Goal: Task Accomplishment & Management: Manage account settings

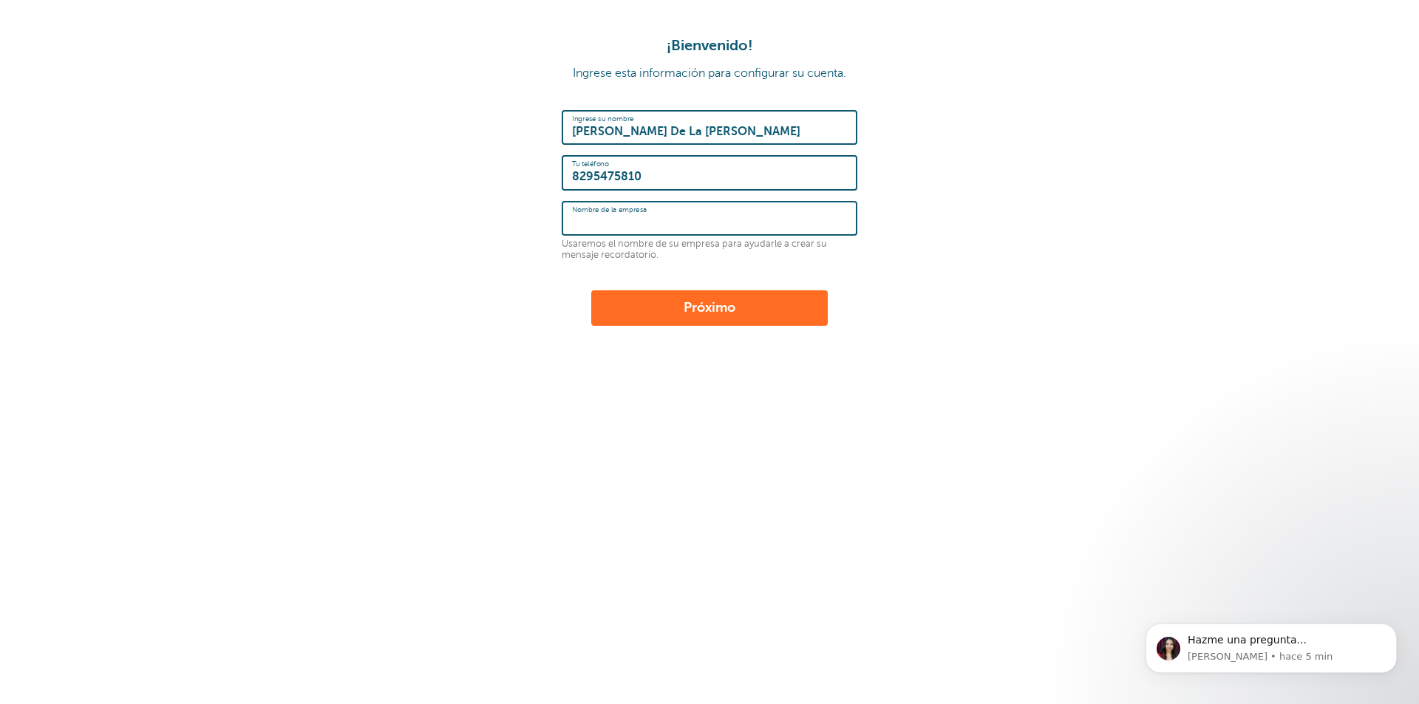
click at [687, 231] on input "Nombre de la empresa" at bounding box center [709, 219] width 275 height 32
click at [618, 224] on input "ValeriosBrides" at bounding box center [709, 219] width 275 height 32
type input "Valerios Brides"
click at [709, 306] on font "Próximo" at bounding box center [710, 307] width 52 height 15
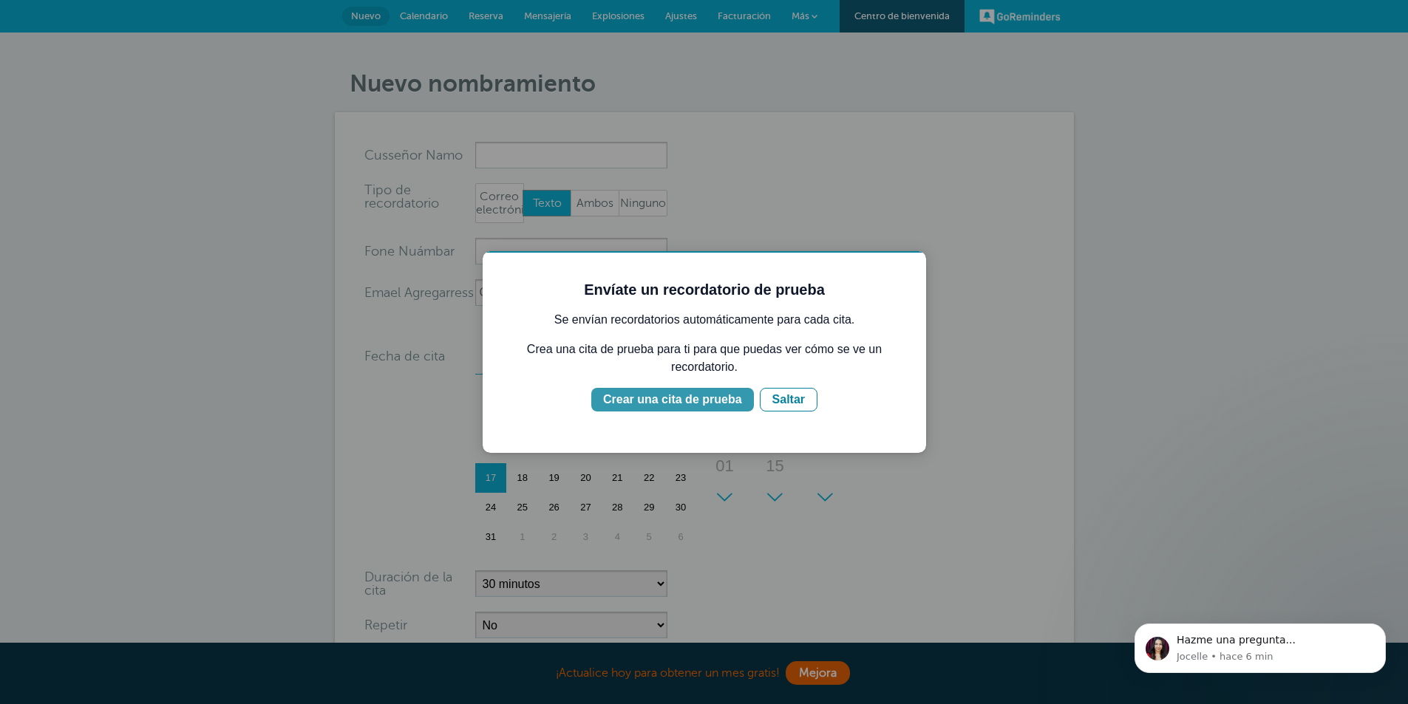
click at [718, 398] on font "Crear una cita de prueba" at bounding box center [672, 399] width 139 height 13
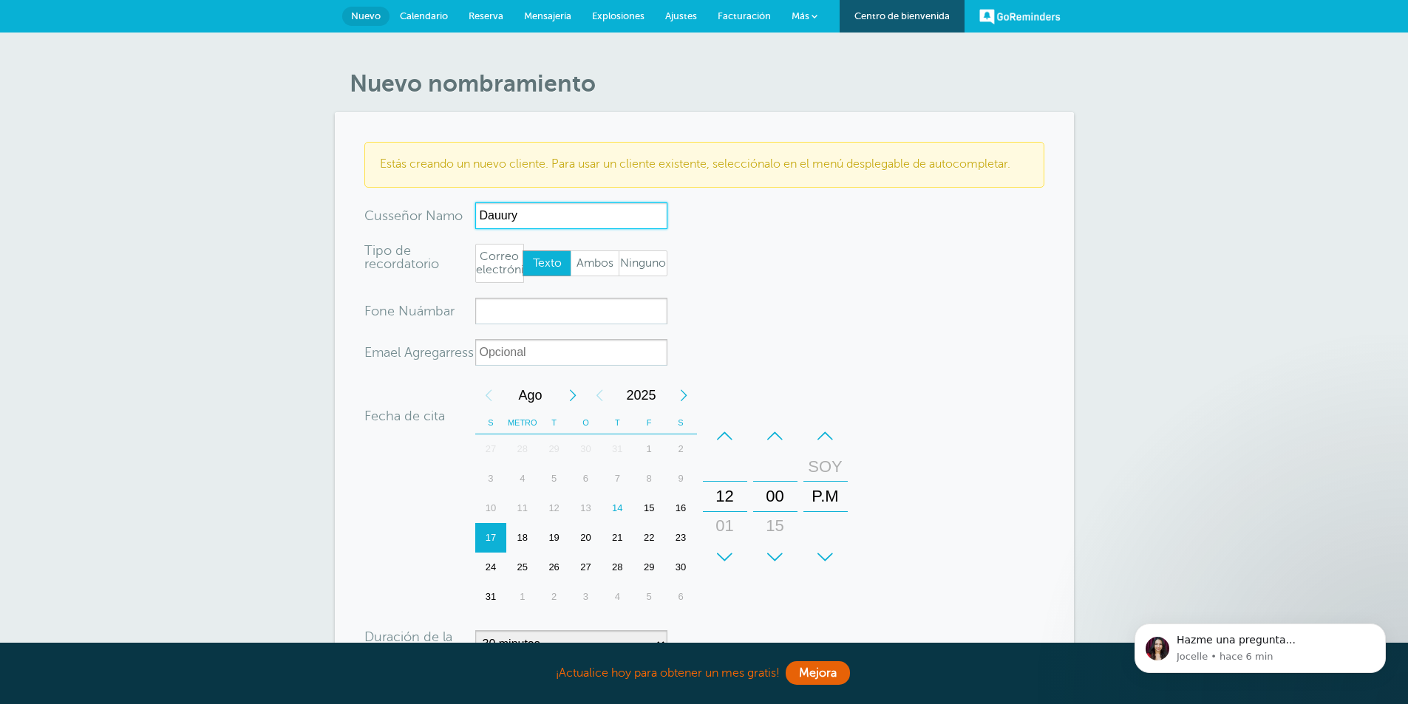
type input "Dauury"
drag, startPoint x: 567, startPoint y: 214, endPoint x: 464, endPoint y: 214, distance: 102.7
click at [464, 214] on div "x-sin-autocompletar Cus señor N amo Dauury No search results. Editar Eliminar" at bounding box center [515, 216] width 303 height 27
click at [543, 218] on input "x-sin-autocompletar" at bounding box center [571, 216] width 192 height 27
type input "j"
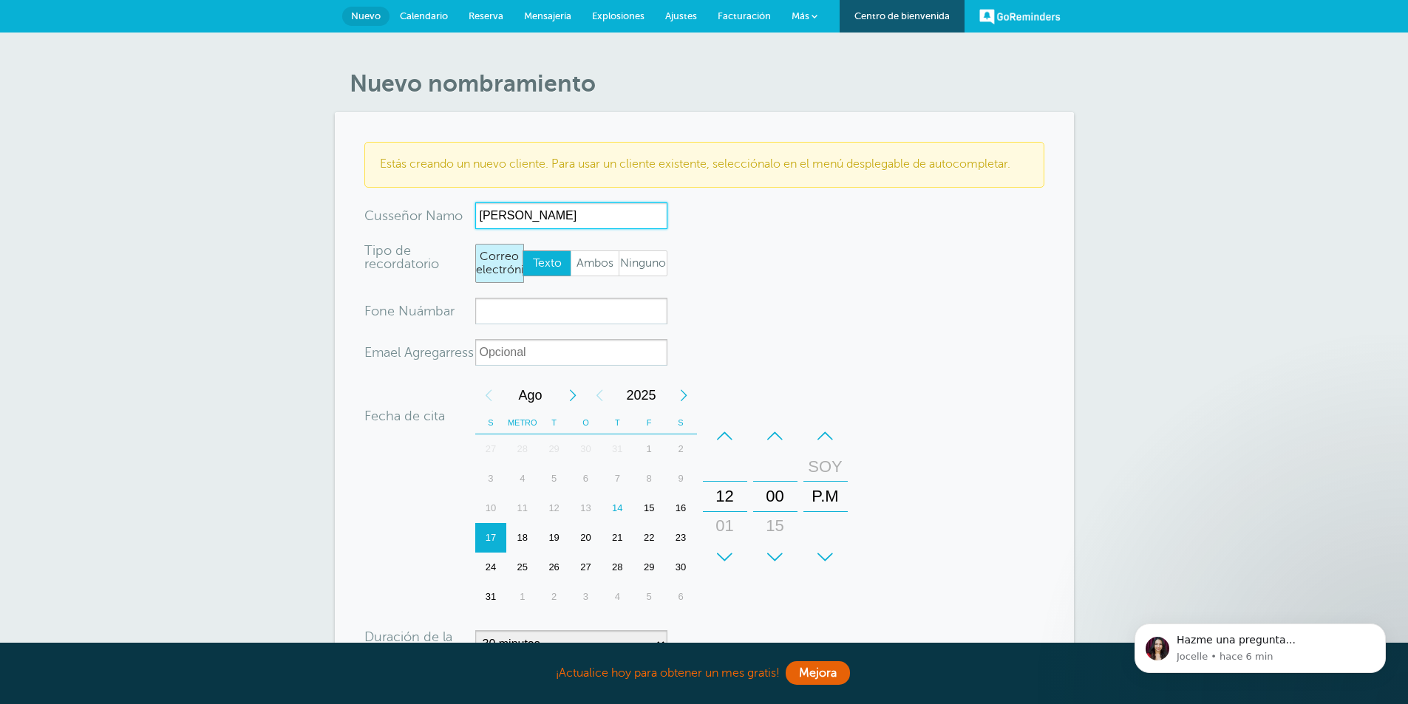
type input "Juan"
click at [503, 270] on font "Correo electrónico" at bounding box center [507, 263] width 62 height 27
click at [475, 244] on input "Correo electrónico" at bounding box center [475, 243] width 1 height 1
radio input "true"
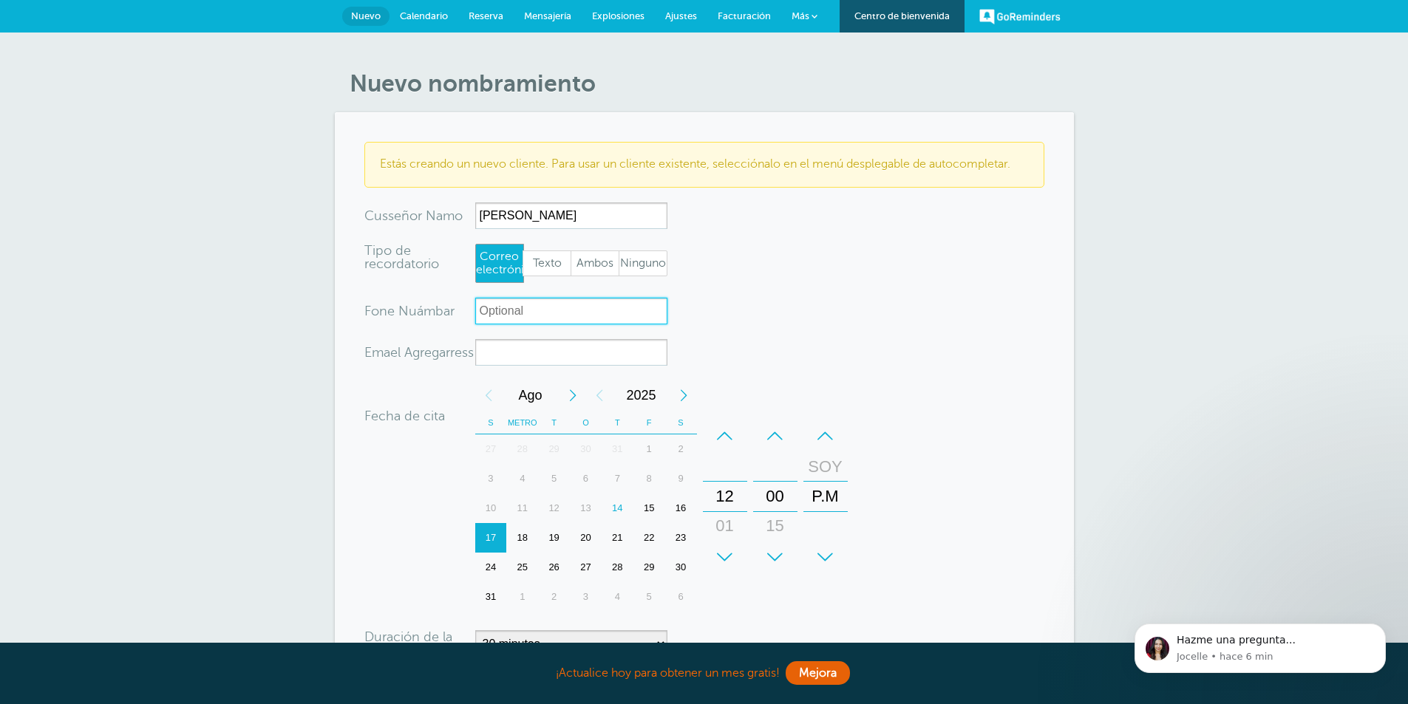
click at [591, 317] on input "xxx-no-autofill" at bounding box center [571, 311] width 192 height 27
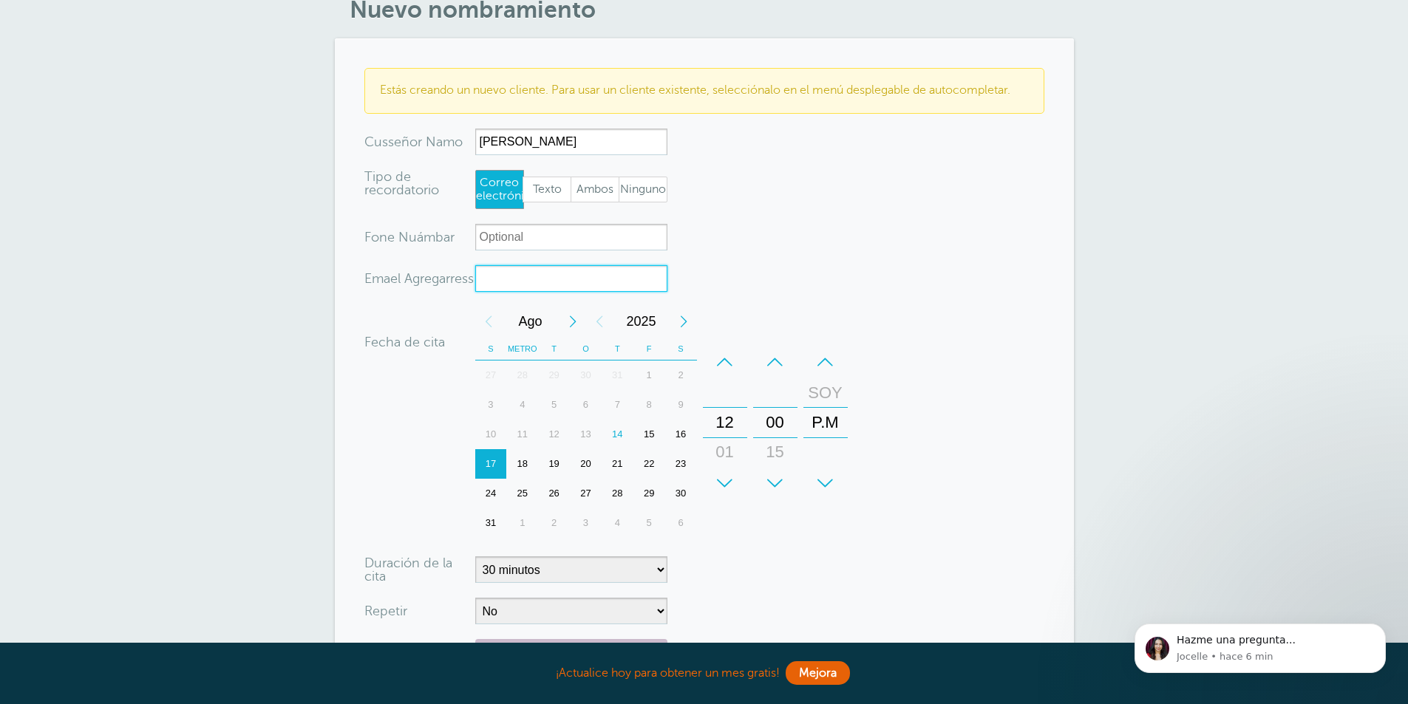
click at [526, 276] on input "xx-no-autofill" at bounding box center [571, 278] width 192 height 27
type input "daurymartinez003@gmail.com"
click at [396, 317] on div "Fecha de cita" at bounding box center [419, 331] width 111 height 49
click at [781, 273] on form "Estás creando un nuevo cliente. Para usar un cliente existente, selecciónalo en…" at bounding box center [704, 408] width 680 height 681
click at [648, 435] on font "15" at bounding box center [649, 434] width 10 height 11
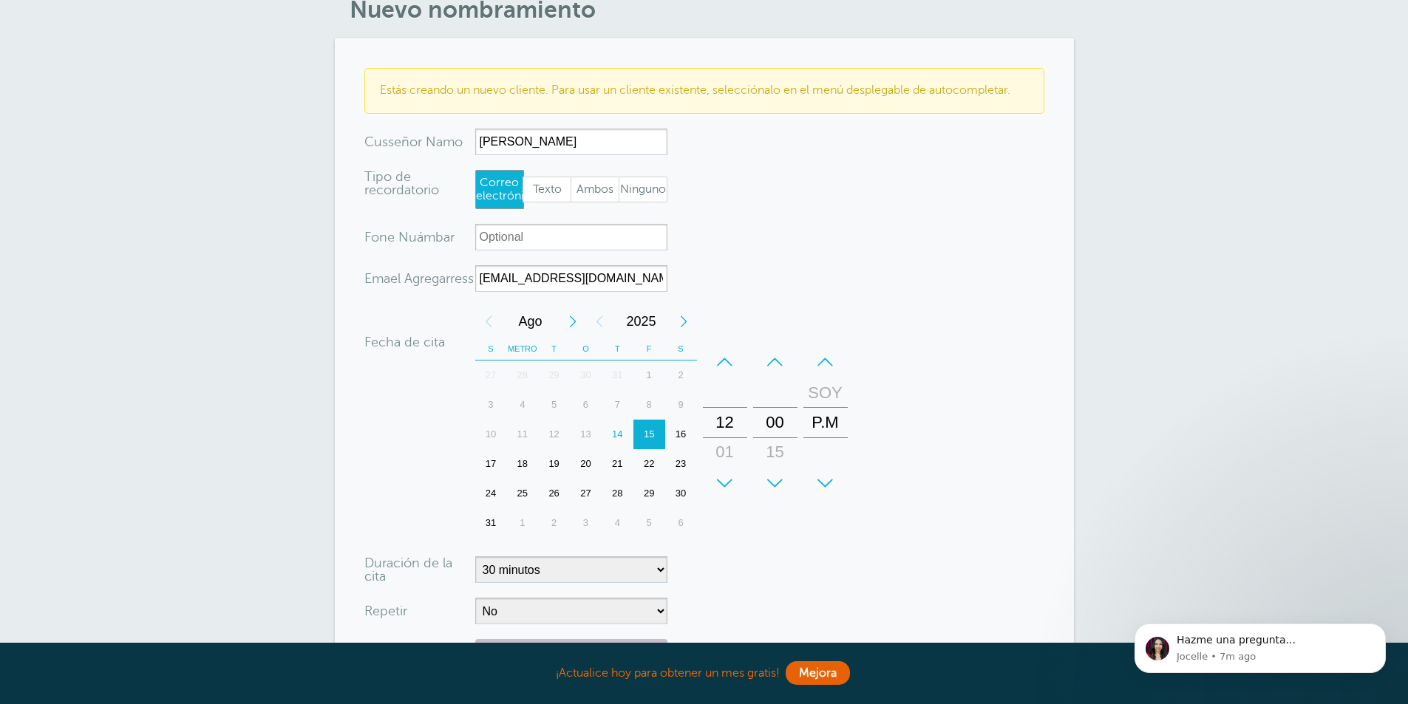
click at [503, 463] on div "17" at bounding box center [491, 464] width 32 height 30
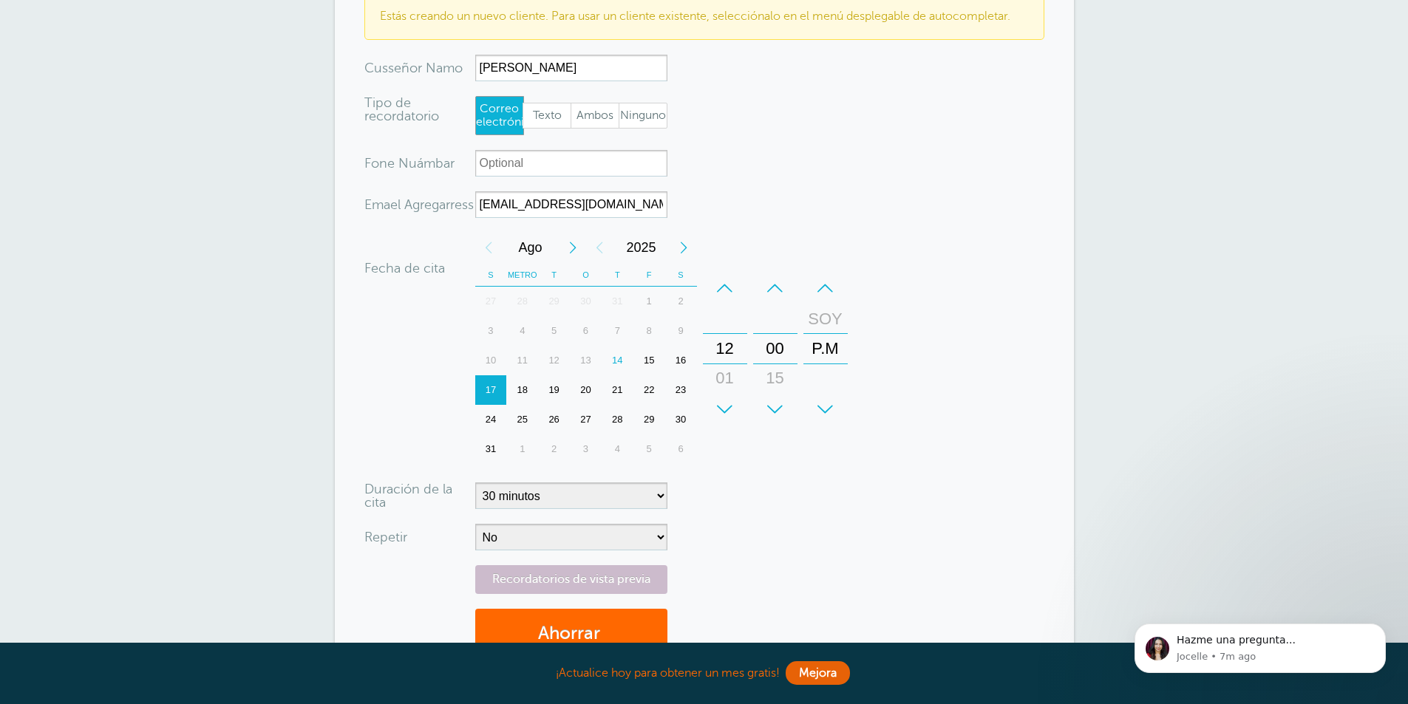
scroll to position [222, 0]
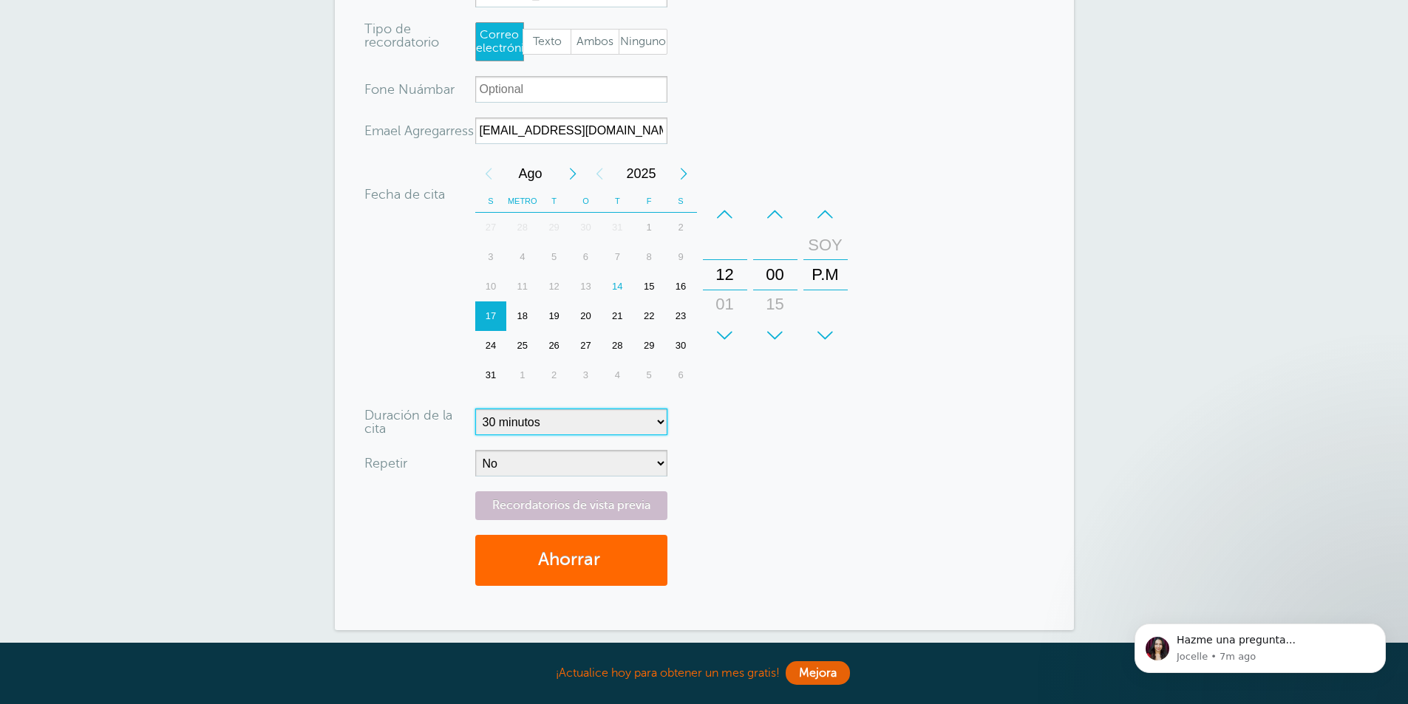
click at [659, 422] on select "5 minutos 10 minutos 15 minutos 20 minutos 25 minutos 30 minutos 35 minutos 40 …" at bounding box center [571, 422] width 192 height 27
select select "60"
click at [475, 409] on select "5 minutos 10 minutos 15 minutos 20 minutos 25 minutos 30 minutos 35 minutos 40 …" at bounding box center [571, 422] width 192 height 27
click at [638, 469] on select "No A diario Semanalmente Cada 2 semanas Cada 3 semanas Cada 4 semanas Mensual C…" at bounding box center [571, 463] width 192 height 27
click at [638, 466] on select "No A diario Semanalmente Cada 2 semanas Cada 3 semanas Cada 4 semanas Mensual C…" at bounding box center [571, 463] width 192 height 27
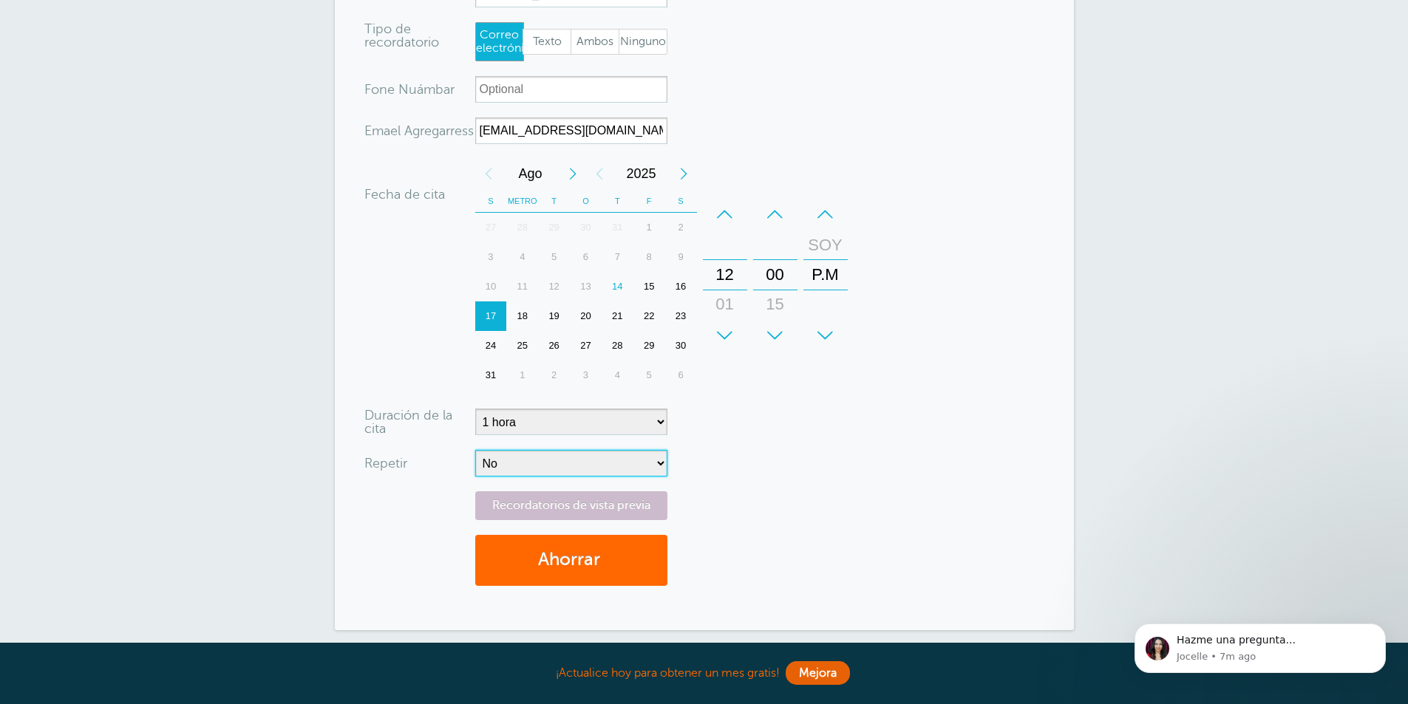
scroll to position [296, 0]
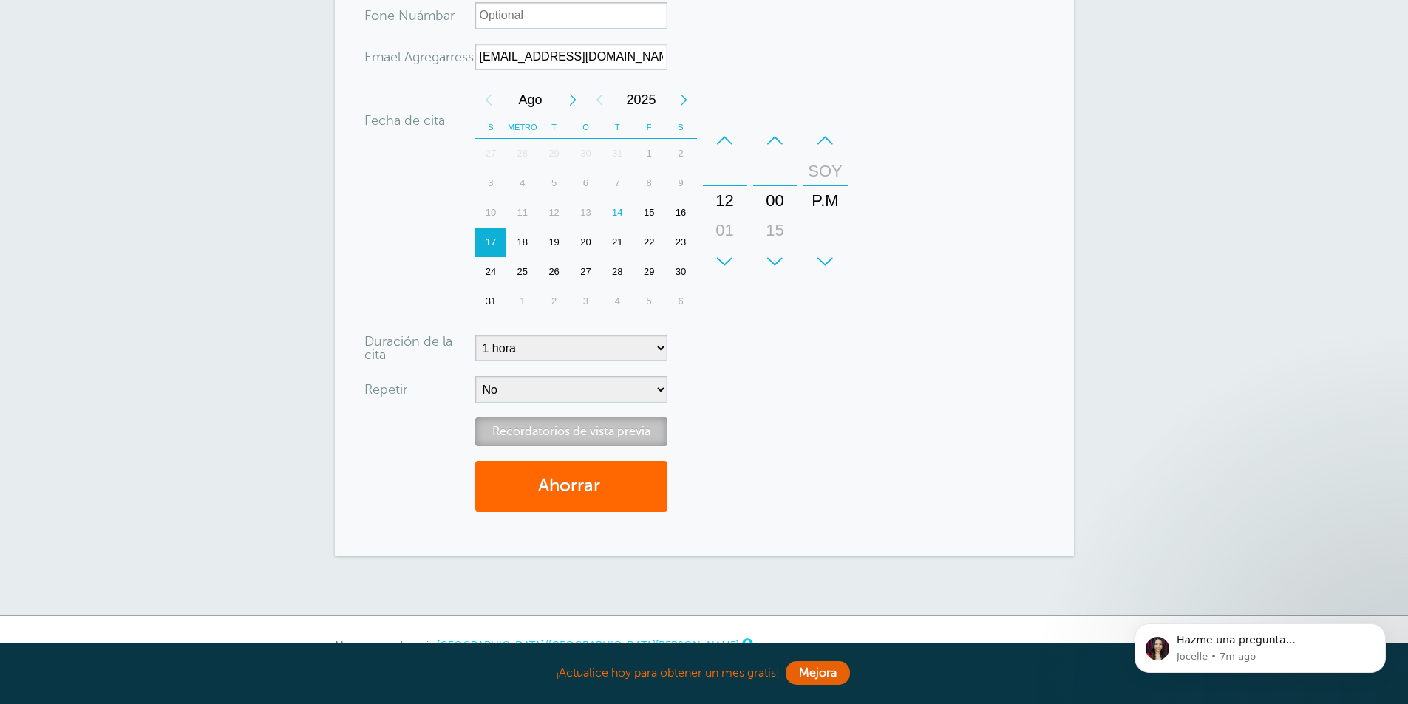
click at [576, 435] on font "Recordatorios de vista previa" at bounding box center [571, 431] width 158 height 13
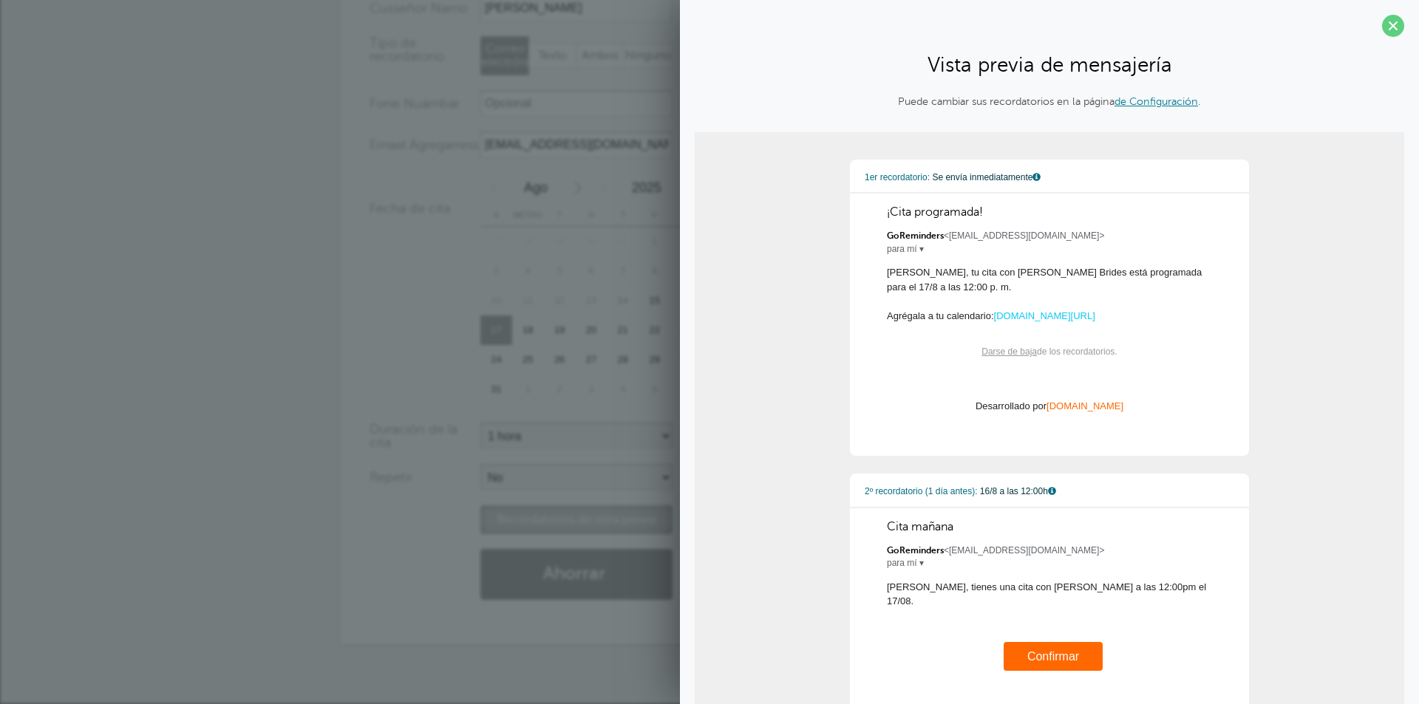
scroll to position [148, 0]
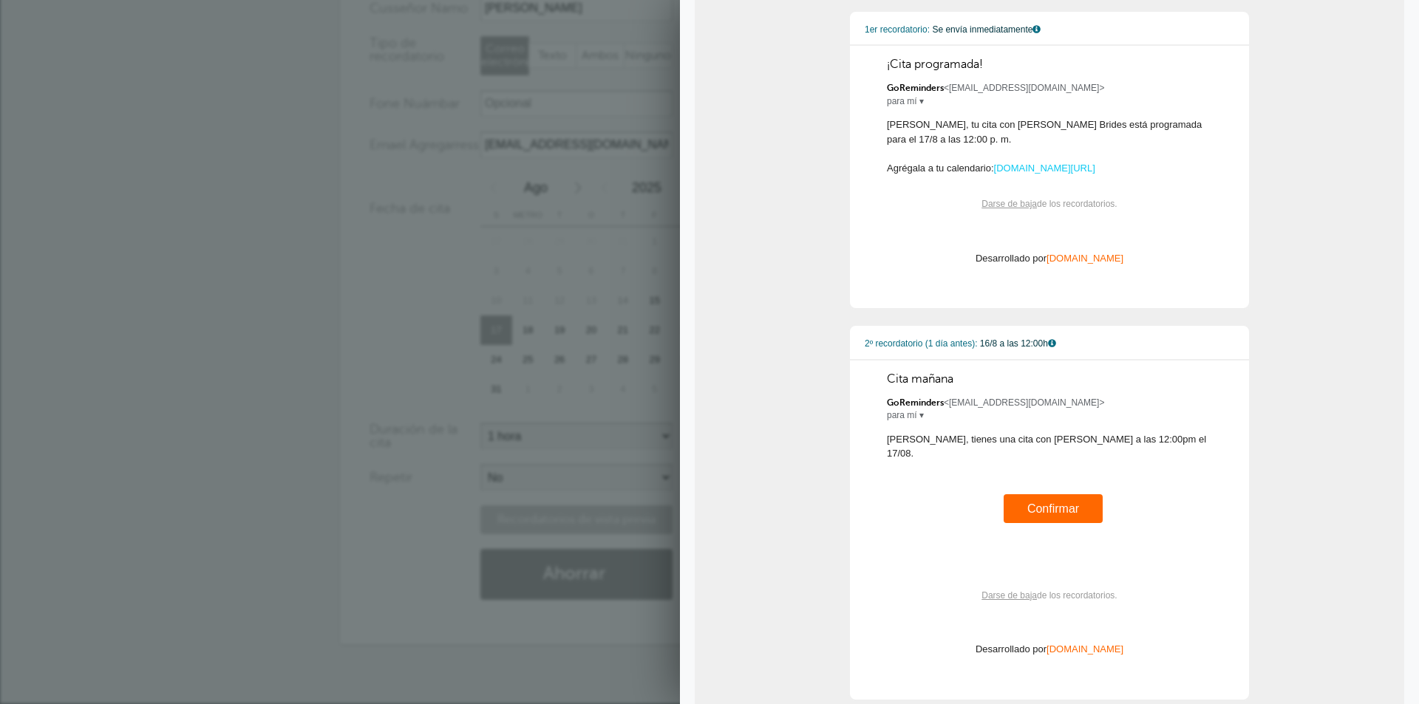
click at [1052, 503] on font "Confirmar" at bounding box center [1053, 509] width 52 height 13
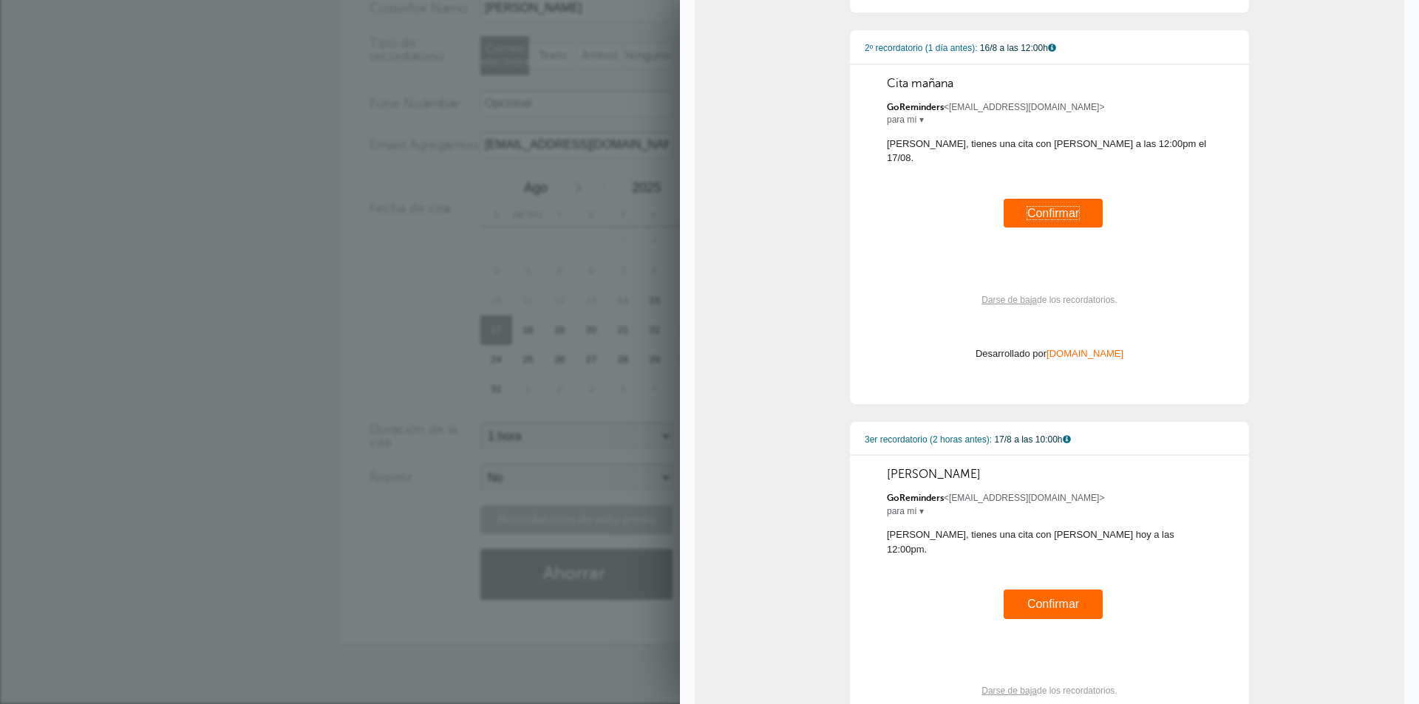
scroll to position [577, 0]
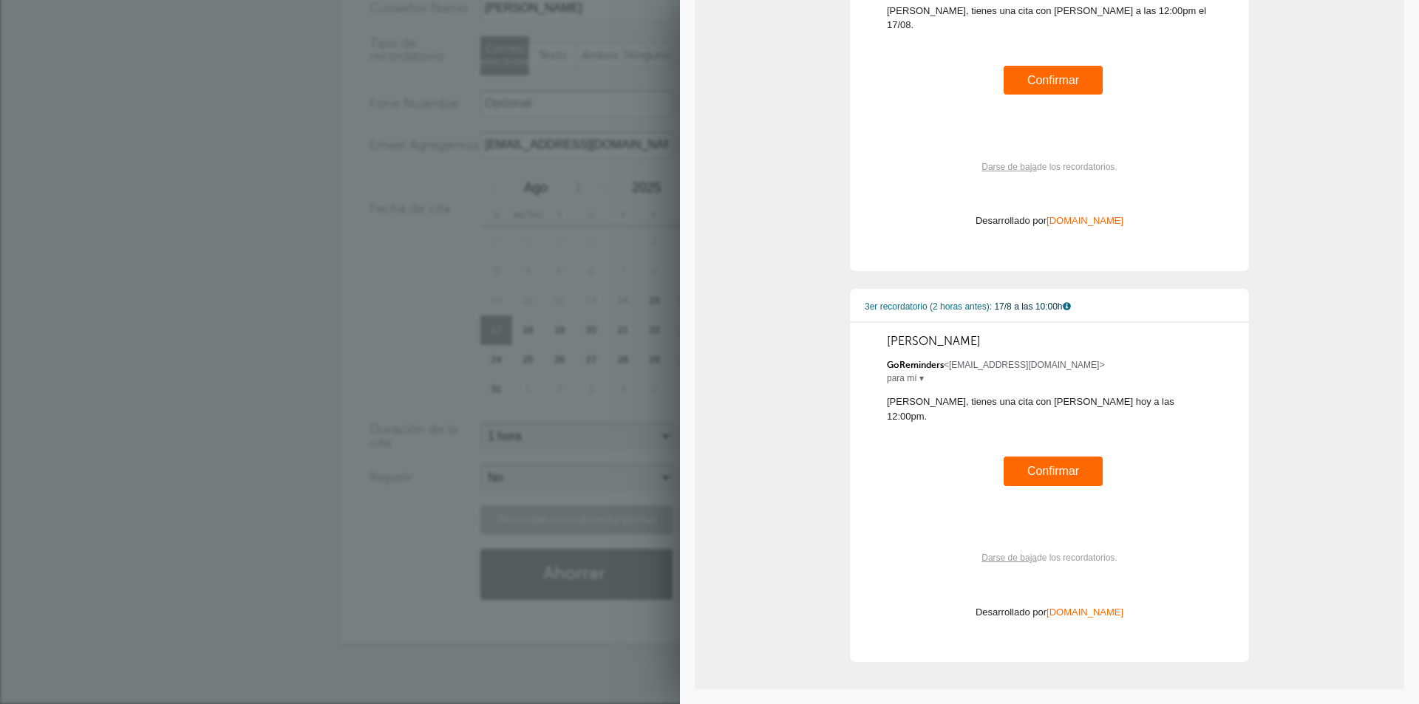
click at [1064, 95] on td "Confirmar" at bounding box center [1053, 81] width 99 height 30
click at [1078, 95] on td "Confirmar" at bounding box center [1053, 81] width 99 height 30
drag, startPoint x: 1151, startPoint y: 502, endPoint x: 1158, endPoint y: 503, distance: 7.5
click at [1152, 529] on div "Darse de baja de los recordatorios." at bounding box center [1049, 558] width 325 height 59
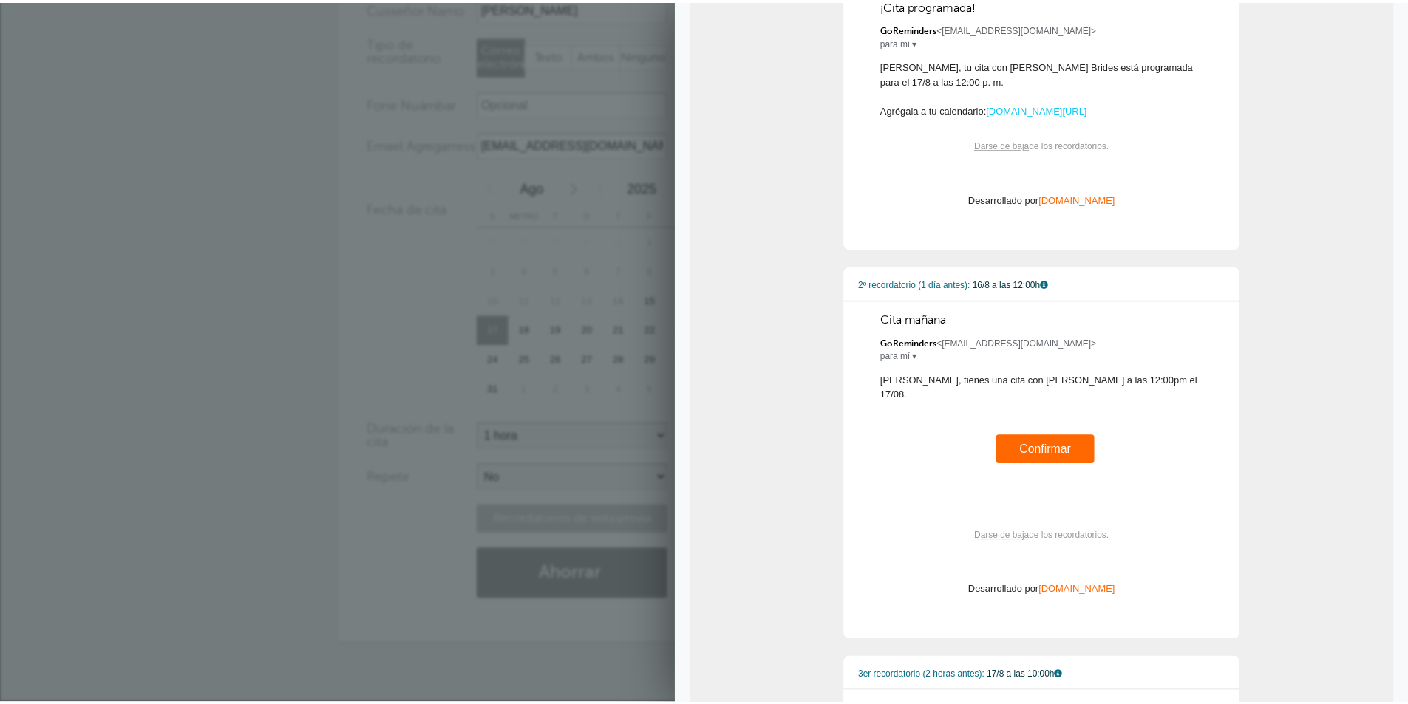
scroll to position [0, 0]
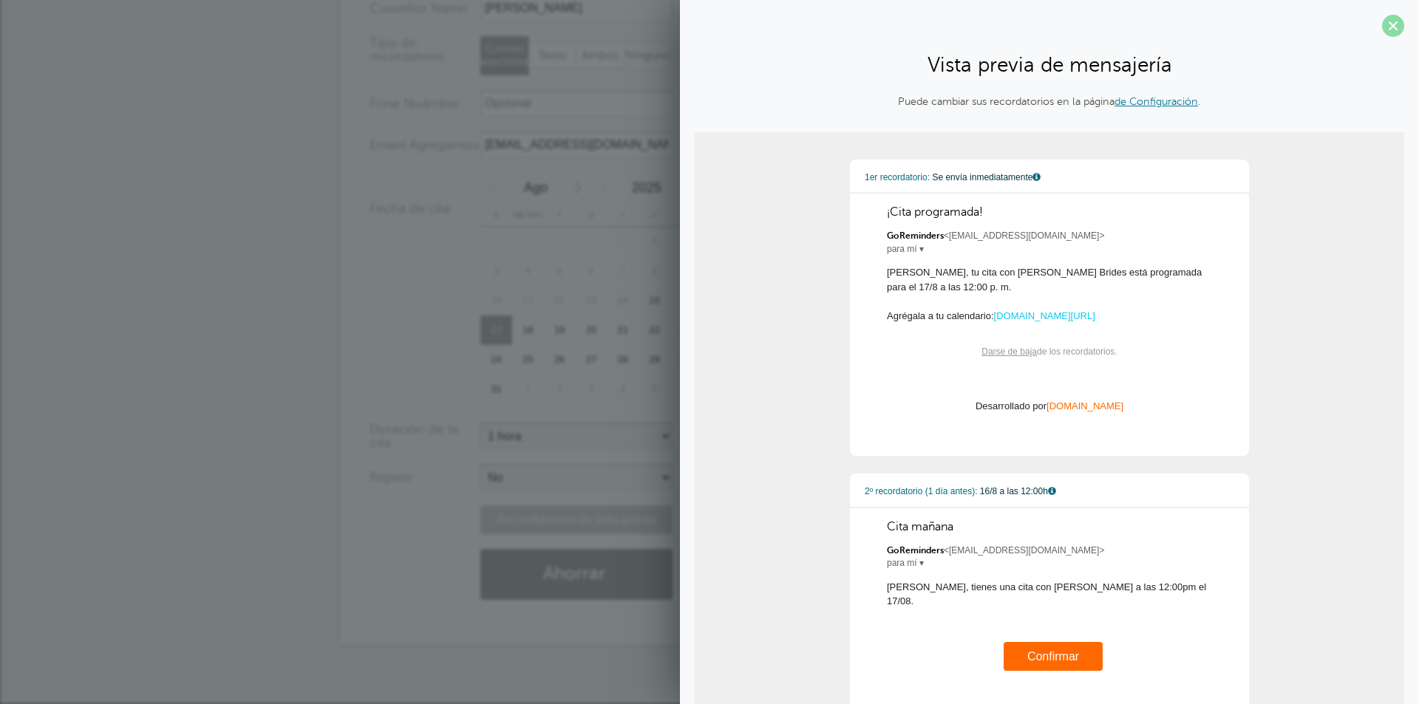
click at [1385, 23] on span at bounding box center [1393, 26] width 22 height 22
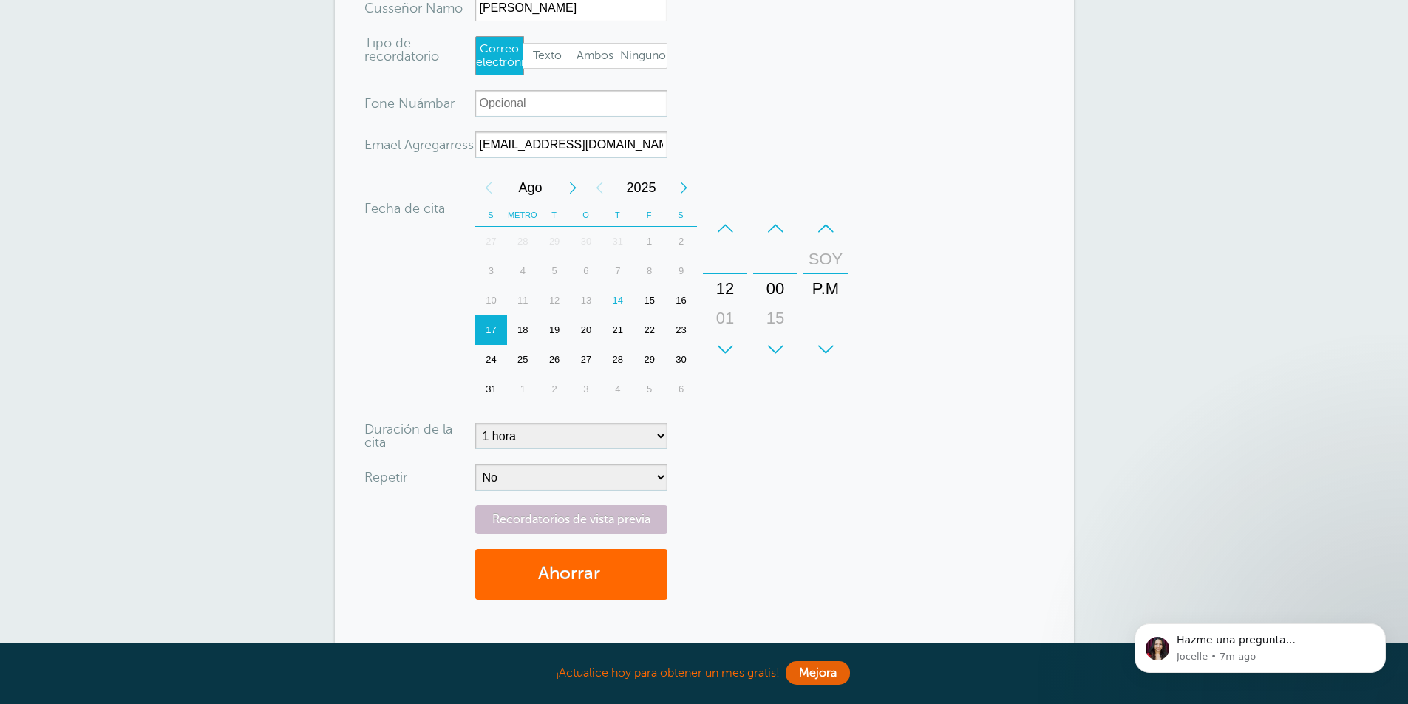
scroll to position [356, 0]
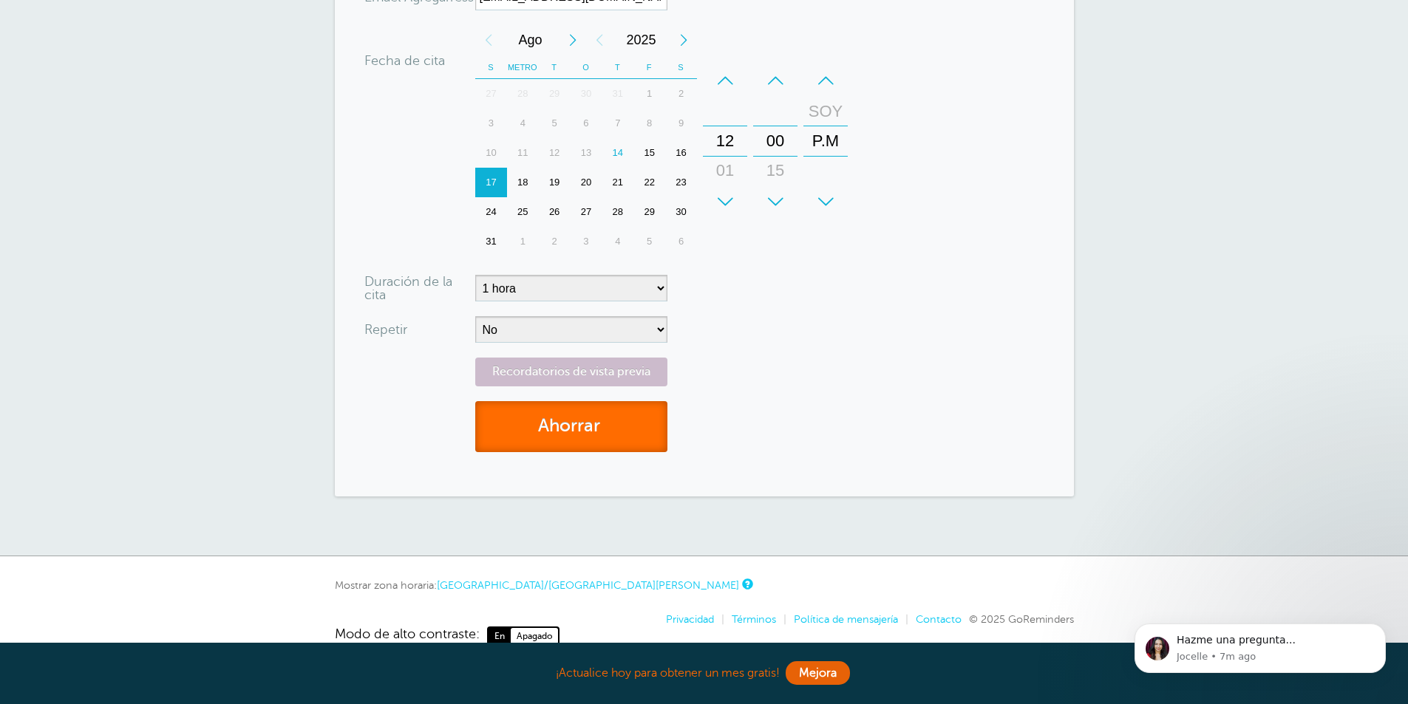
click at [631, 414] on button "Ahorrar" at bounding box center [571, 426] width 192 height 51
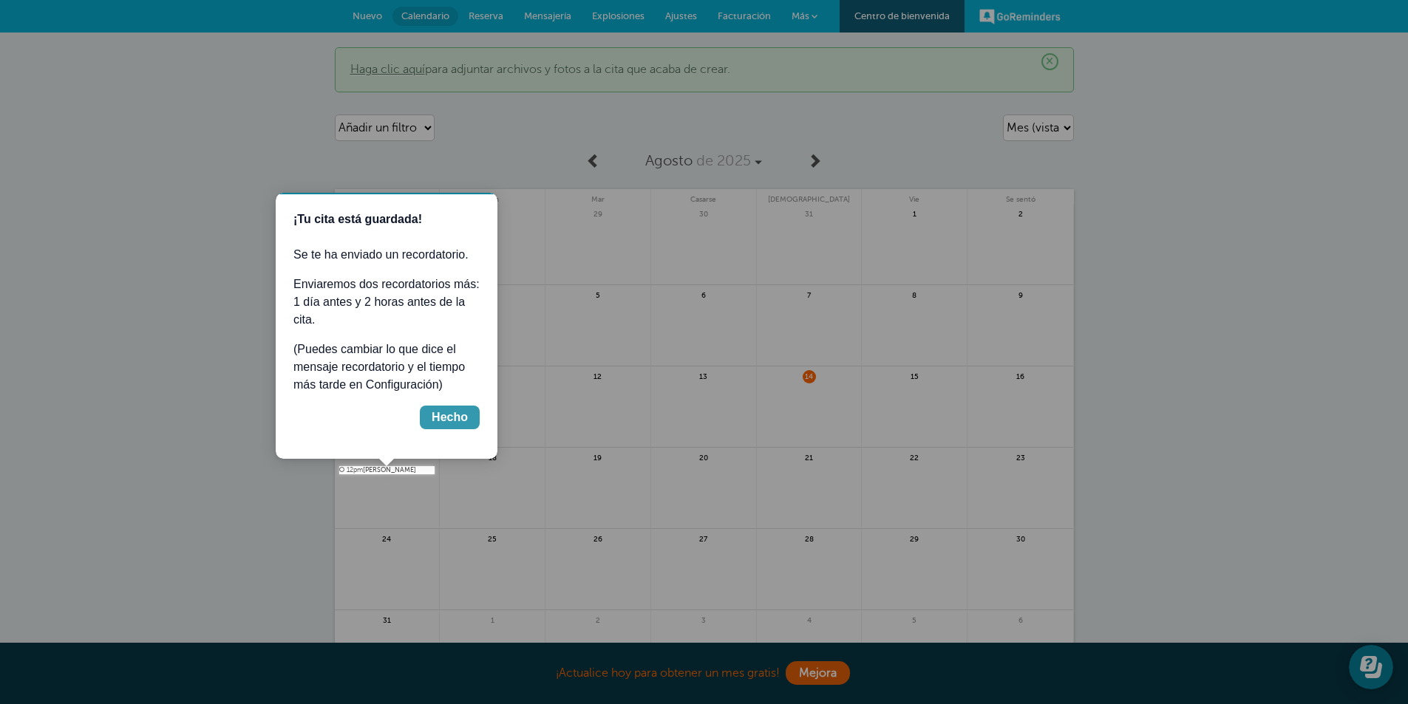
click at [468, 415] on button "Hecho" at bounding box center [450, 418] width 60 height 24
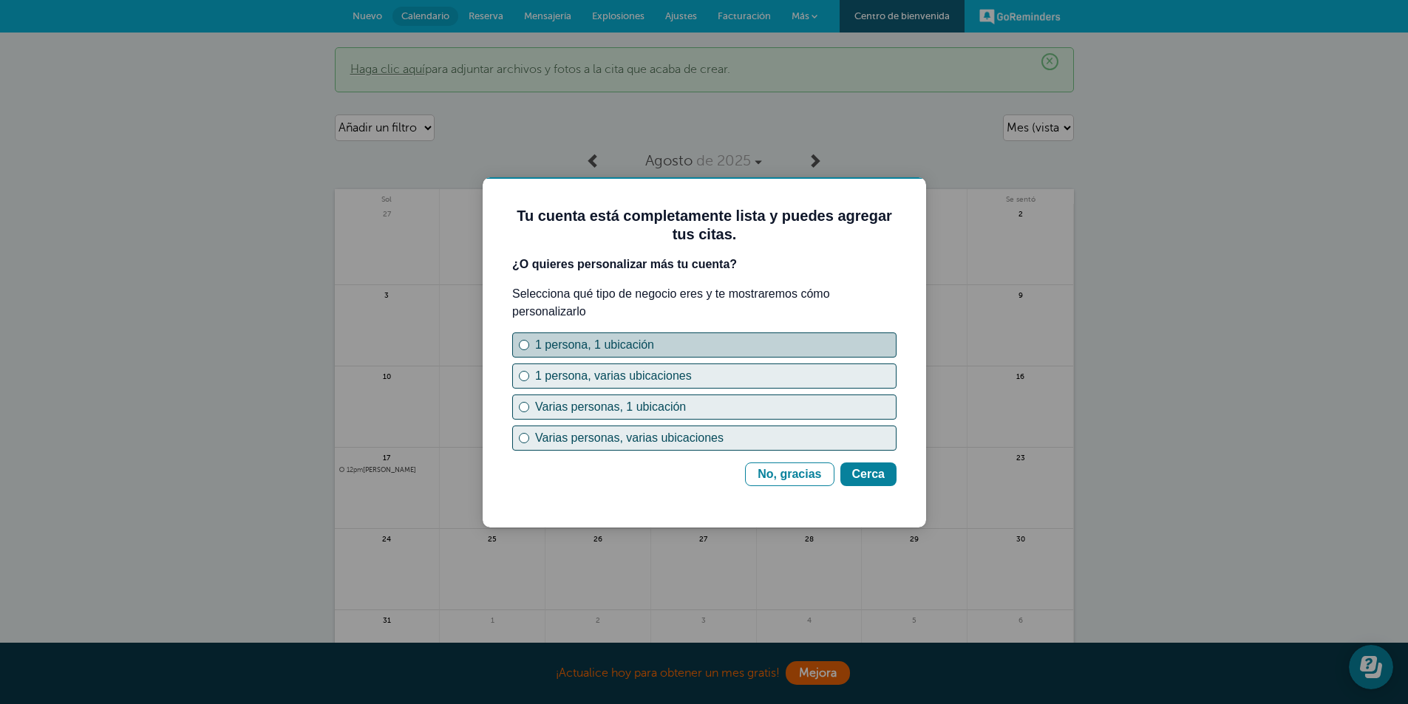
click at [670, 347] on div "1 persona, 1 ubicación" at bounding box center [715, 345] width 361 height 18
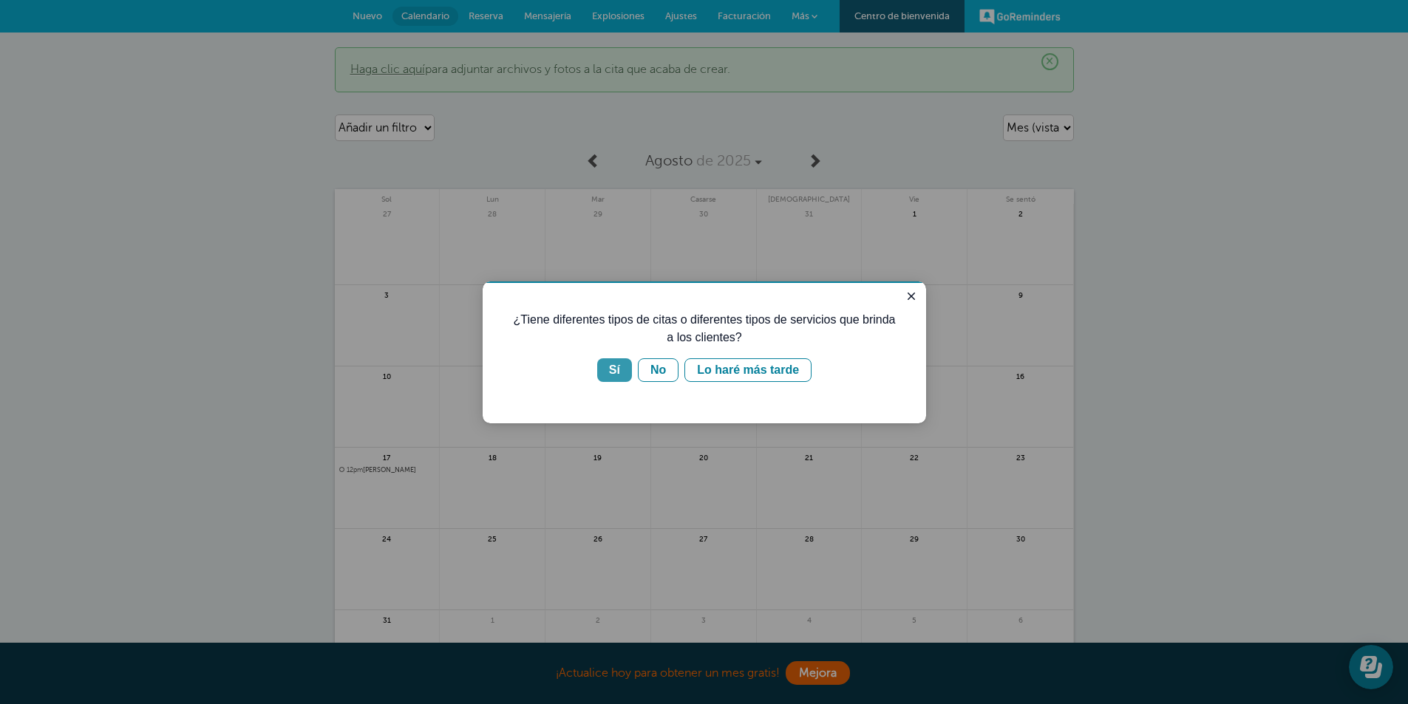
click at [616, 374] on font "Sí" at bounding box center [614, 370] width 11 height 13
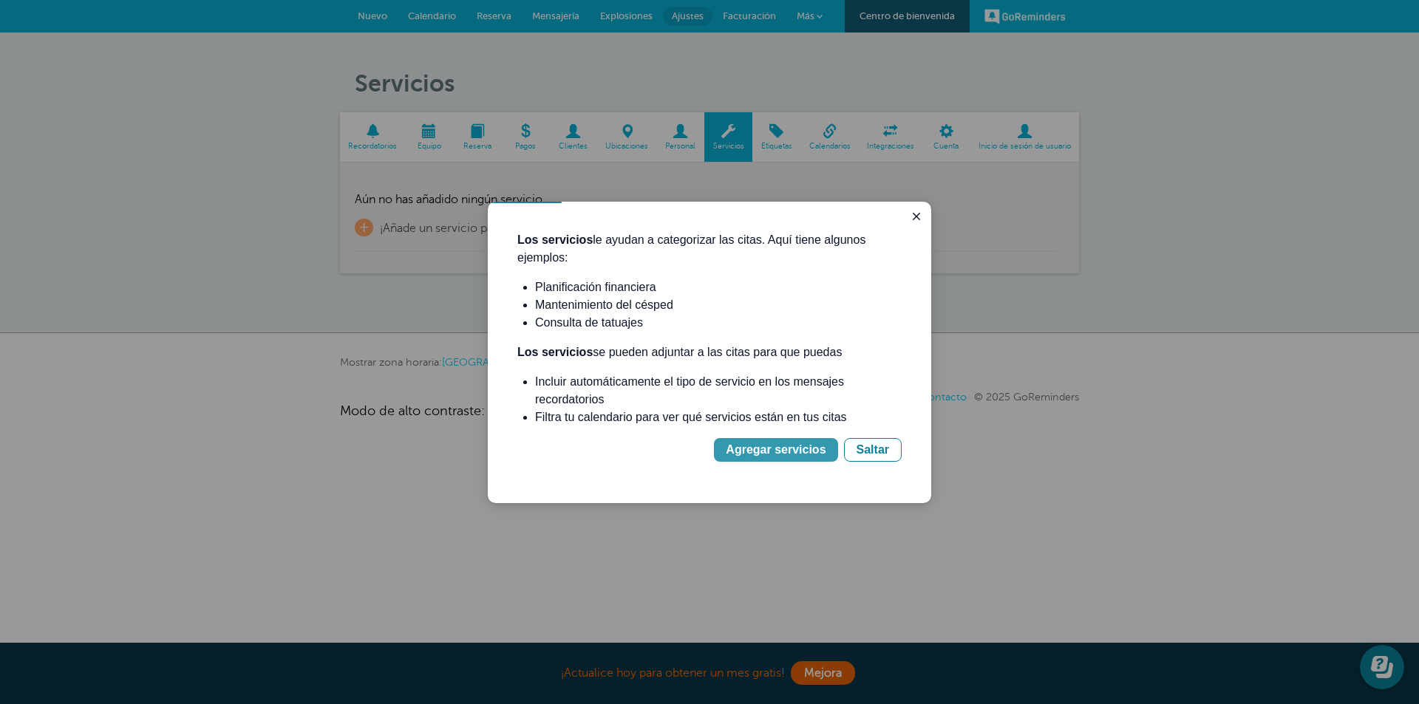
click at [785, 451] on font "Agregar servicios" at bounding box center [776, 450] width 100 height 13
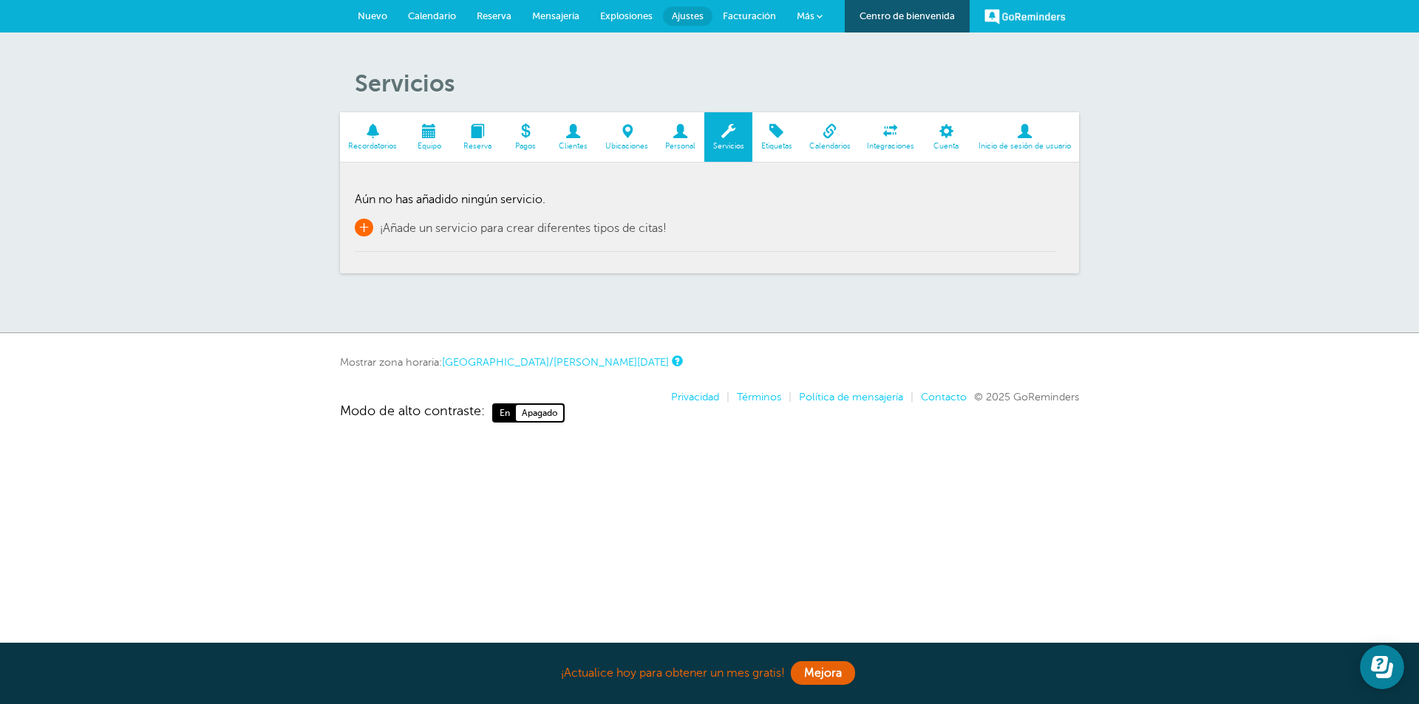
click at [370, 232] on font "+" at bounding box center [364, 227] width 11 height 18
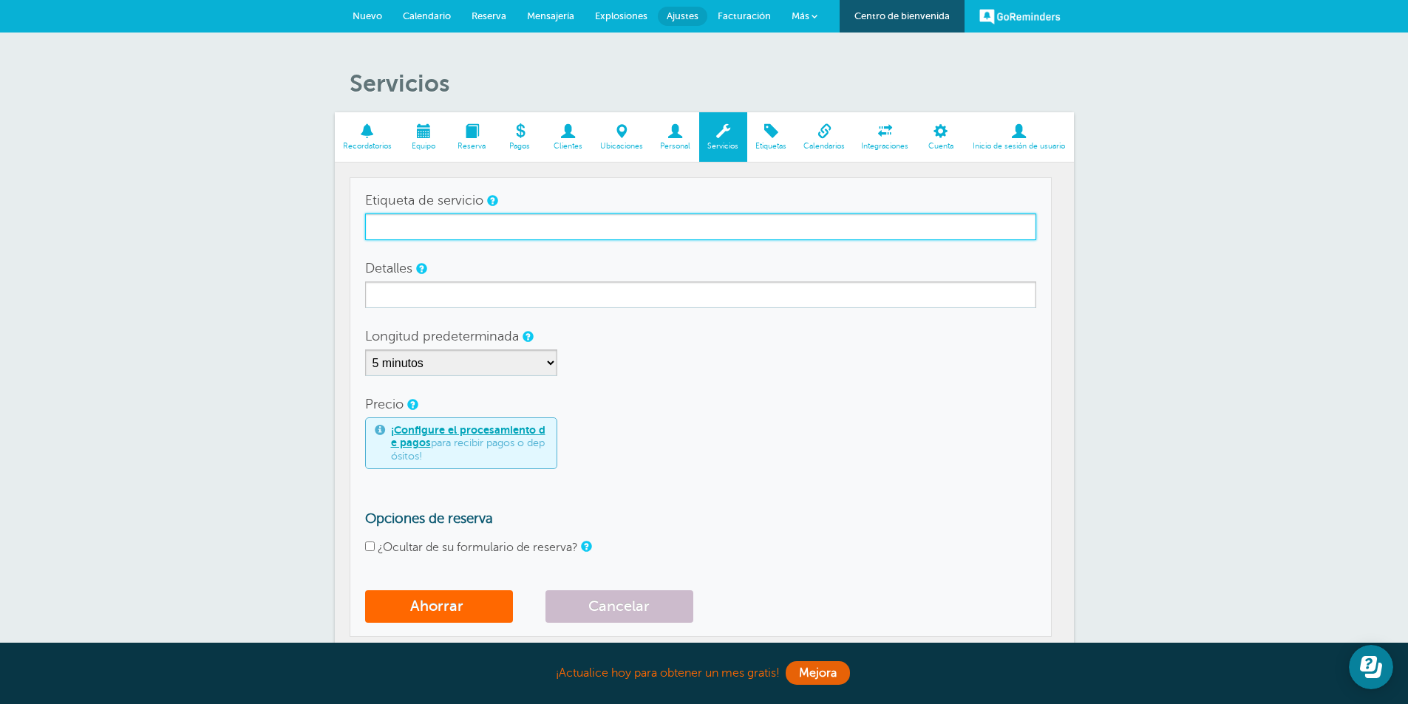
click at [420, 228] on input "Etiqueta de servicio" at bounding box center [700, 227] width 671 height 27
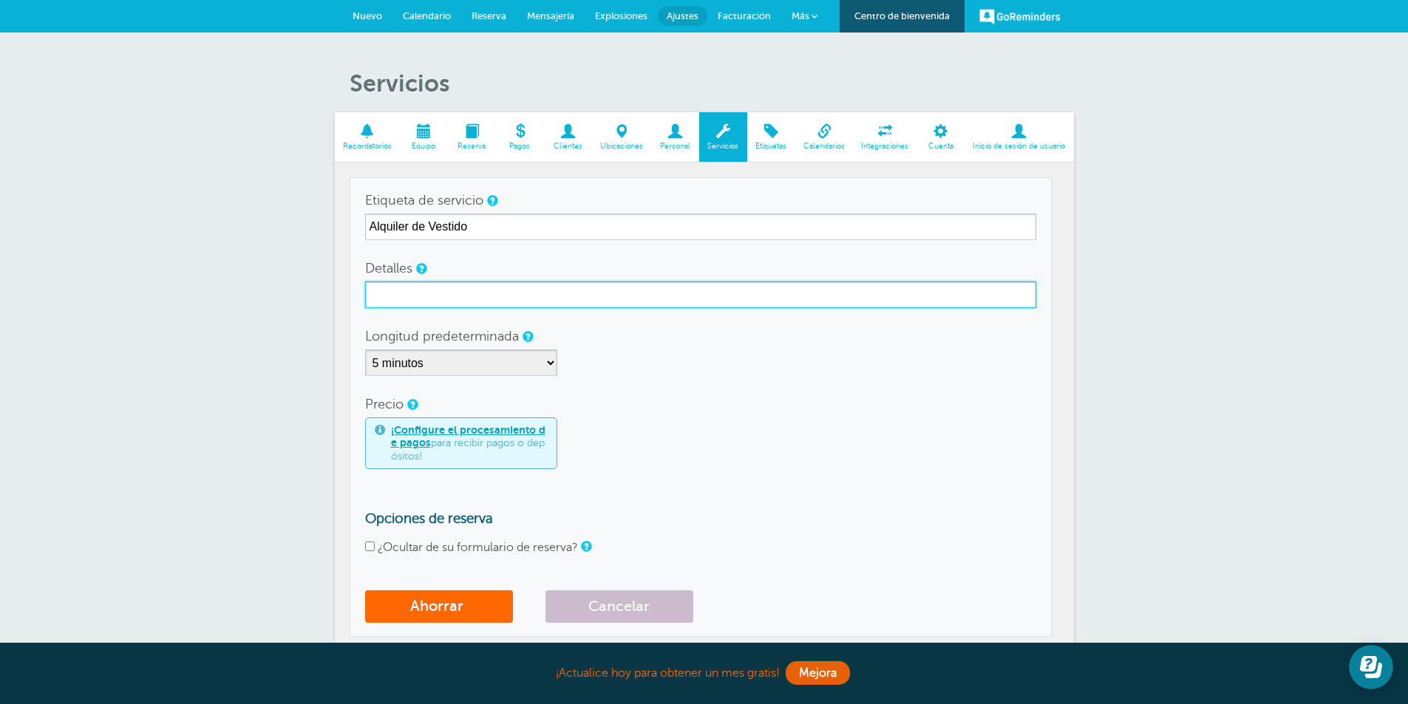
click at [429, 296] on input "Detalles" at bounding box center [700, 295] width 671 height 27
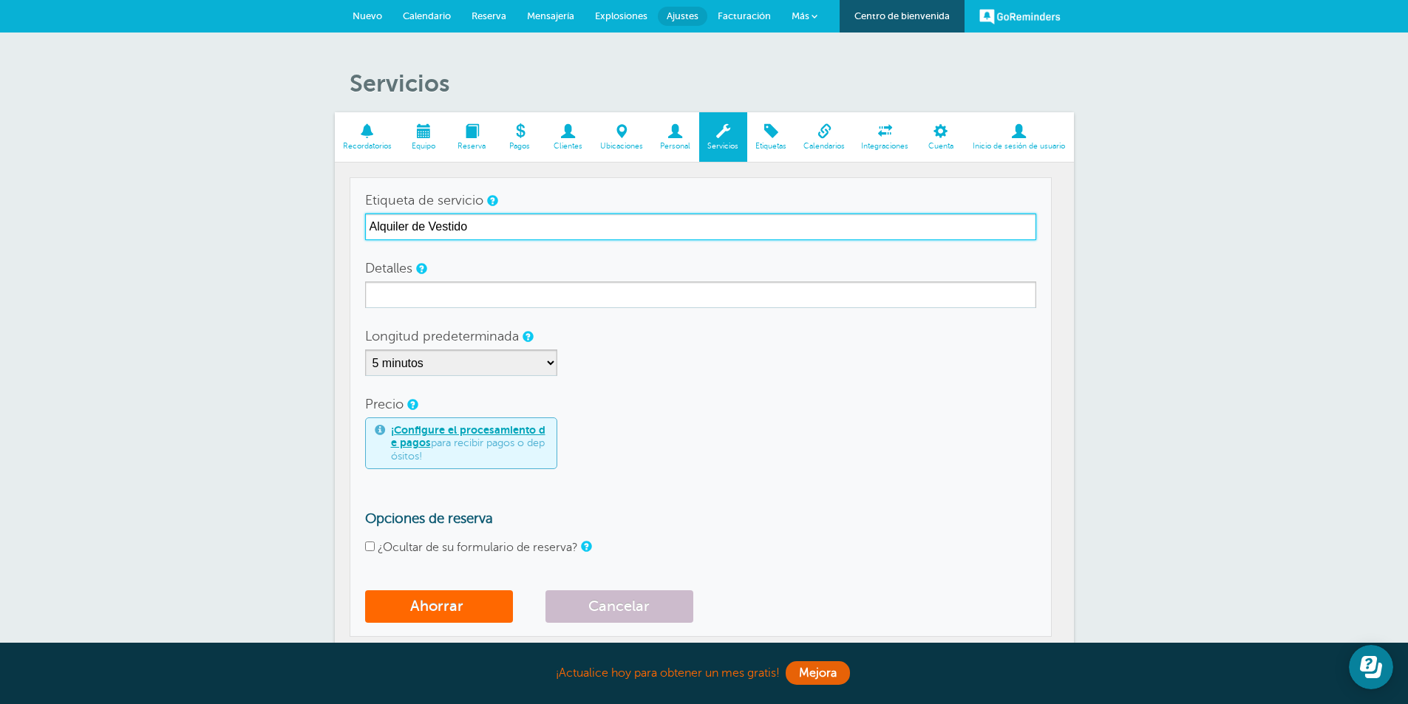
drag, startPoint x: 486, startPoint y: 228, endPoint x: 317, endPoint y: 217, distance: 168.9
click at [317, 217] on div "Servicios Recordatorios Equipo Reserva Pagos Clientes Ubicaciones Personal Serv…" at bounding box center [704, 376] width 1408 height 687
type input "Vestido novia"
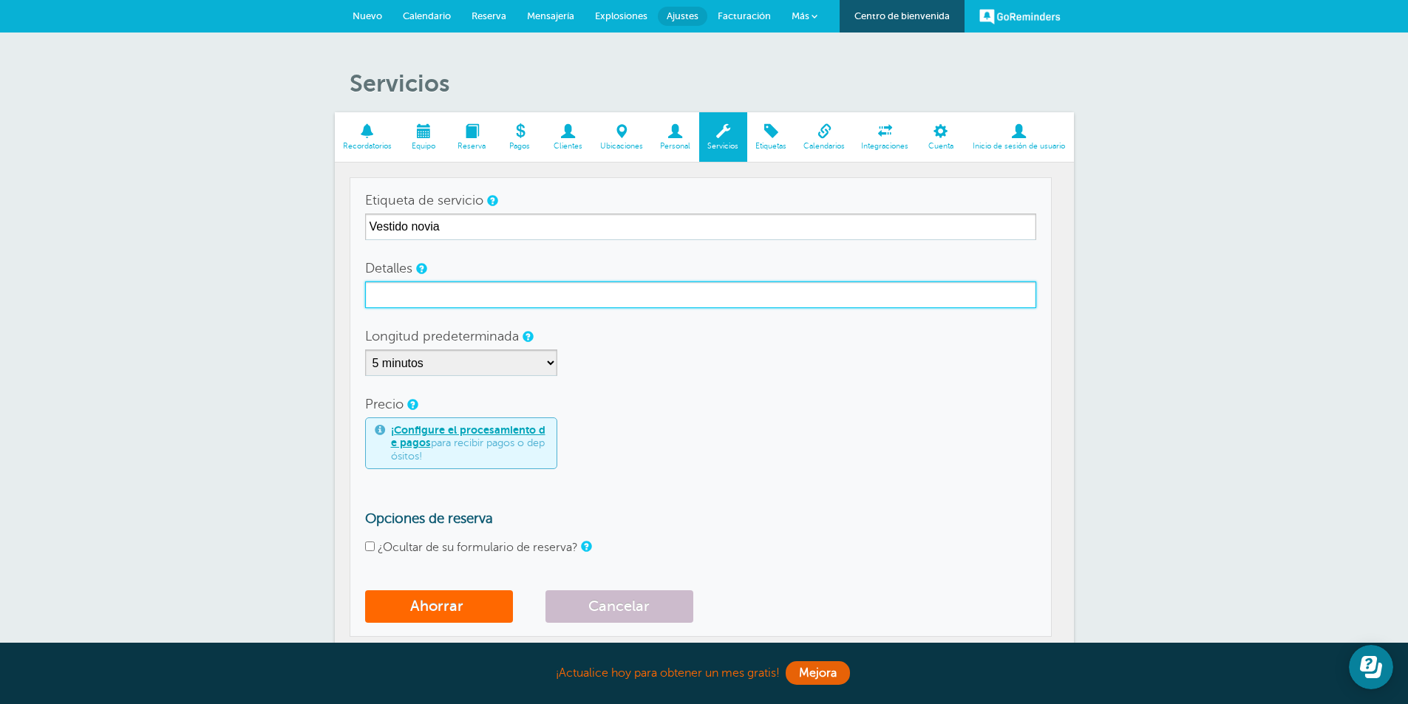
click at [414, 288] on input "Detalles" at bounding box center [700, 295] width 671 height 27
type input "V"
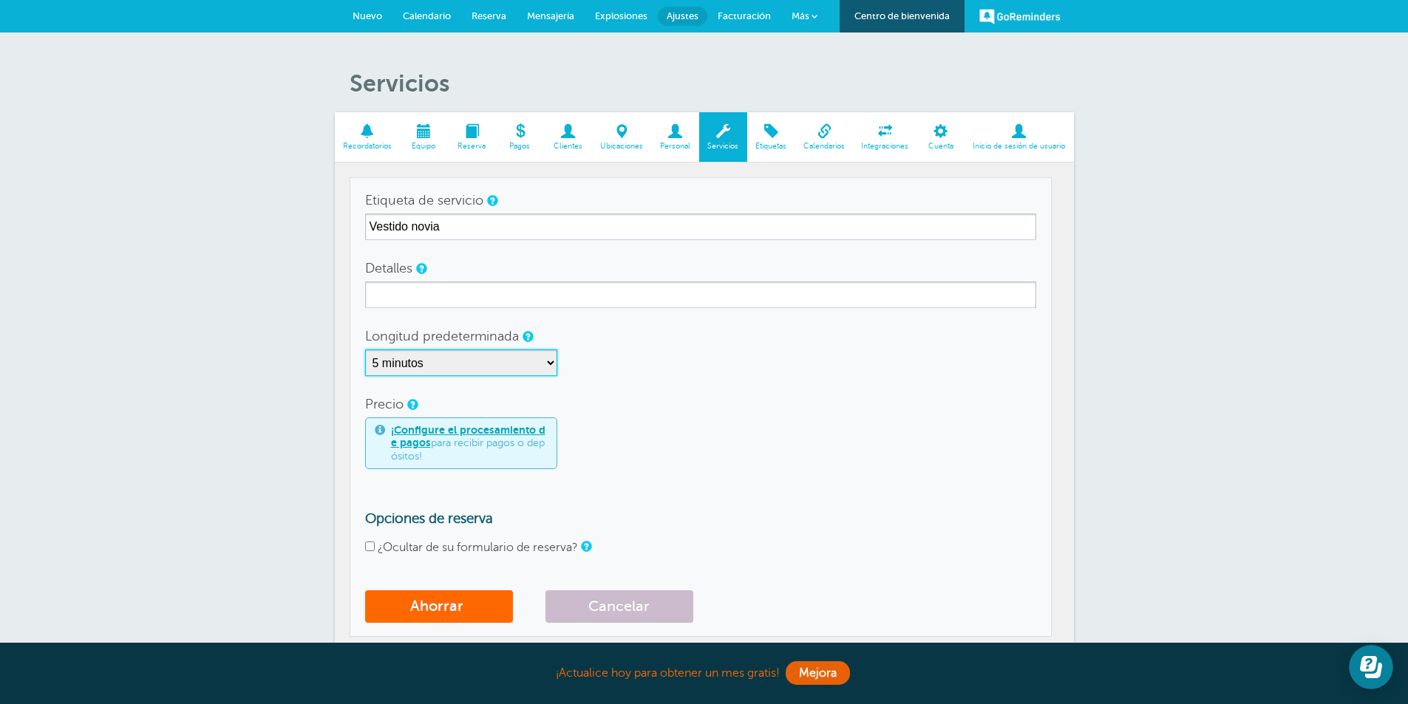
click at [515, 358] on select "5 minutos 10 minutos 15 minutos 20 minutos 25 minutos 30 minutos 35 minutos 40 …" at bounding box center [461, 363] width 192 height 27
click at [533, 372] on select "5 minutos 10 minutos 15 minutos 20 minutos 25 minutos 30 minutos 35 minutos 40 …" at bounding box center [461, 363] width 192 height 27
select select "60"
click at [365, 350] on select "5 minutos 10 minutos 15 minutos 20 minutos 25 minutos 30 minutos 35 minutos 40 …" at bounding box center [461, 363] width 192 height 27
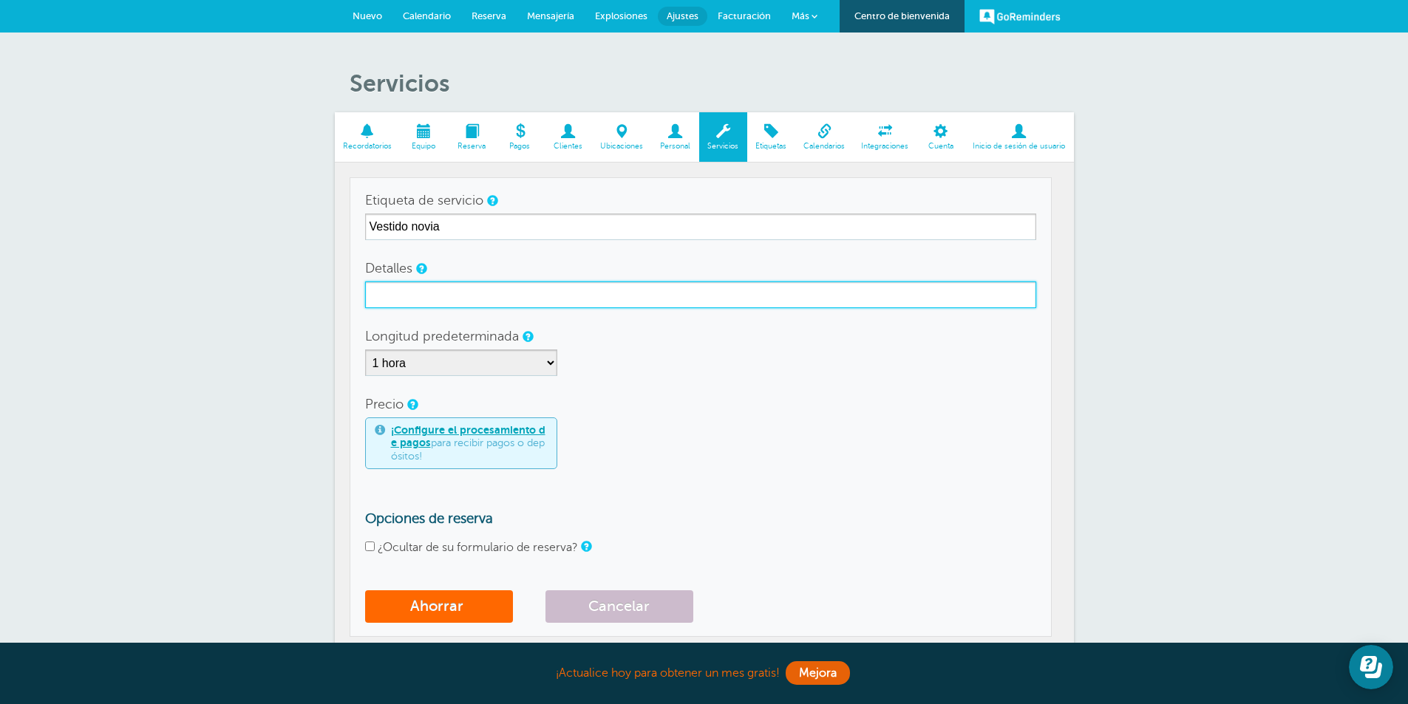
click at [444, 292] on input "Detalles" at bounding box center [700, 295] width 671 height 27
type input "Medirse vestido de novia para alquilar"
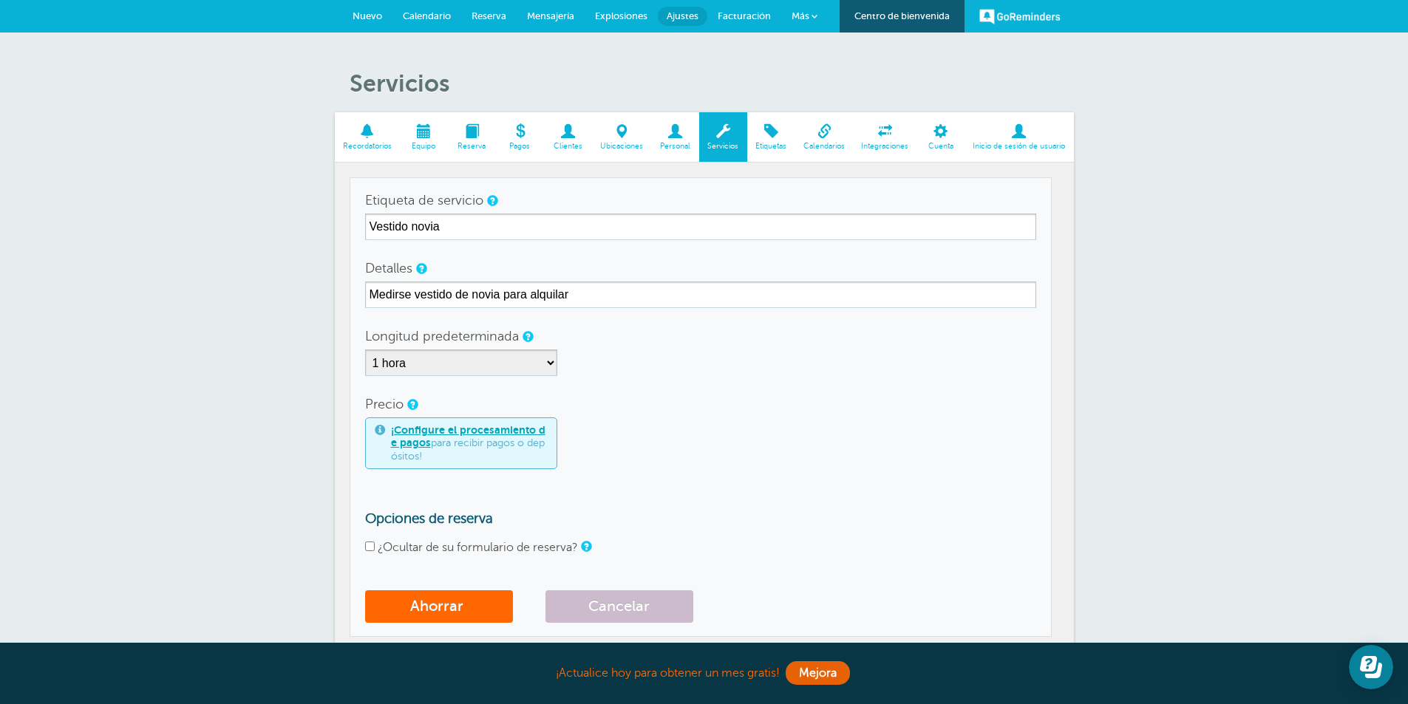
click at [816, 452] on div "¡Configure el procesamiento de pagos para recibir pagos o depósitos!" at bounding box center [700, 444] width 671 height 52
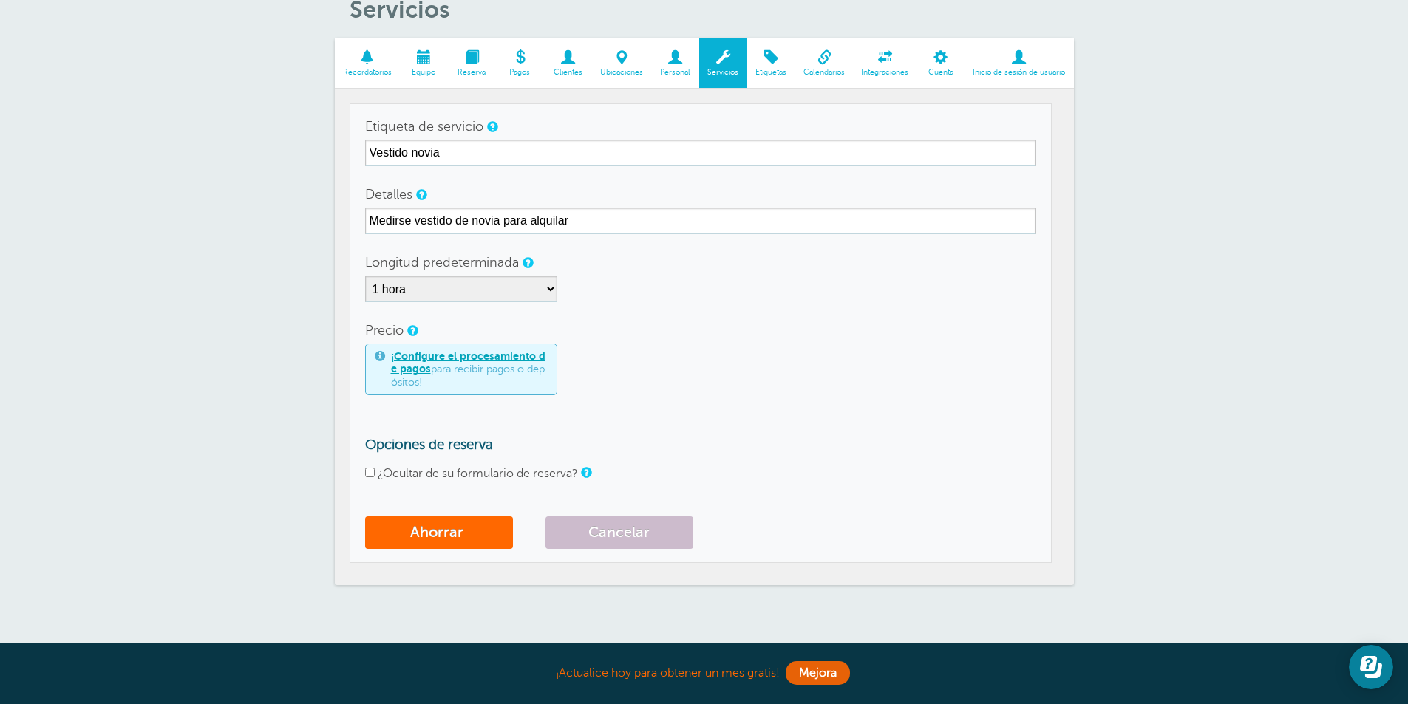
scroll to position [180, 0]
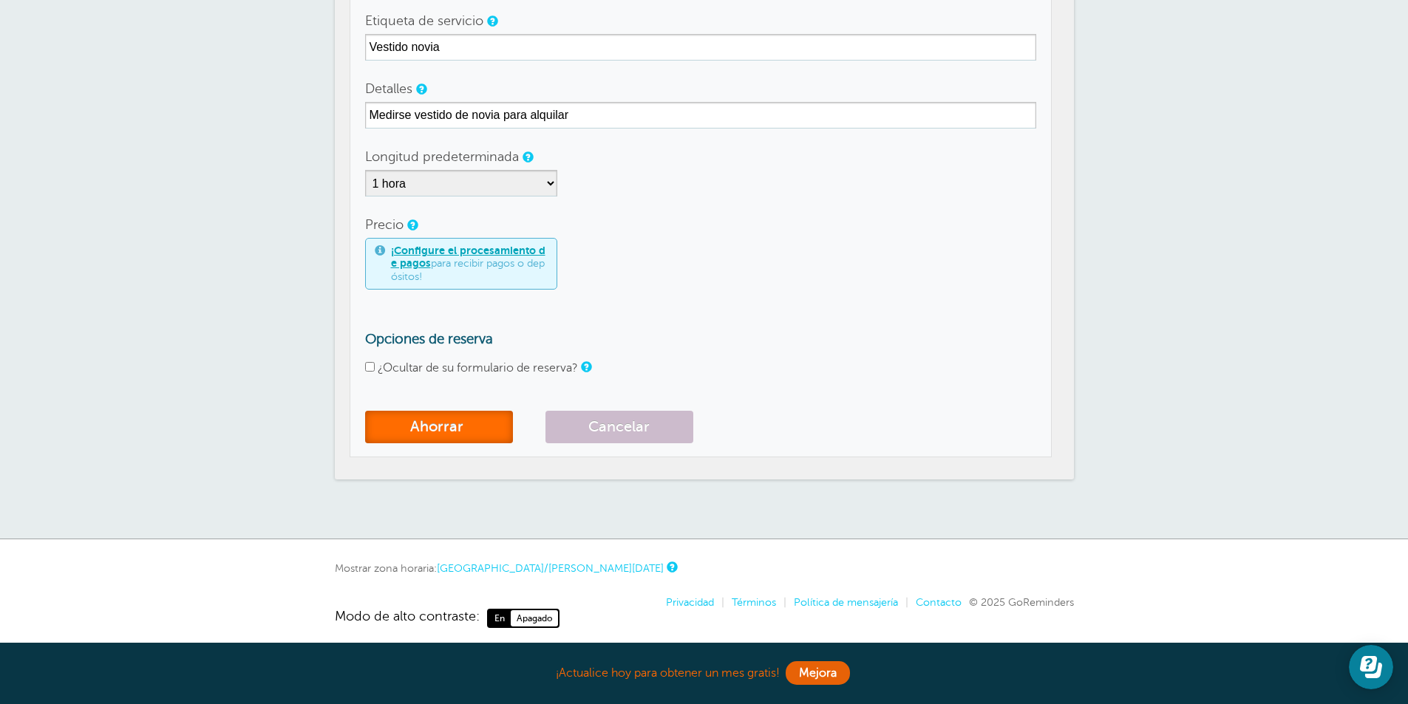
click at [453, 434] on font "Ahorrar" at bounding box center [436, 426] width 53 height 17
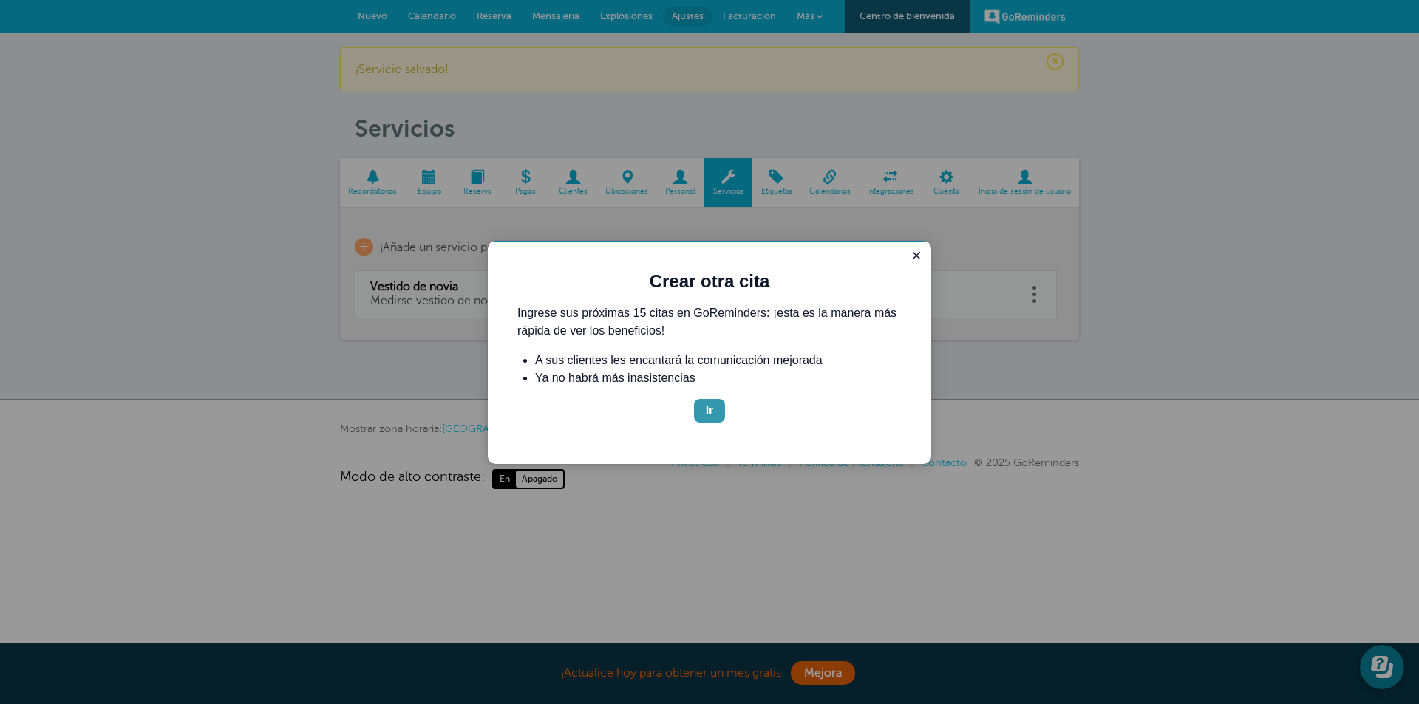
click at [713, 410] on font "Ir" at bounding box center [710, 410] width 8 height 13
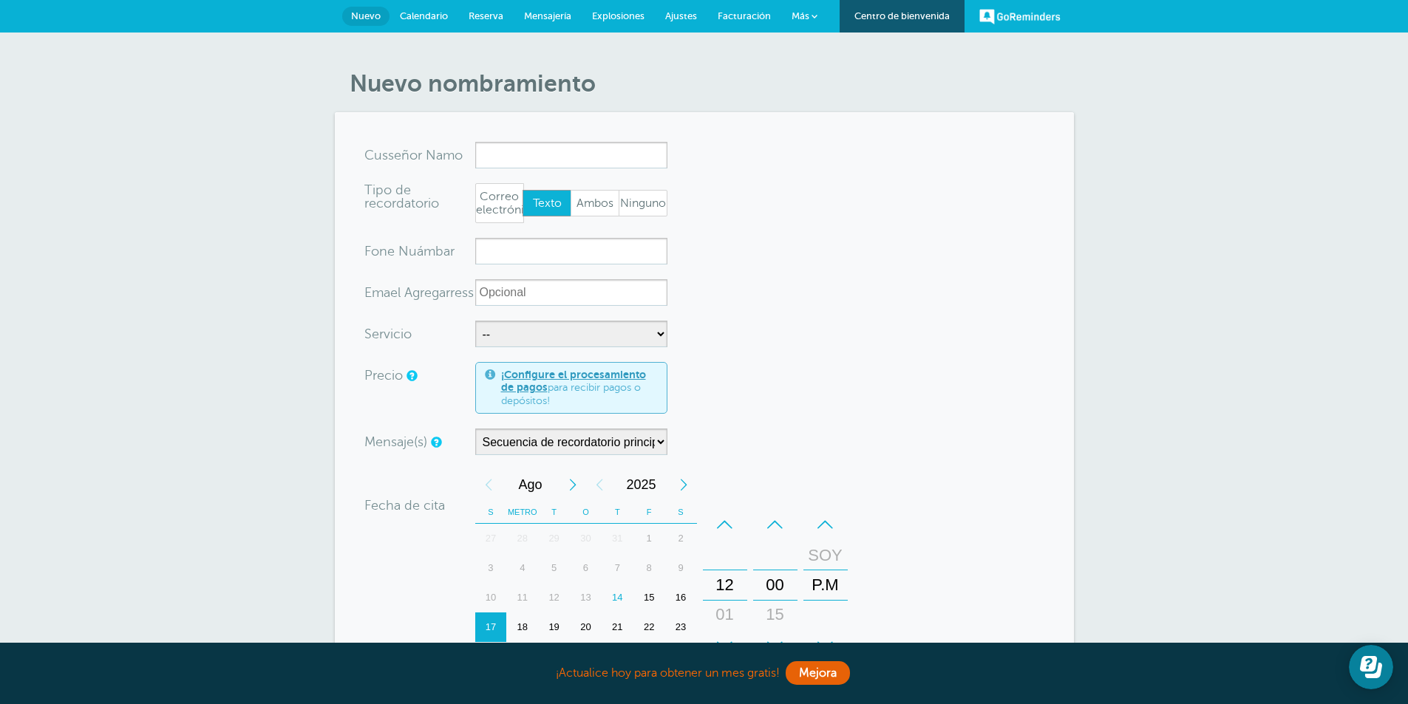
scroll to position [148, 0]
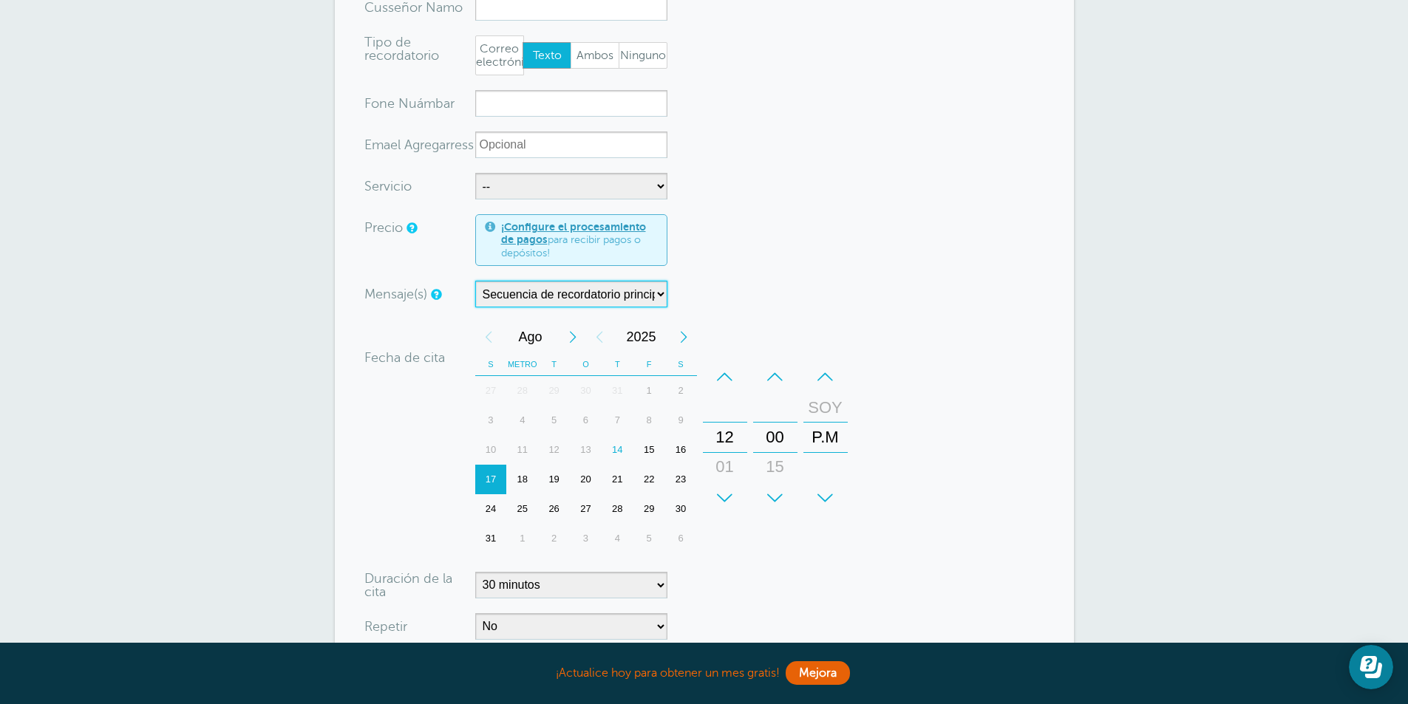
click at [660, 292] on select "Secuencia de recordatorio principal" at bounding box center [571, 294] width 192 height 27
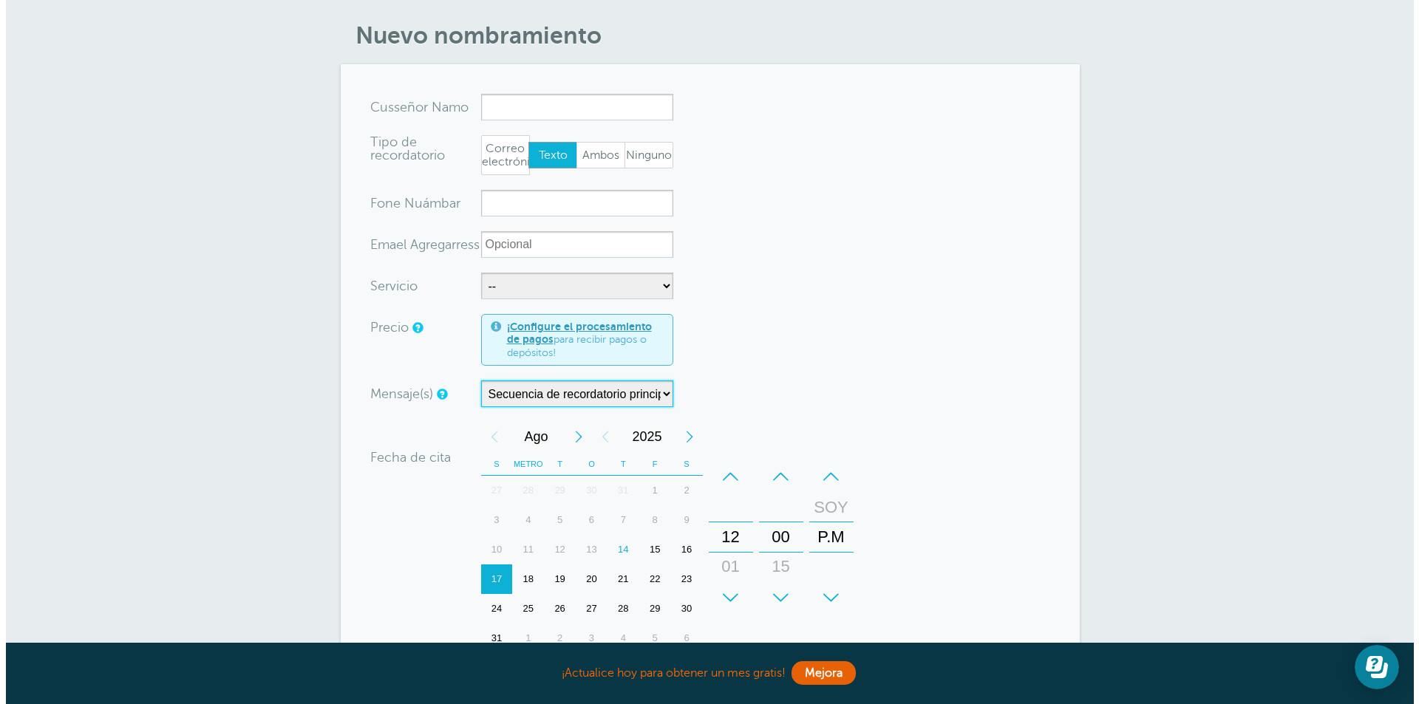
scroll to position [0, 0]
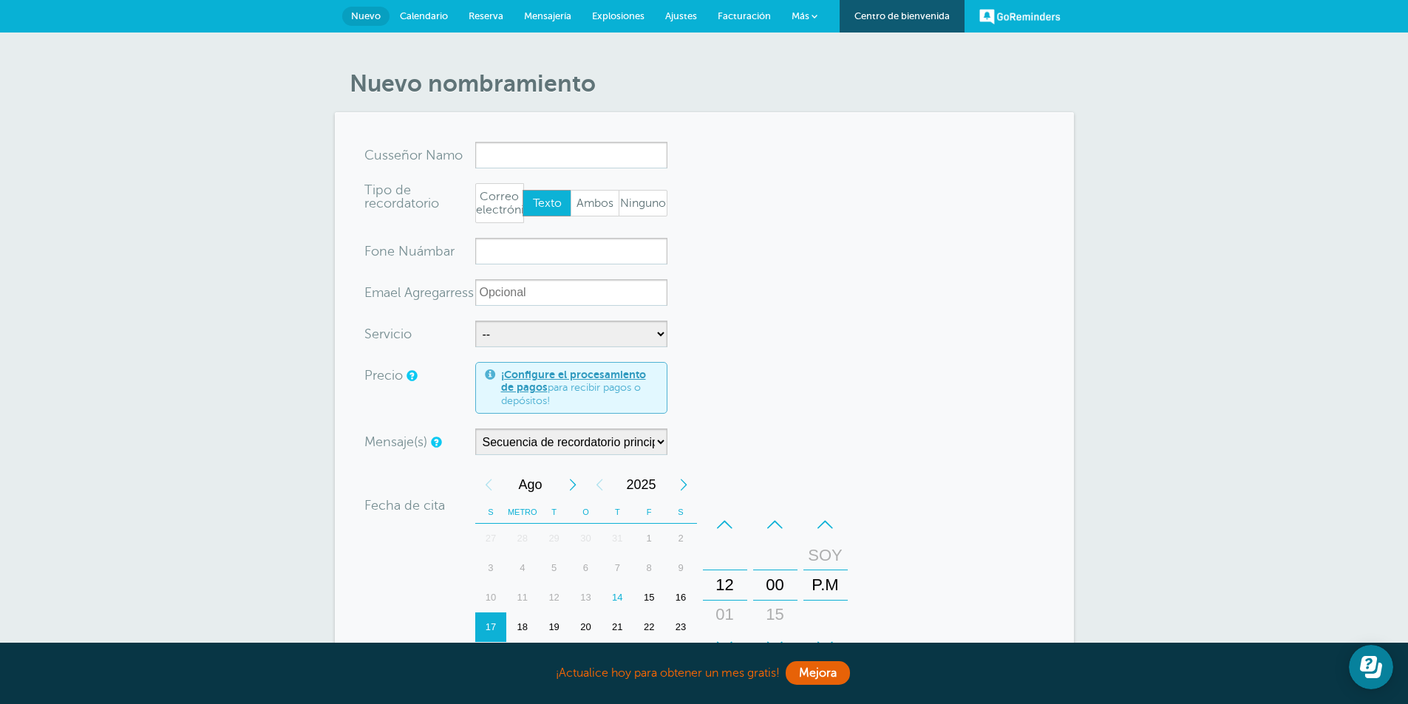
click at [804, 18] on font "Más" at bounding box center [801, 15] width 18 height 11
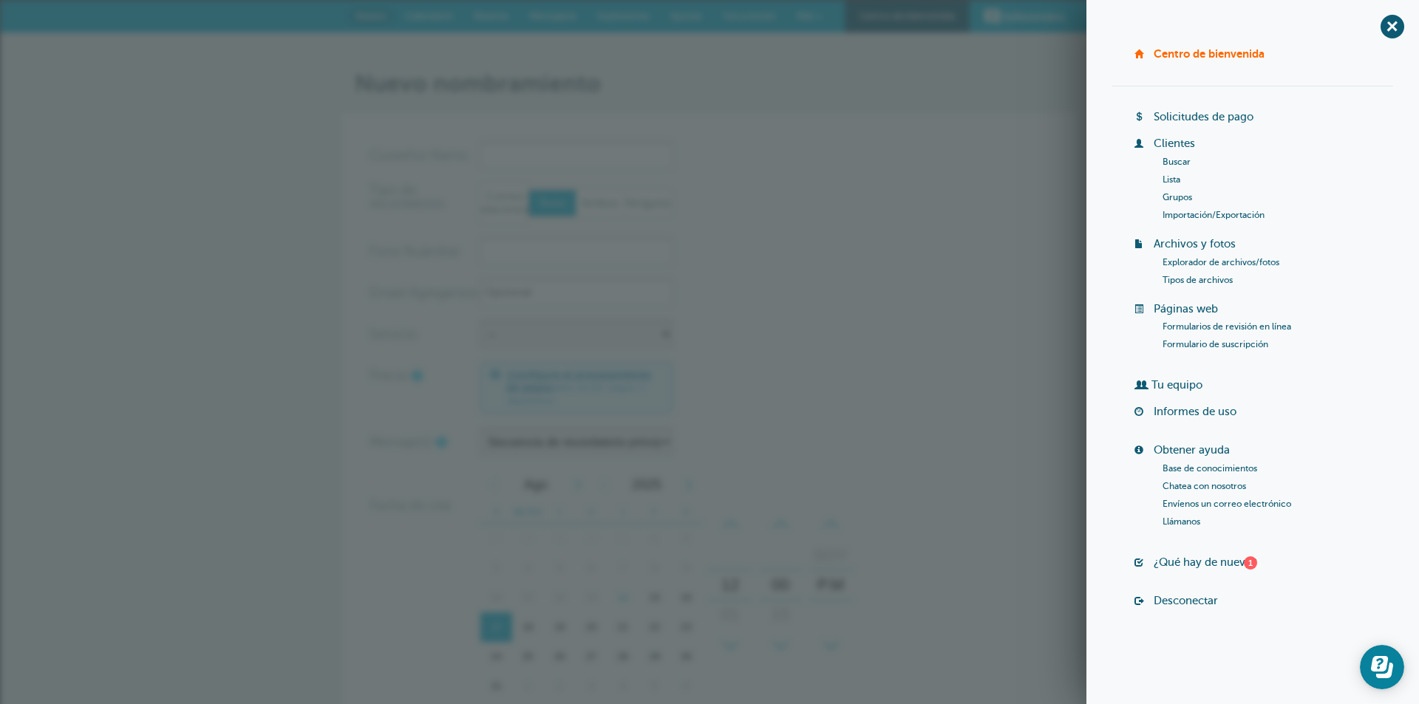
click at [1192, 116] on font "Solicitudes de pago" at bounding box center [1204, 117] width 100 height 12
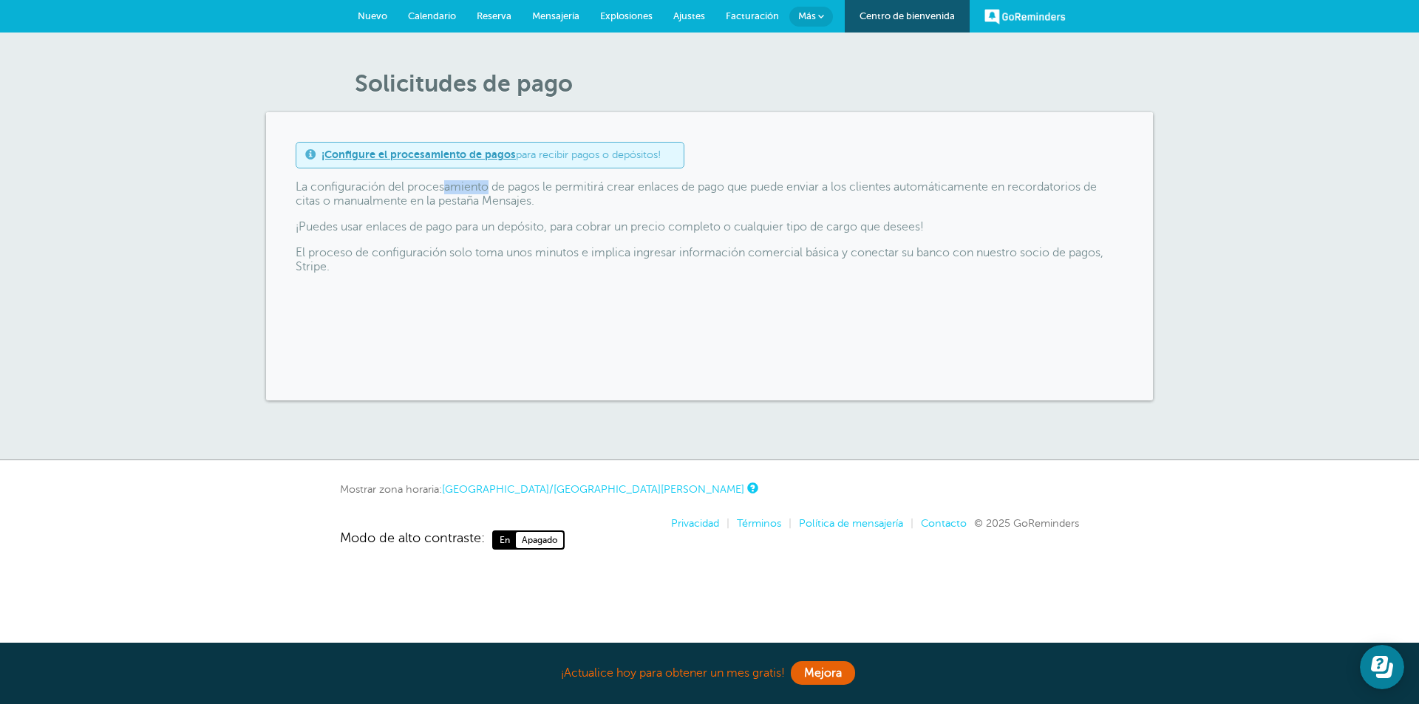
drag, startPoint x: 418, startPoint y: 192, endPoint x: 467, endPoint y: 191, distance: 49.5
click at [462, 191] on font "La configuración del procesamiento de pagos le permitirá crear enlaces de pago …" at bounding box center [696, 193] width 801 height 27
drag, startPoint x: 565, startPoint y: 192, endPoint x: 752, endPoint y: 203, distance: 188.0
click at [752, 203] on p "La configuración del procesamiento de pagos le permitirá crear enlaces de pago …" at bounding box center [710, 194] width 828 height 28
click at [786, 202] on p "La configuración del procesamiento de pagos le permitirá crear enlaces de pago …" at bounding box center [710, 194] width 828 height 28
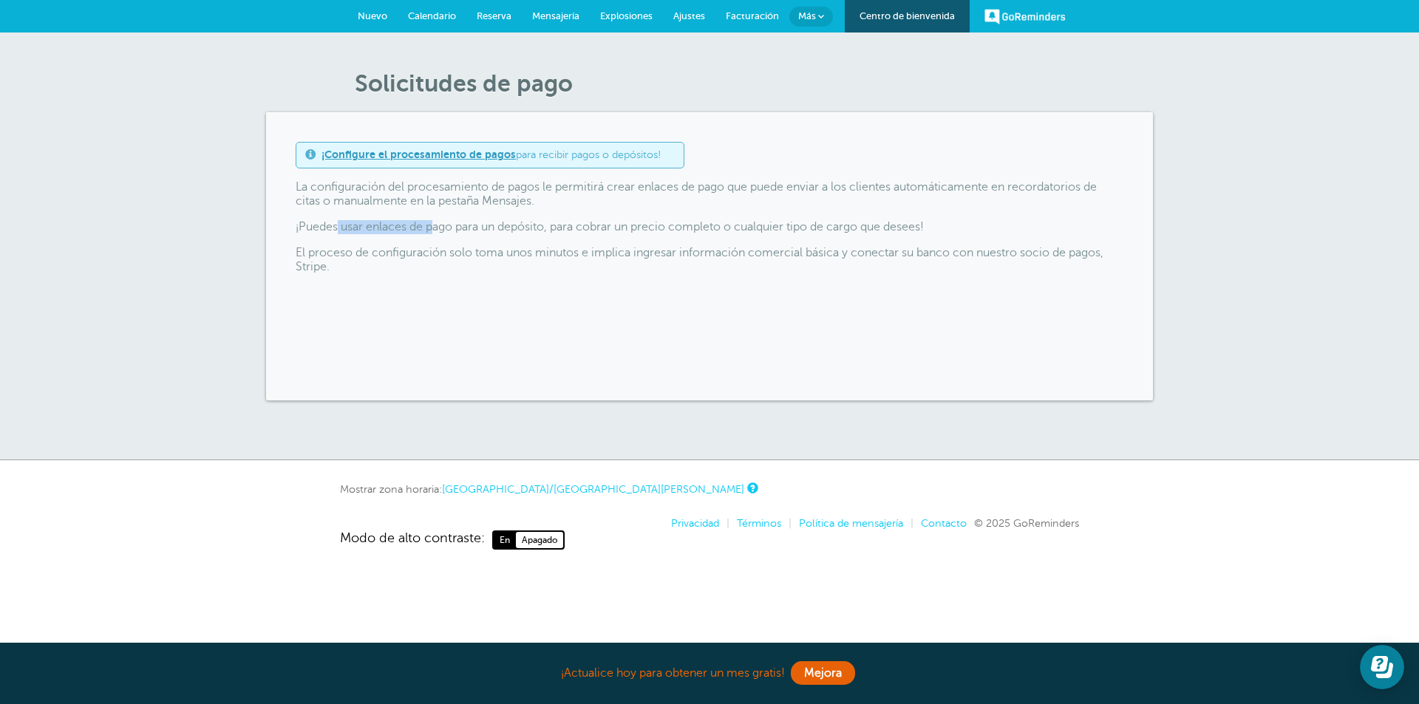
drag, startPoint x: 337, startPoint y: 230, endPoint x: 432, endPoint y: 228, distance: 95.4
click at [432, 228] on font "¡Puedes usar enlaces de pago para un depósito, para cobrar un precio completo o…" at bounding box center [610, 226] width 628 height 13
click at [520, 229] on font "¡Puedes usar enlaces de pago para un depósito, para cobrar un precio completo o…" at bounding box center [610, 226] width 628 height 13
click at [814, 19] on font "Más" at bounding box center [807, 15] width 18 height 11
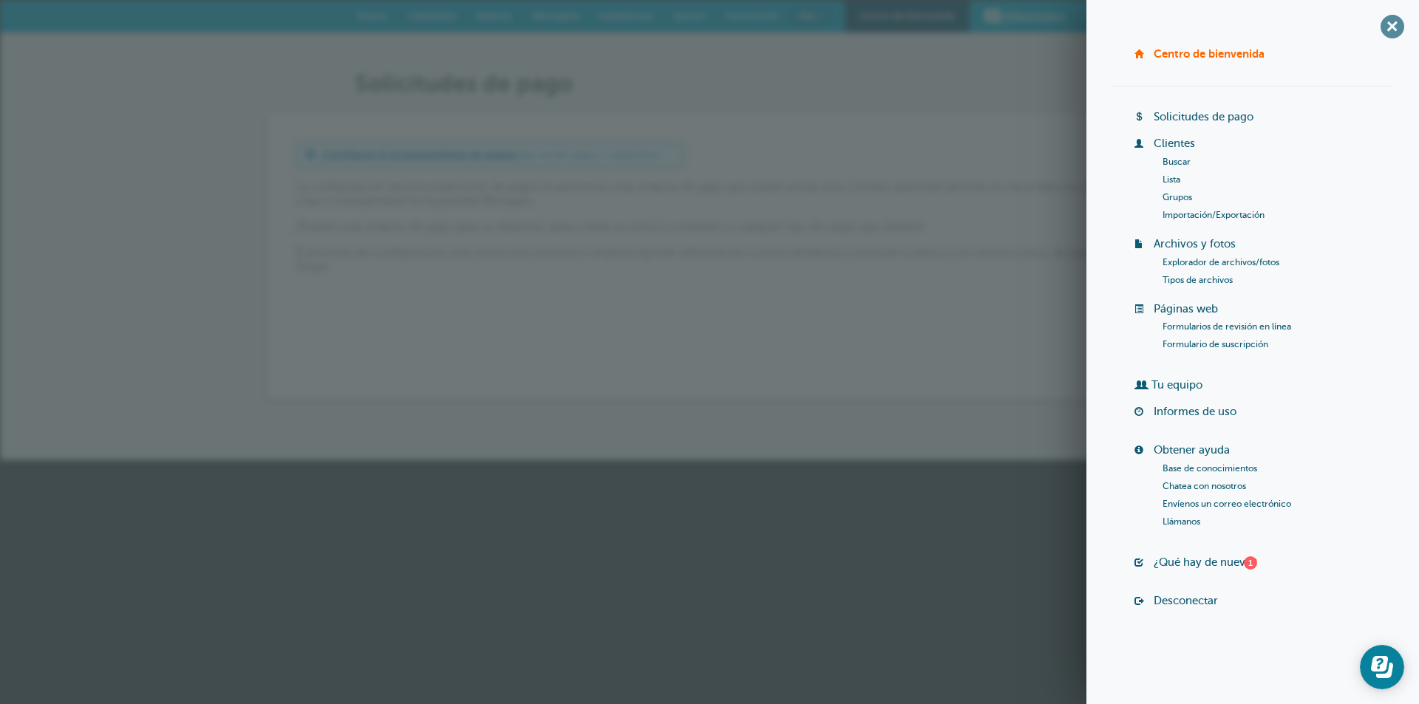
click at [1393, 27] on font "+" at bounding box center [1392, 25] width 27 height 27
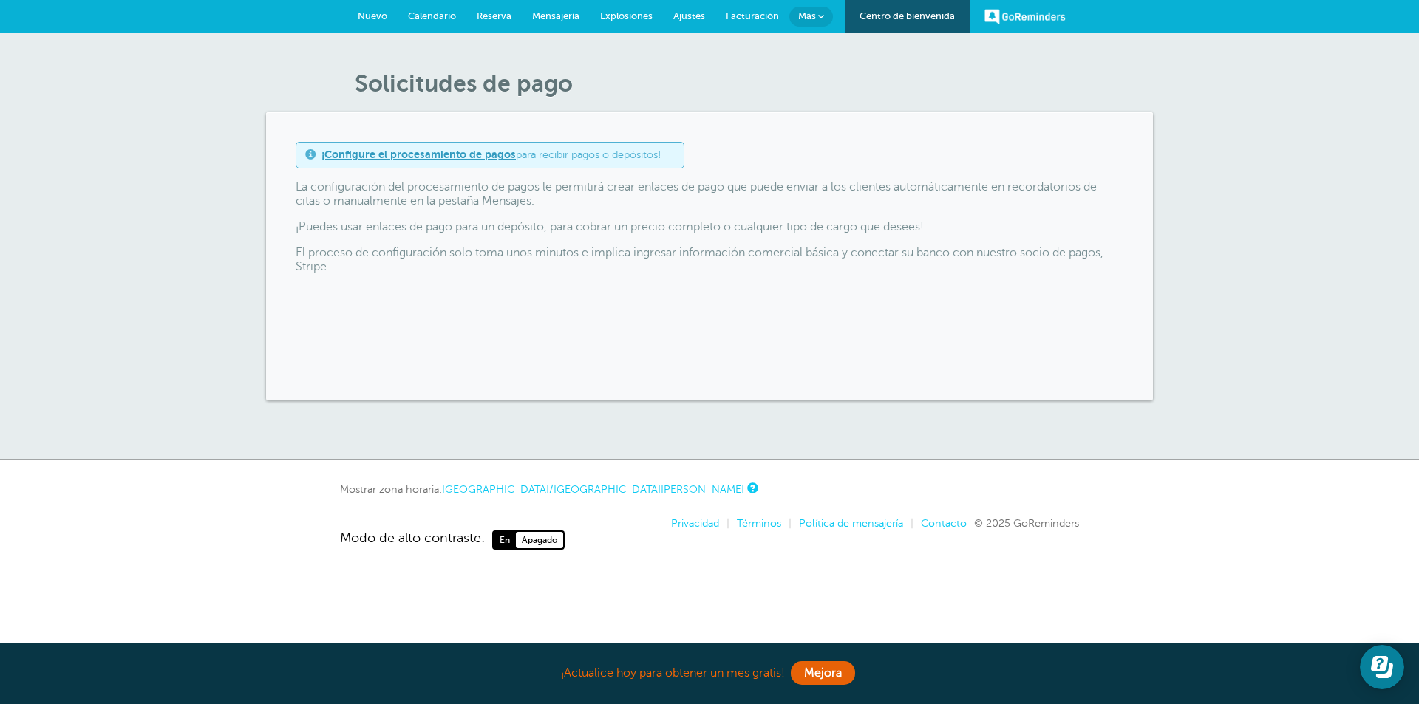
click at [743, 14] on font "Facturación" at bounding box center [752, 15] width 53 height 11
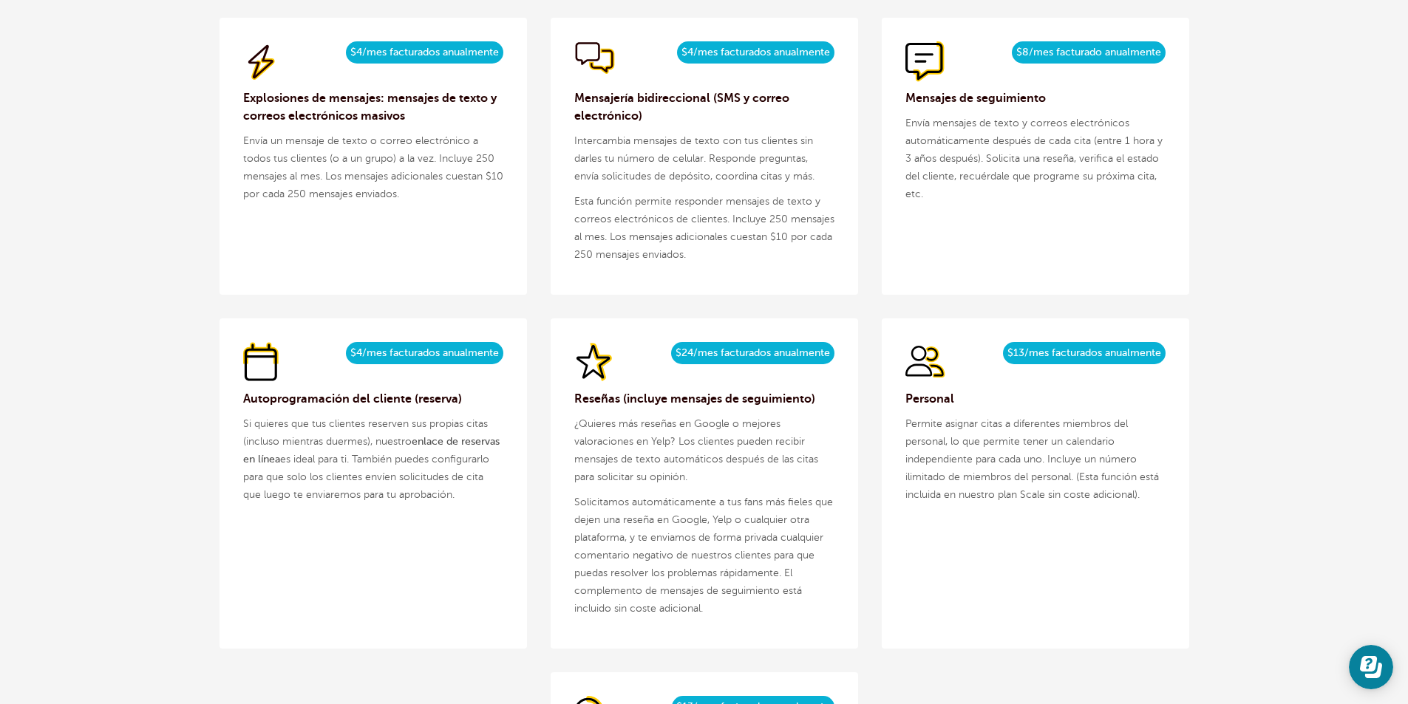
scroll to position [1774, 0]
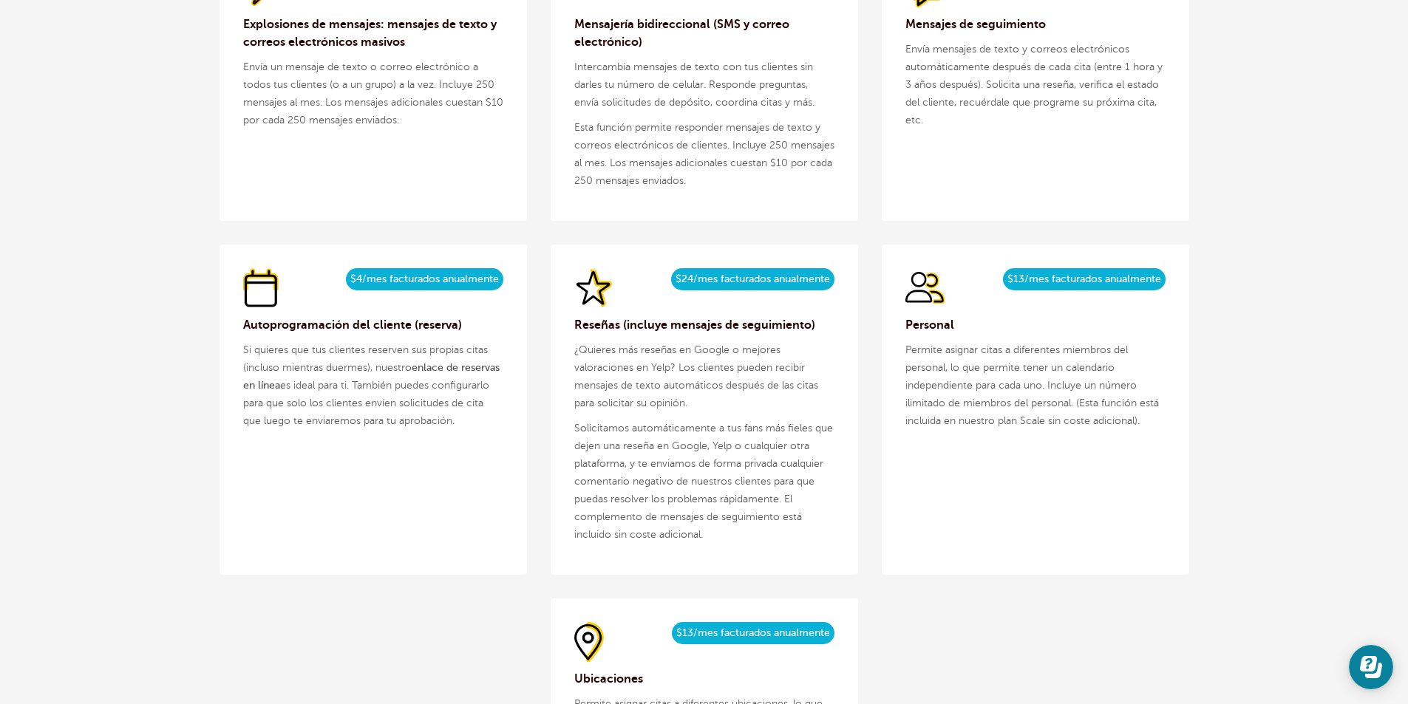
click at [396, 280] on font "$4/mes facturados anualmente" at bounding box center [424, 278] width 149 height 11
click at [250, 296] on span at bounding box center [263, 288] width 41 height 41
click at [459, 280] on font "$4/mes facturados anualmente" at bounding box center [424, 278] width 149 height 11
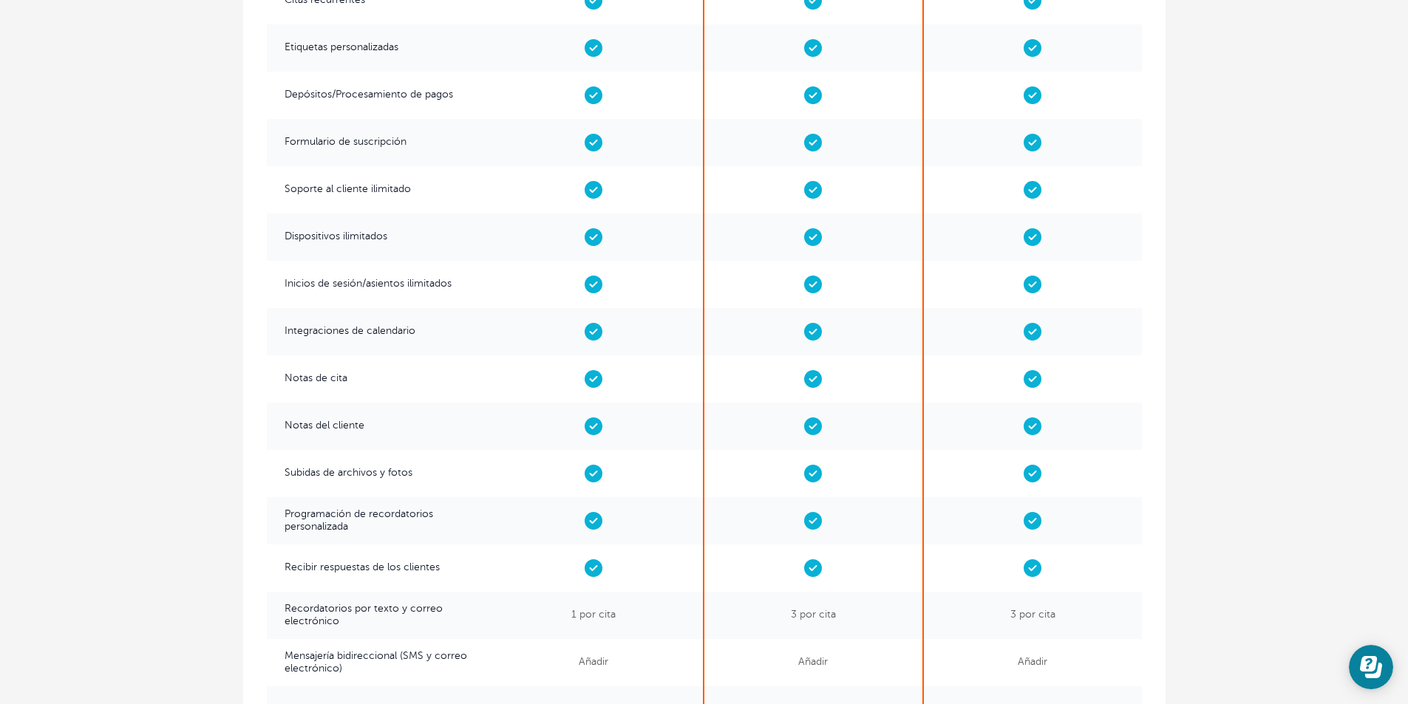
scroll to position [3105, 0]
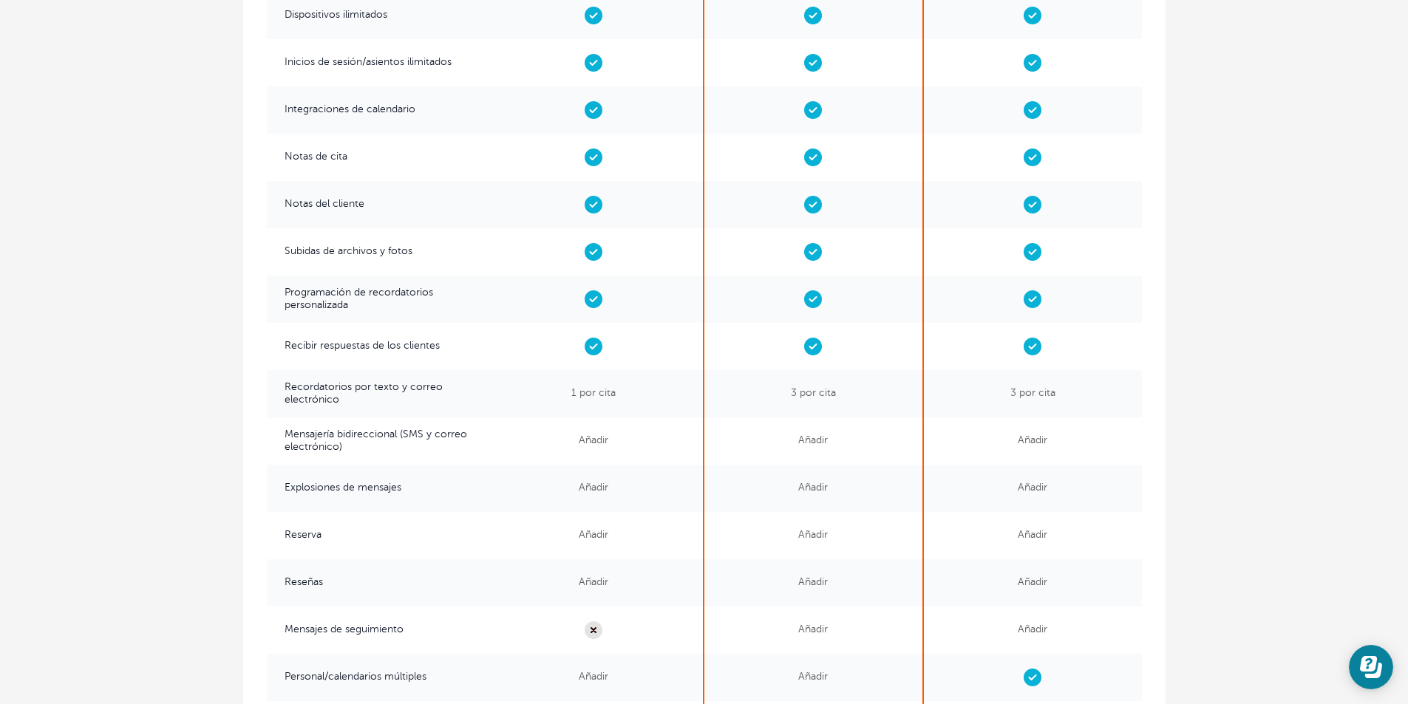
click at [820, 442] on font "Añadir" at bounding box center [813, 440] width 30 height 11
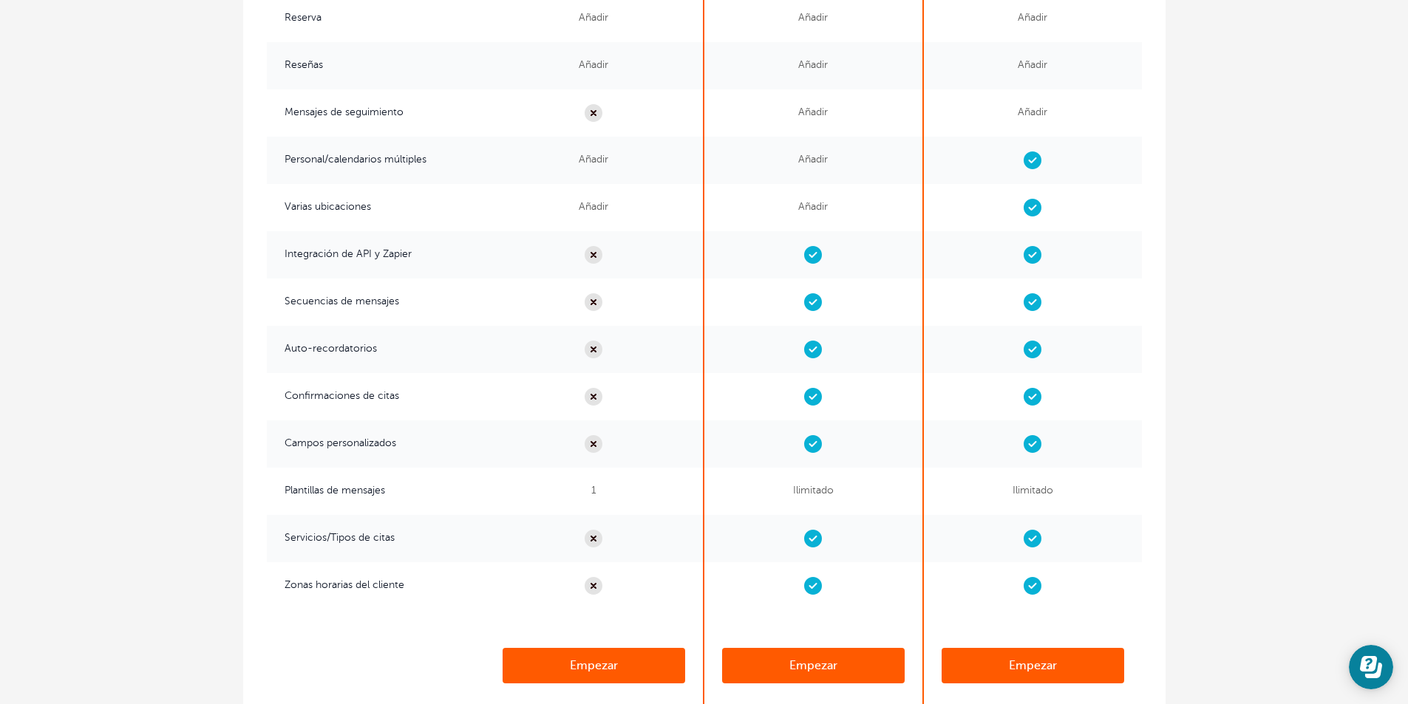
scroll to position [3548, 0]
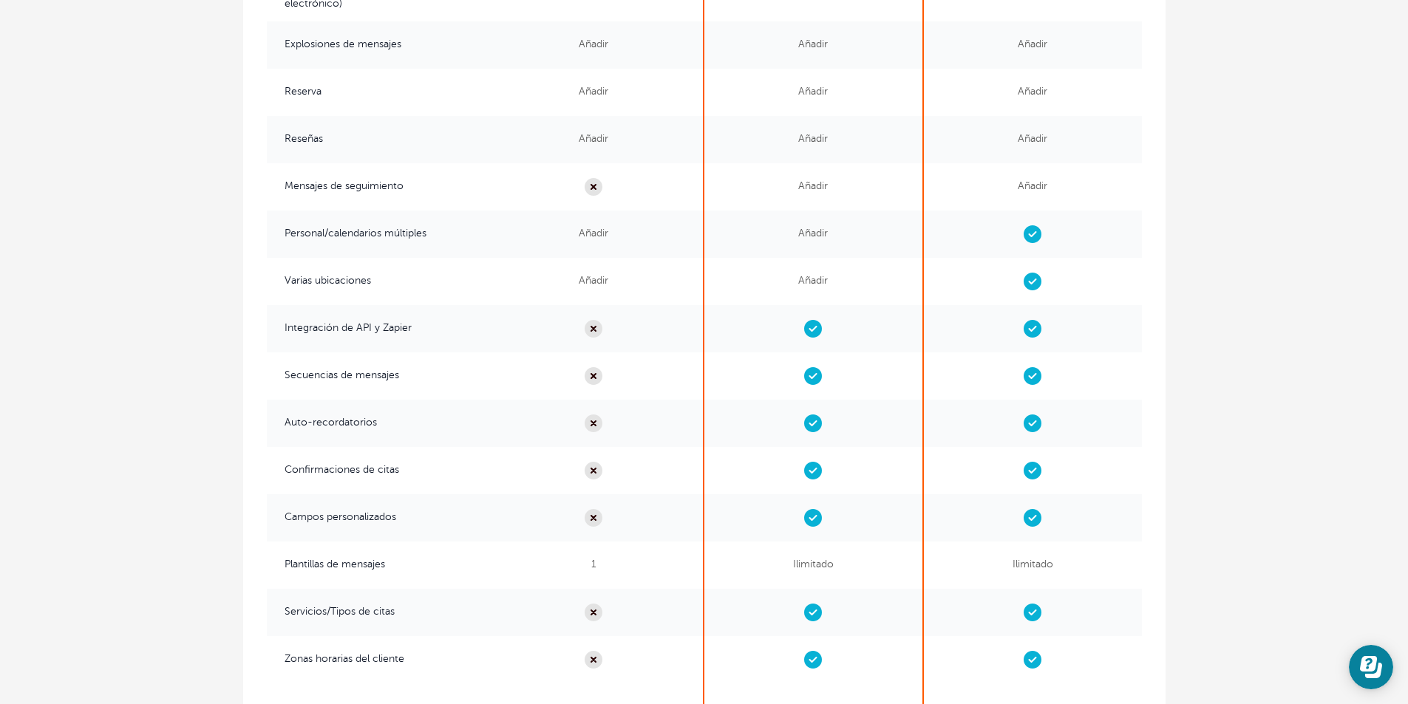
click at [809, 281] on font "Añadir" at bounding box center [813, 280] width 30 height 11
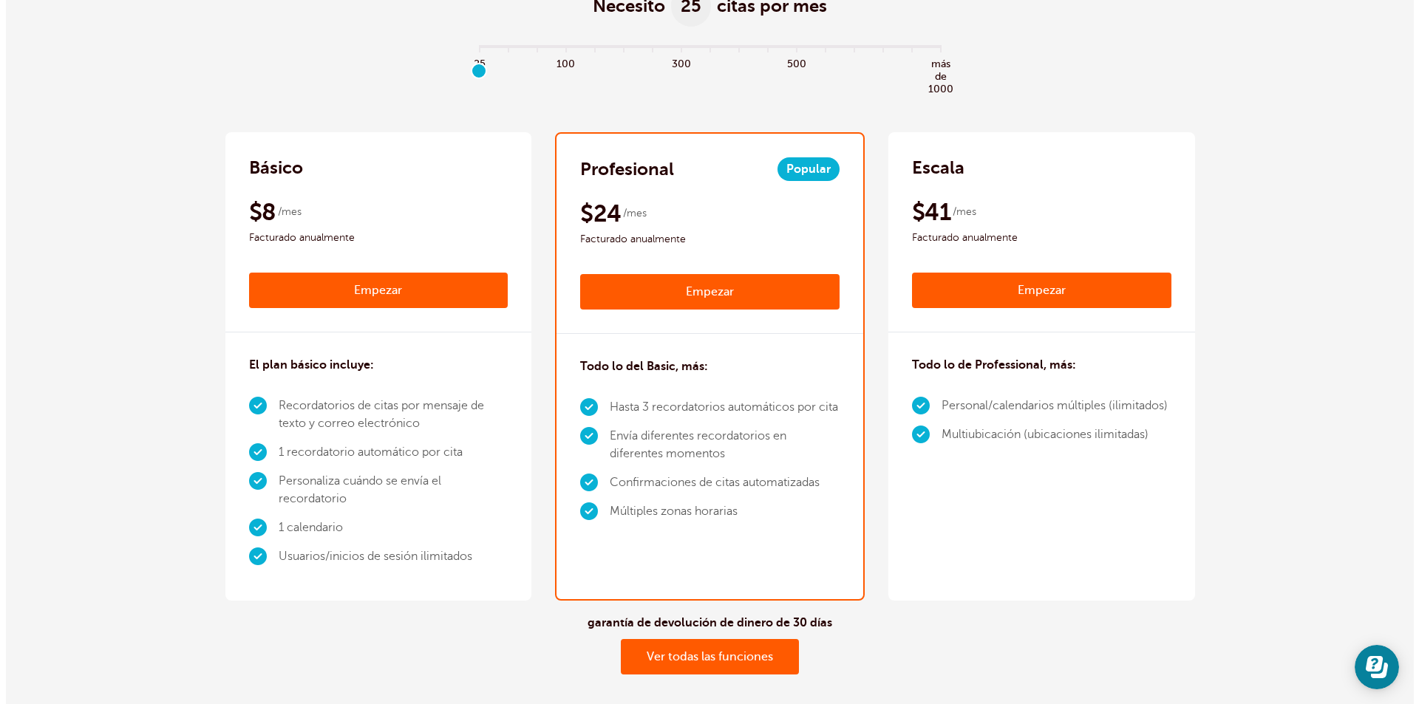
scroll to position [0, 0]
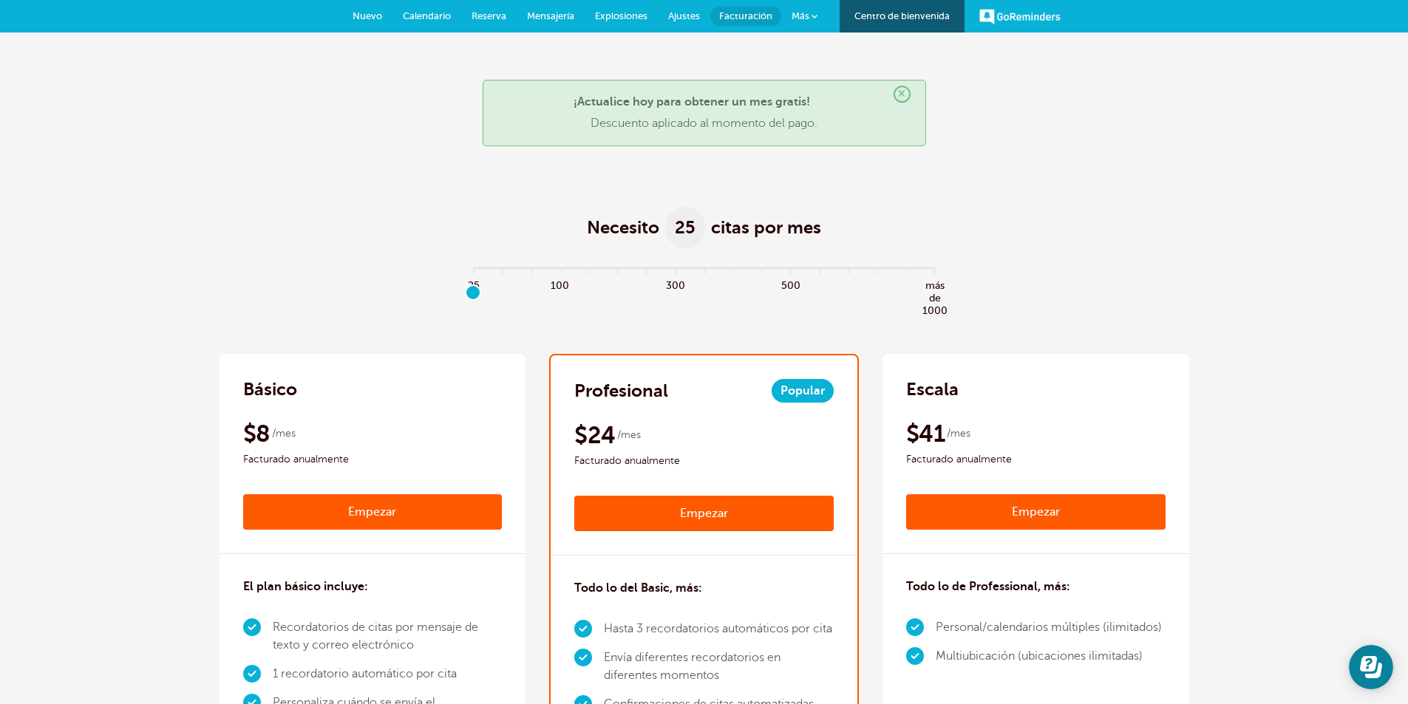
click at [808, 17] on font "Más" at bounding box center [801, 15] width 18 height 11
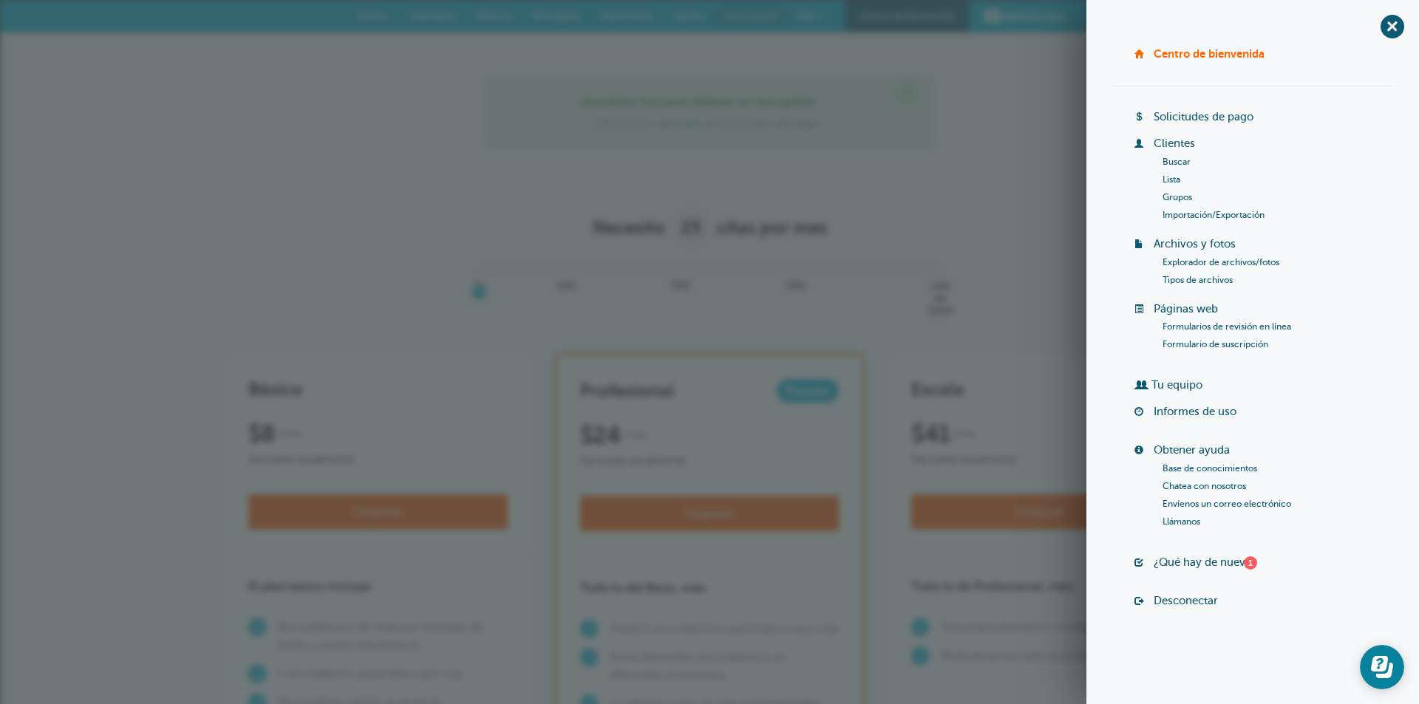
click at [1229, 262] on font "Explorador de archivos/fotos" at bounding box center [1221, 262] width 117 height 10
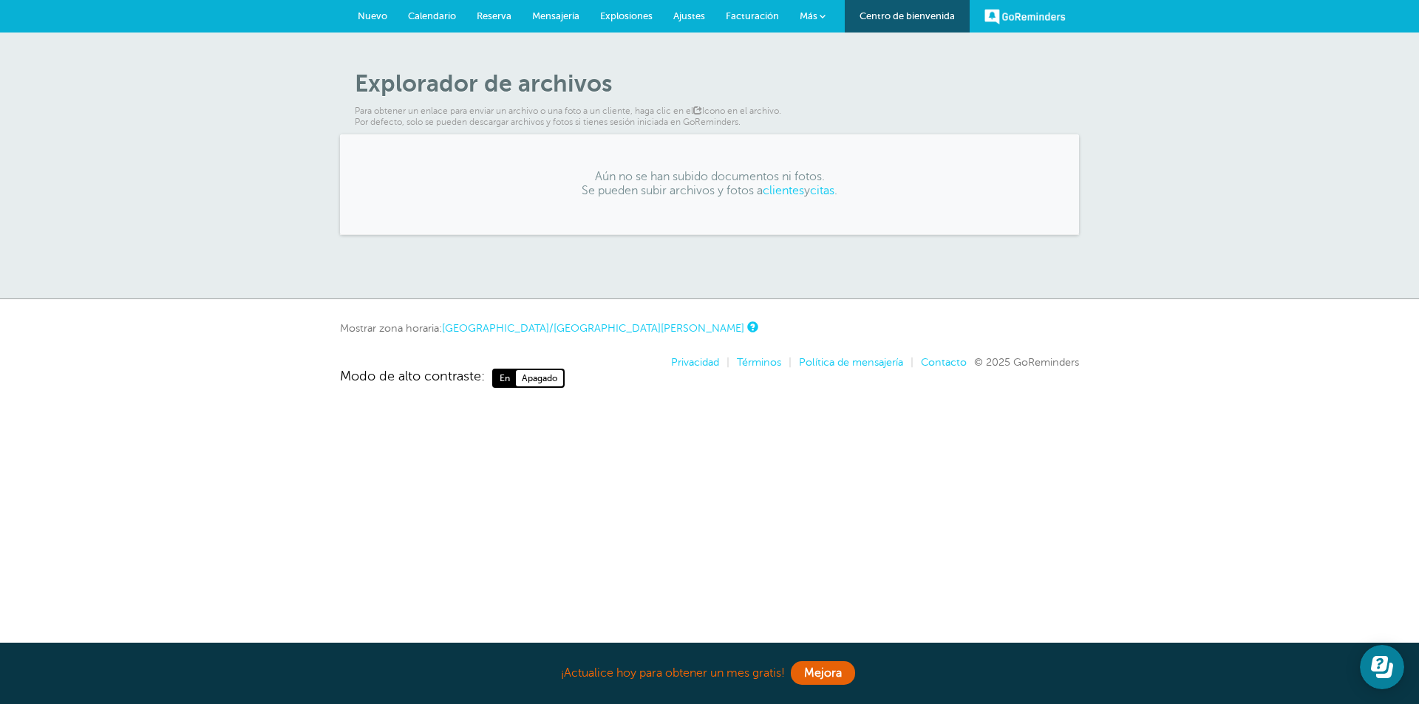
click at [818, 10] on link "Más" at bounding box center [812, 16] width 47 height 33
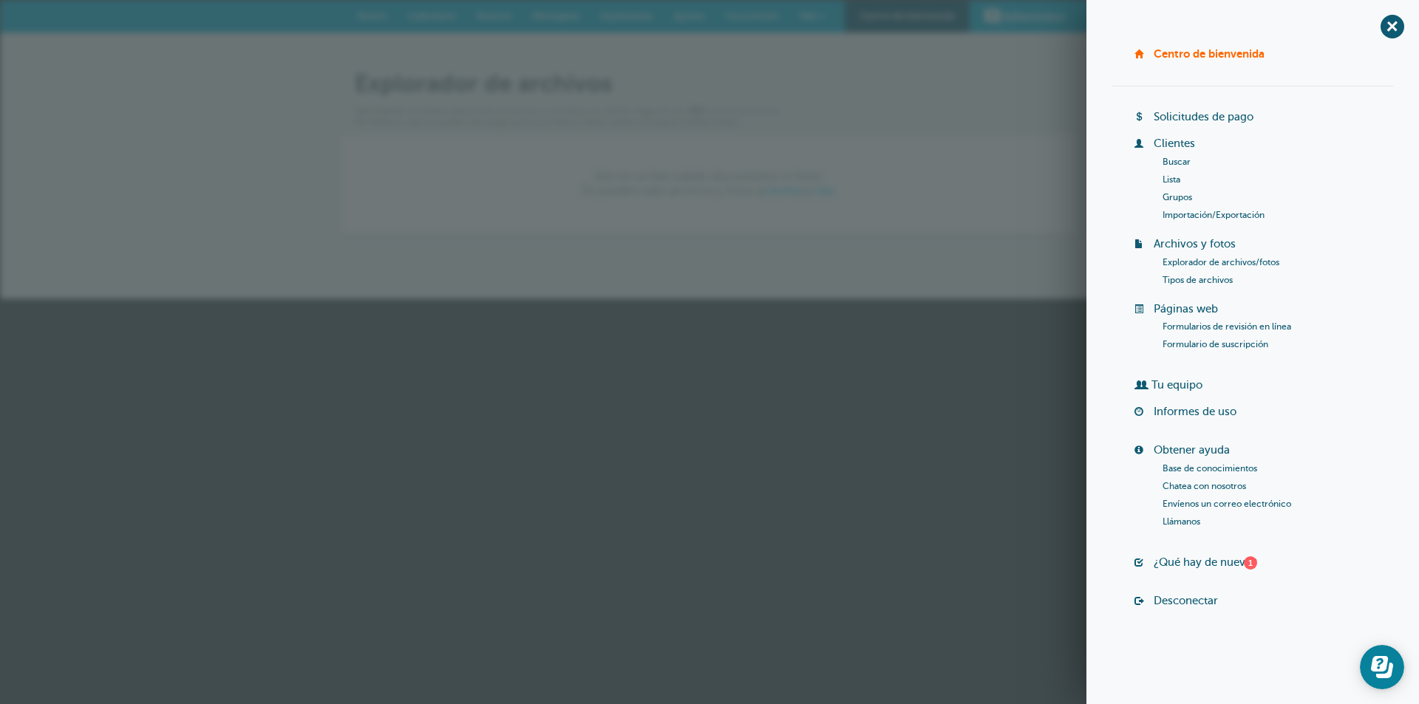
click at [1195, 325] on font "Formularios de revisión en línea" at bounding box center [1227, 327] width 129 height 10
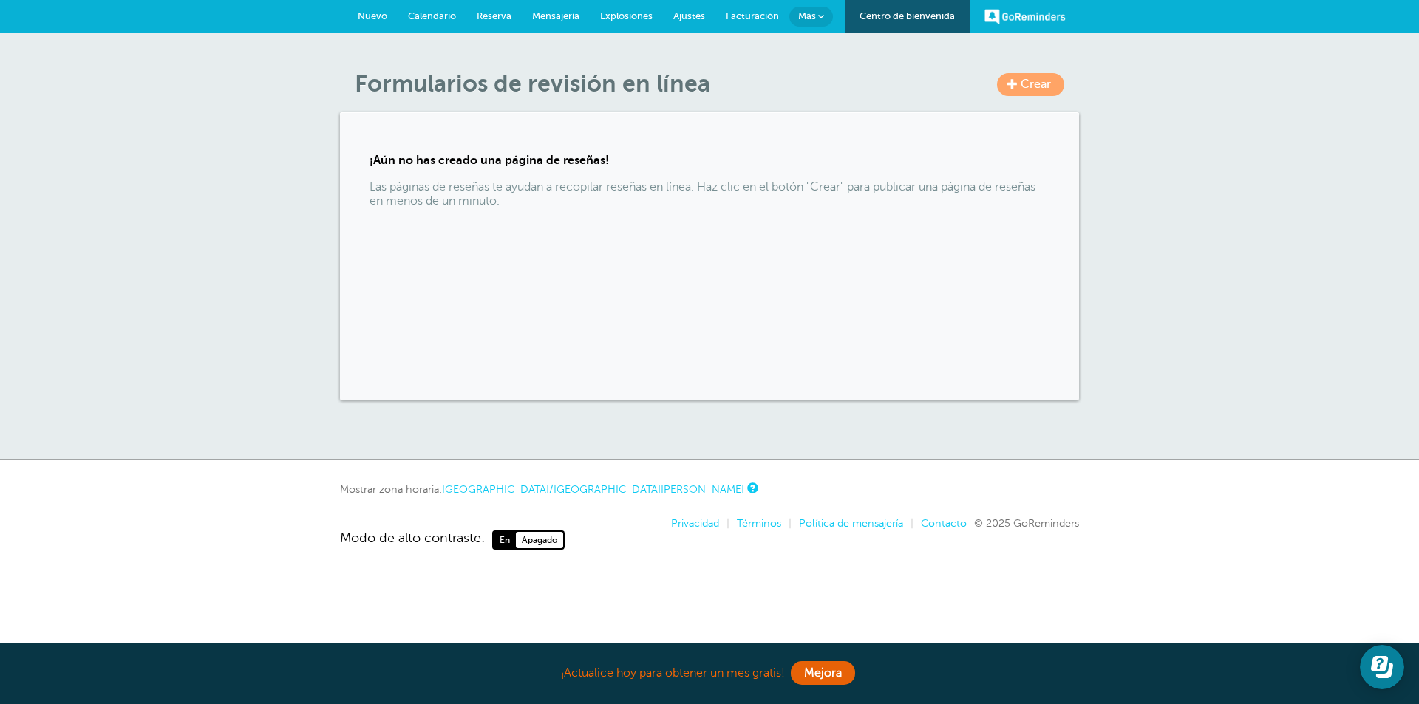
click at [1024, 26] on link "GoReminders" at bounding box center [1025, 16] width 81 height 33
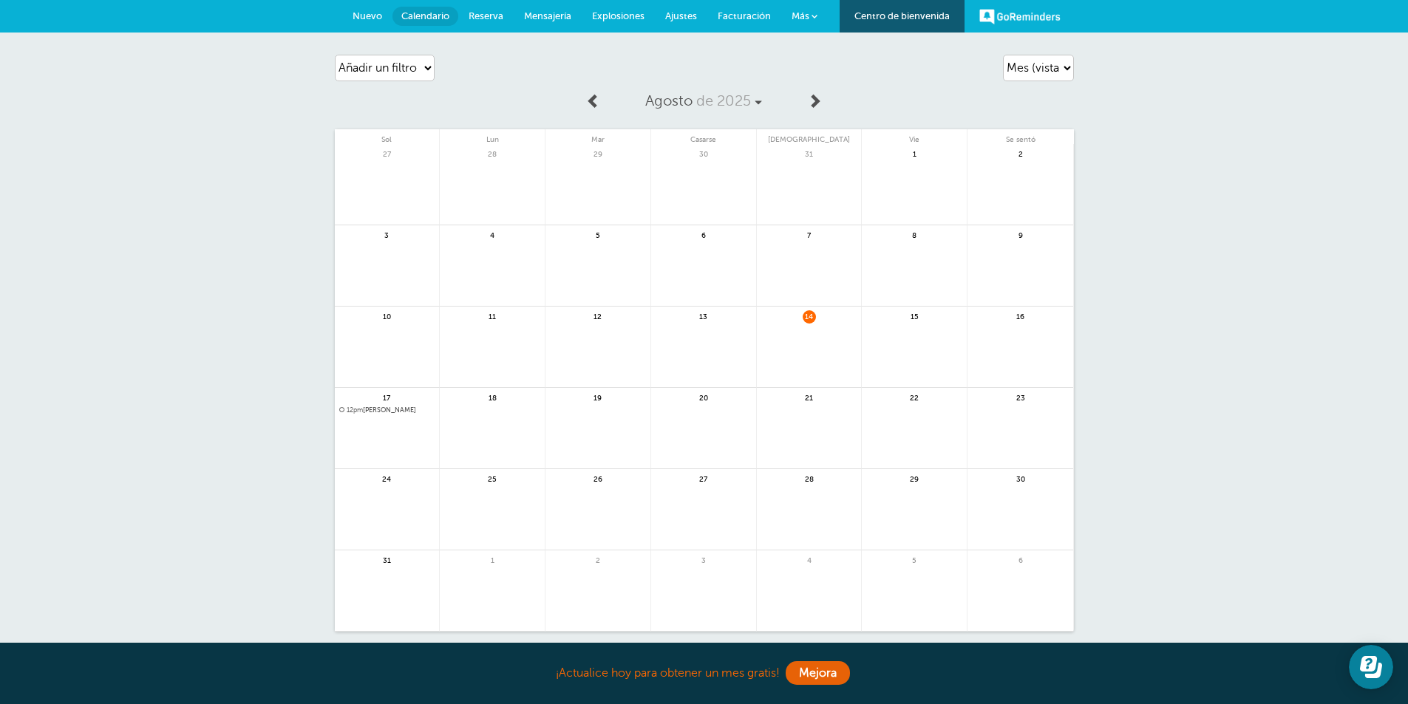
click at [369, 17] on font "Nuevo" at bounding box center [368, 15] width 30 height 11
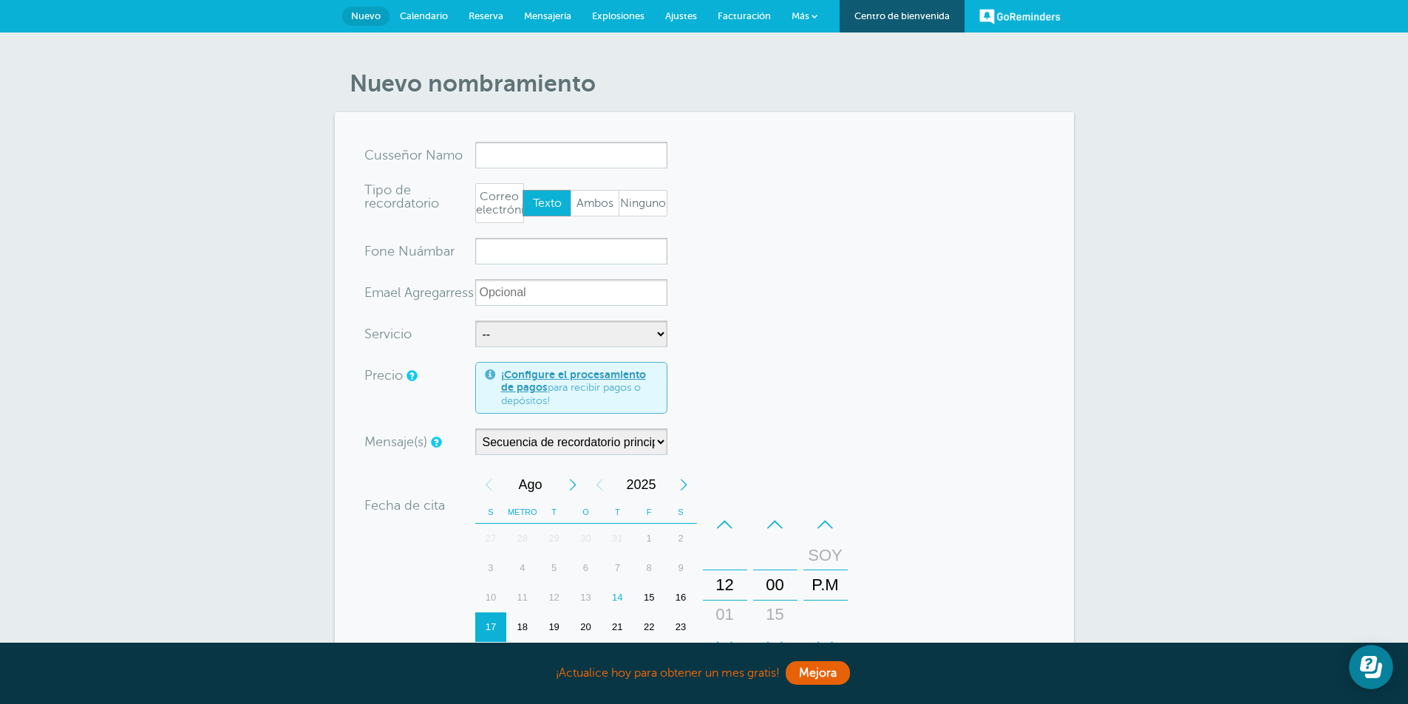
click at [421, 18] on font "Calendario" at bounding box center [424, 15] width 48 height 11
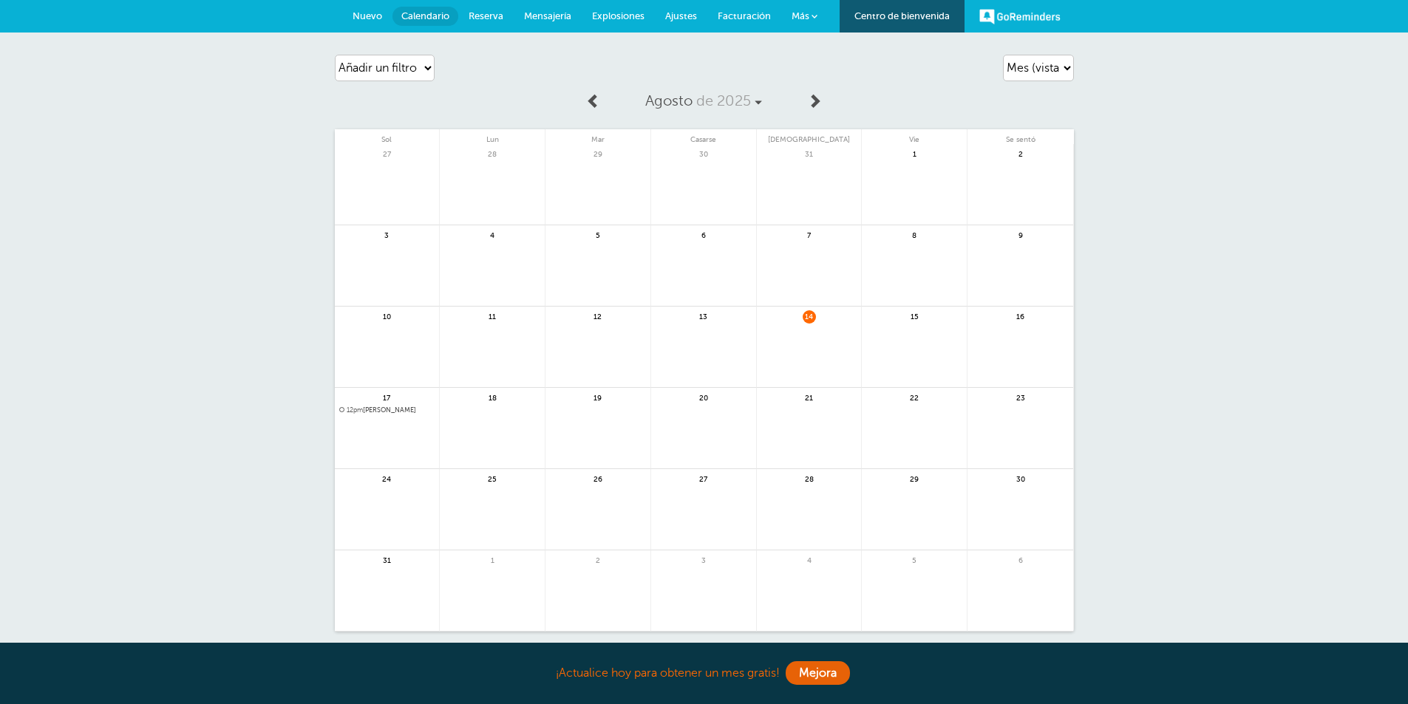
click at [488, 18] on font "Reserva" at bounding box center [486, 15] width 35 height 11
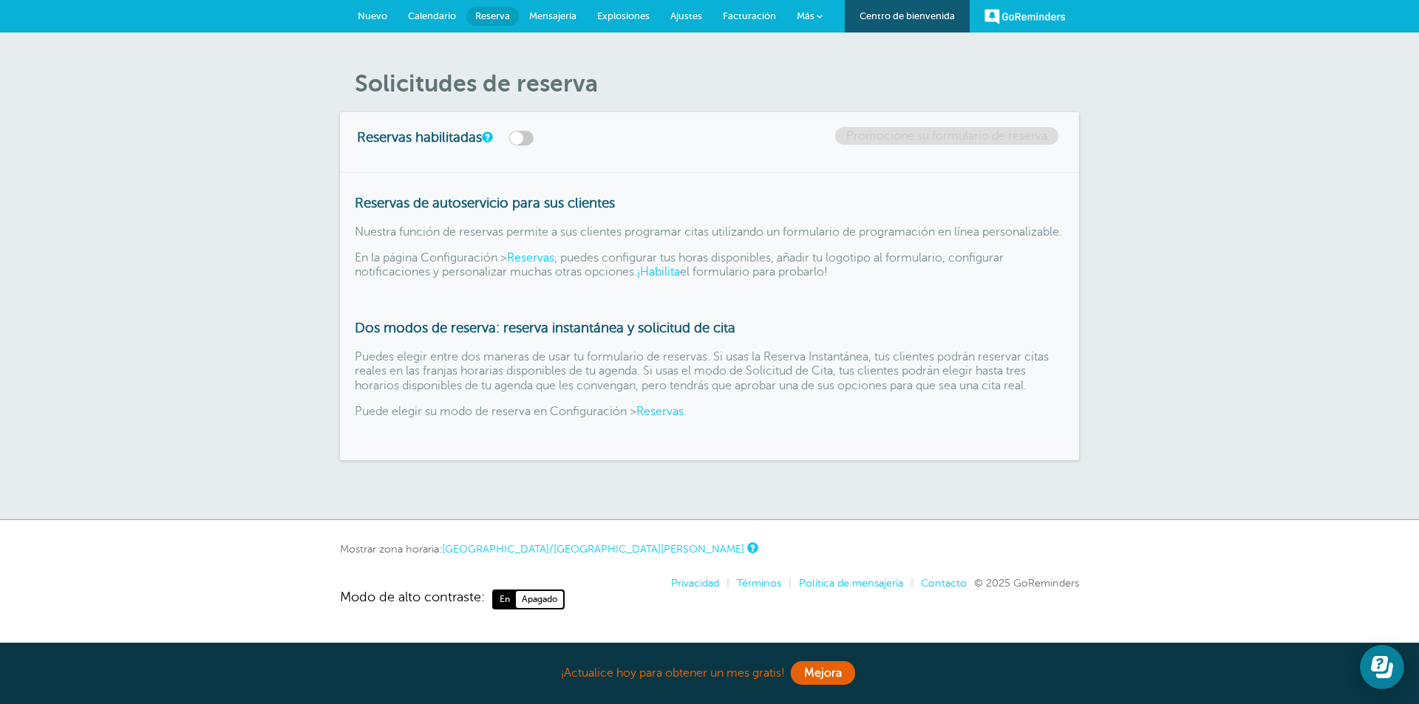
click at [676, 279] on font "¡Habilita" at bounding box center [658, 271] width 43 height 13
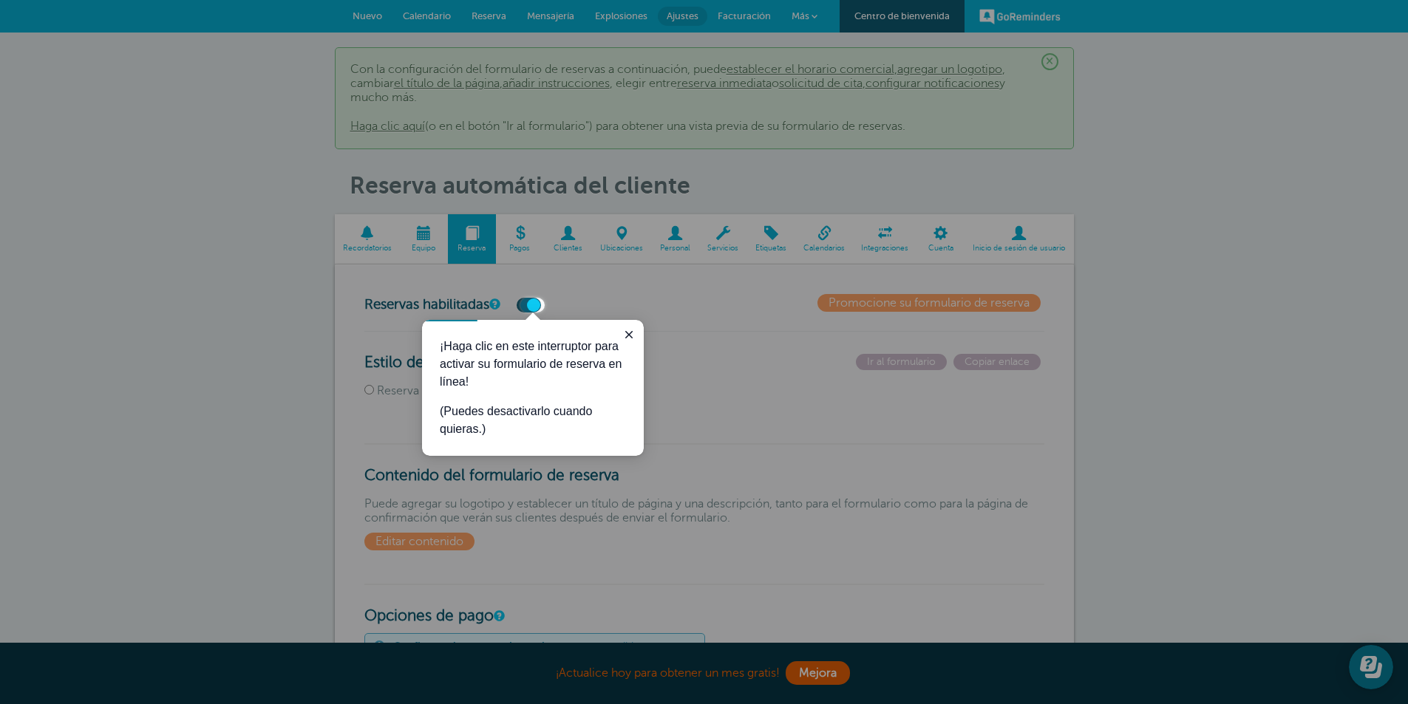
click at [660, 288] on div at bounding box center [976, 156] width 863 height 313
click at [535, 373] on p "¡Haga clic en este interruptor para activar su formulario de reserva en línea!" at bounding box center [533, 364] width 186 height 53
click at [631, 336] on icon "Cerrar guía" at bounding box center [628, 334] width 7 height 7
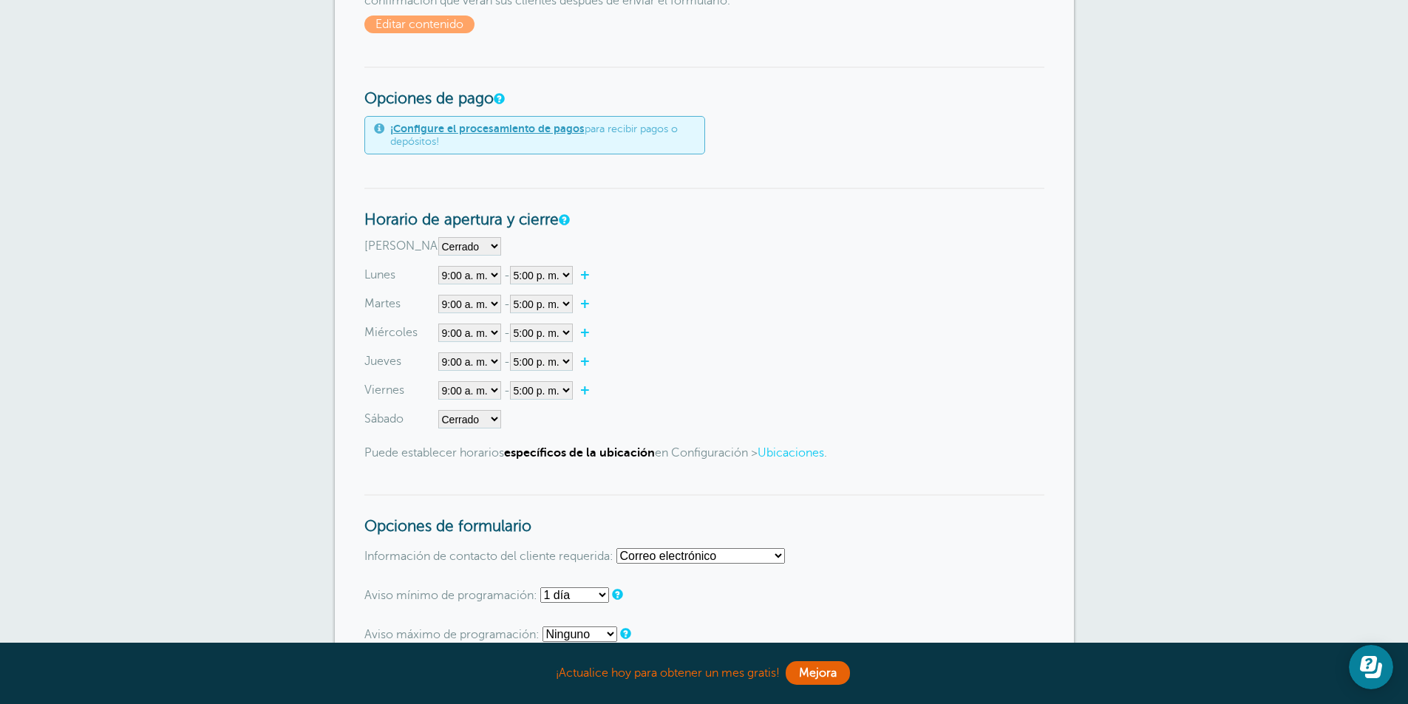
scroll to position [665, 0]
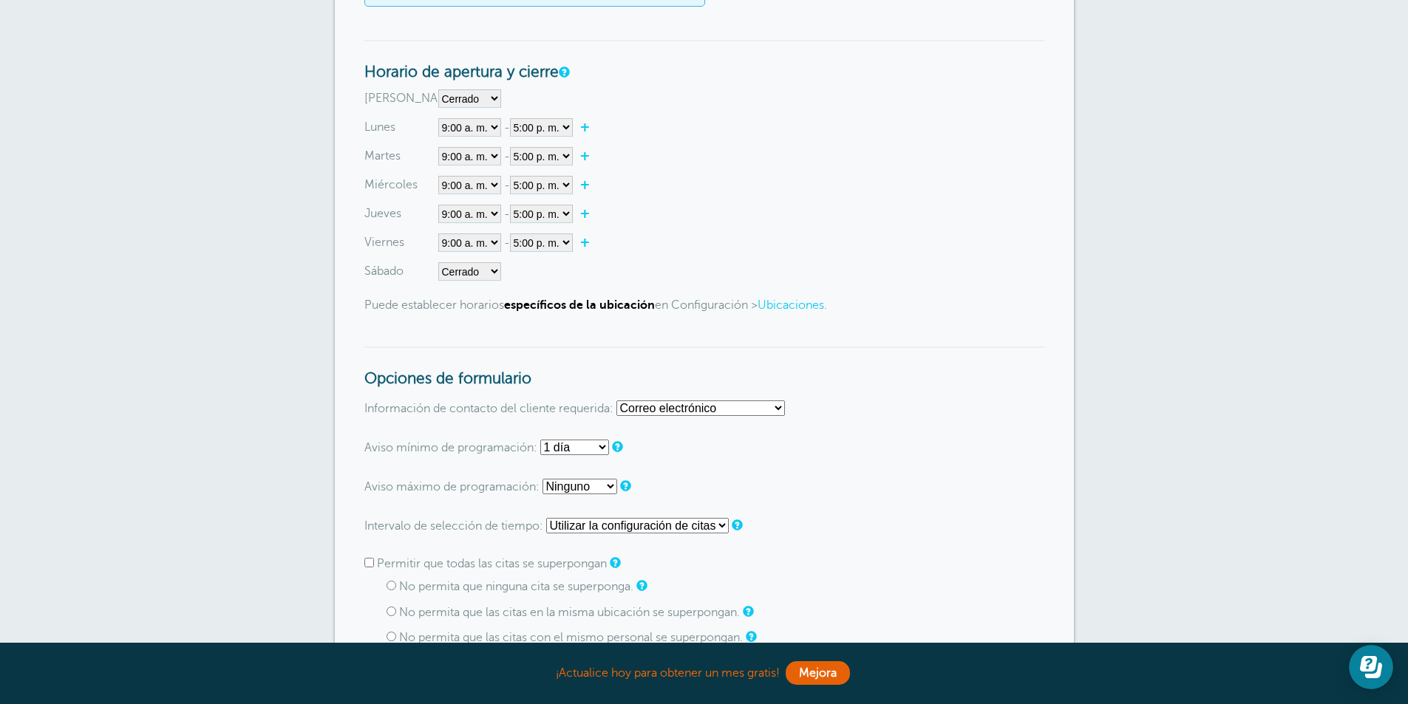
click at [682, 403] on select "Correo electrónico Teléfono Correo electrónico o teléfono Correo electrónico y …" at bounding box center [700, 409] width 169 height 16
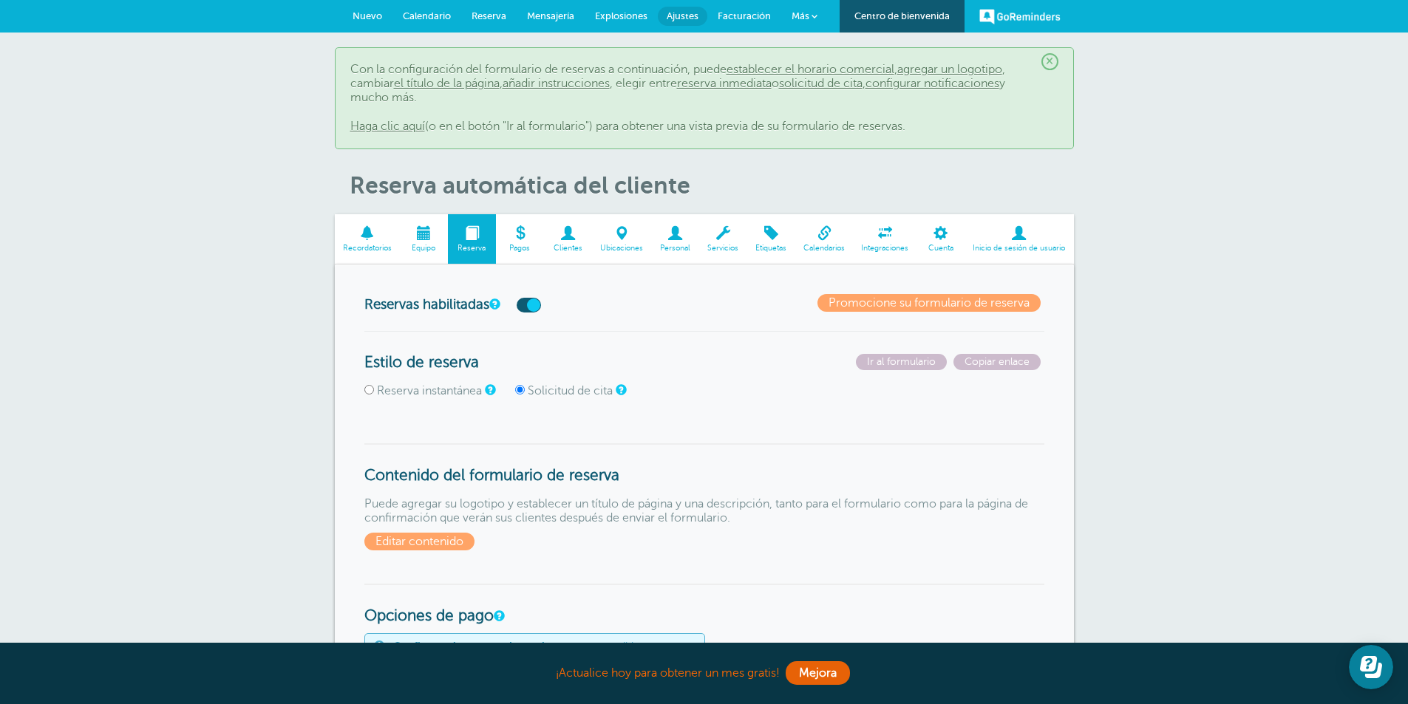
scroll to position [148, 0]
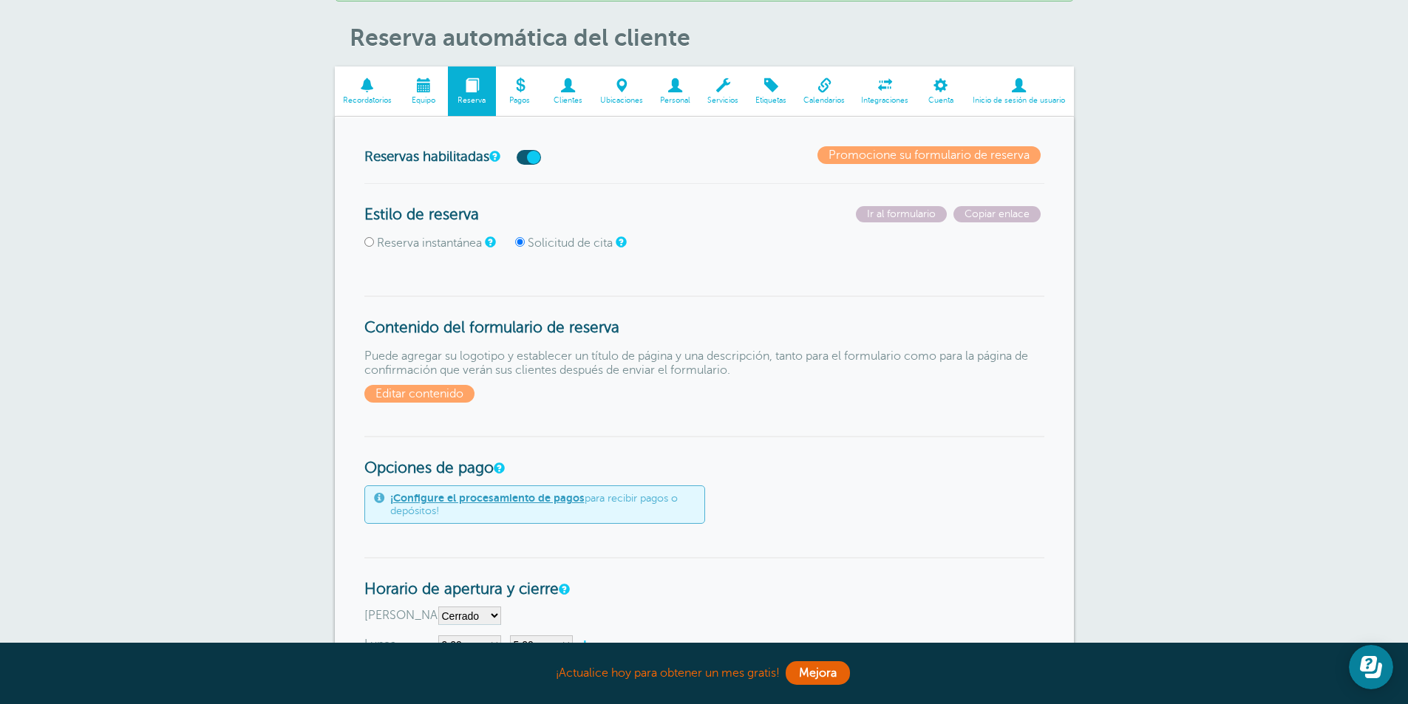
click at [376, 244] on span "Reserva instantánea" at bounding box center [438, 244] width 148 height 14
click at [370, 242] on input "Reserva instantánea" at bounding box center [369, 242] width 10 height 10
radio input "true"
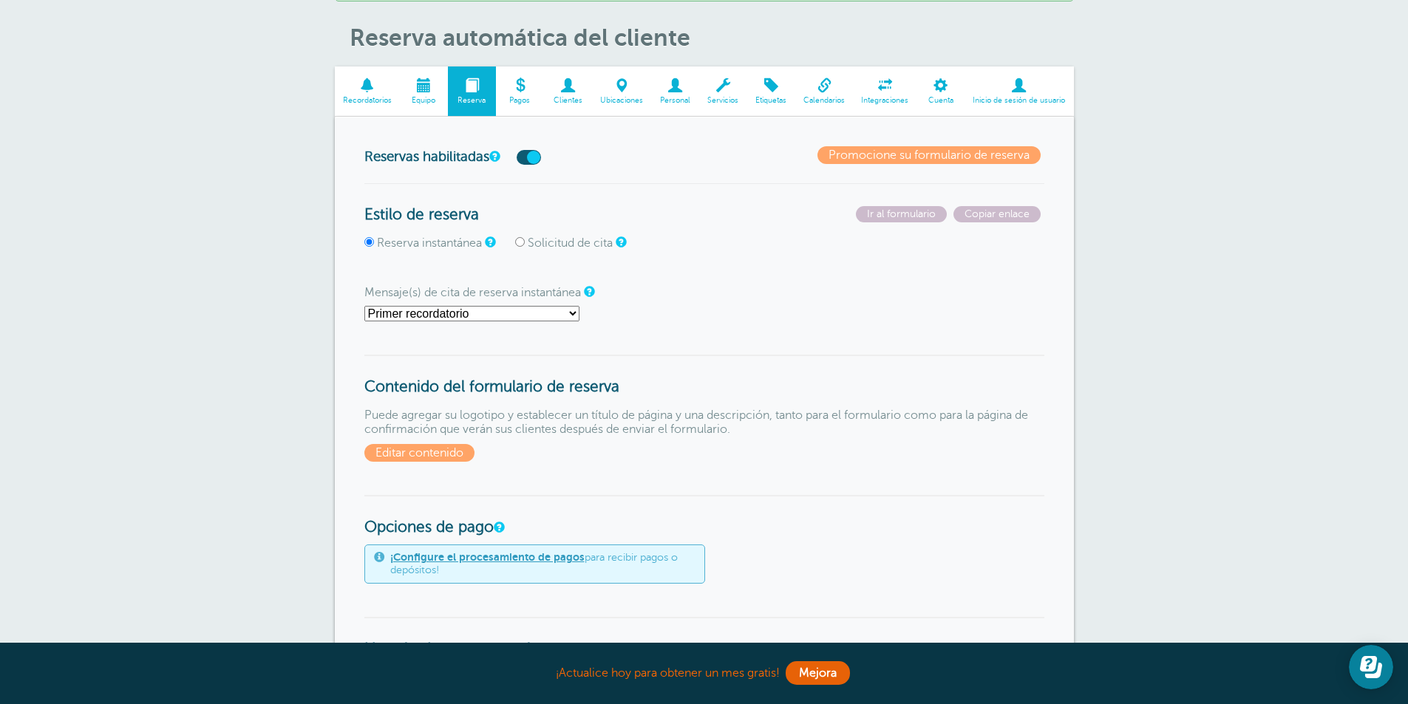
scroll to position [222, 0]
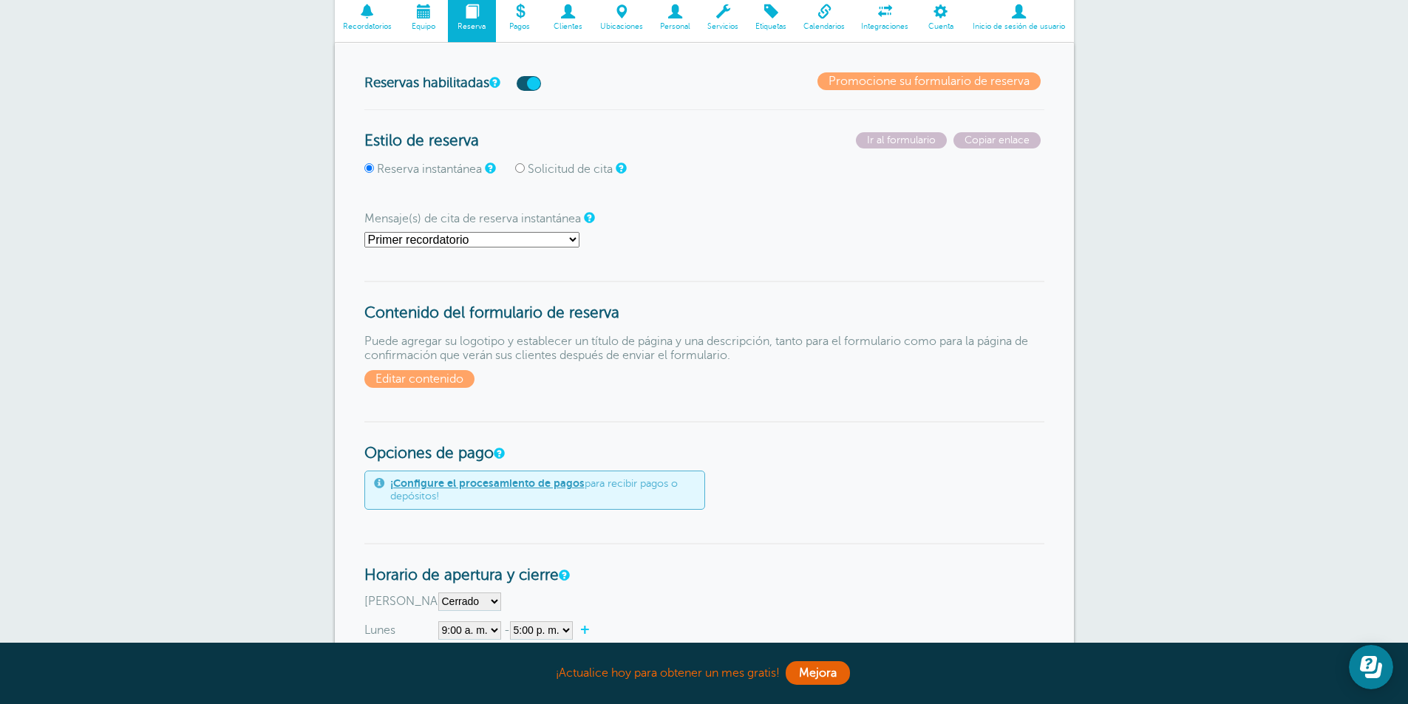
click at [565, 245] on select "Primer recordatorio Segundo recordatorio Tercer recordatorio Secuencia de recor…" at bounding box center [471, 240] width 215 height 16
click at [515, 171] on input "Solicitud de cita" at bounding box center [520, 168] width 10 height 10
radio input "true"
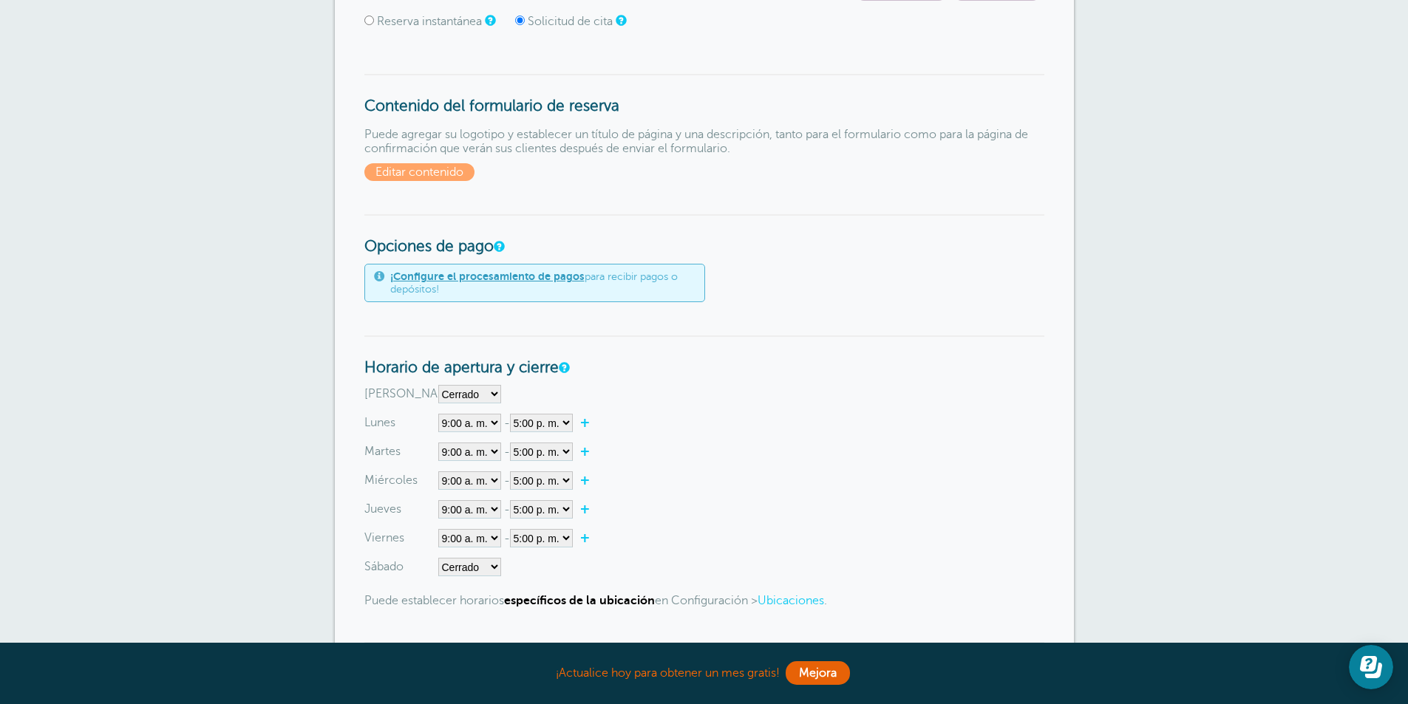
scroll to position [591, 0]
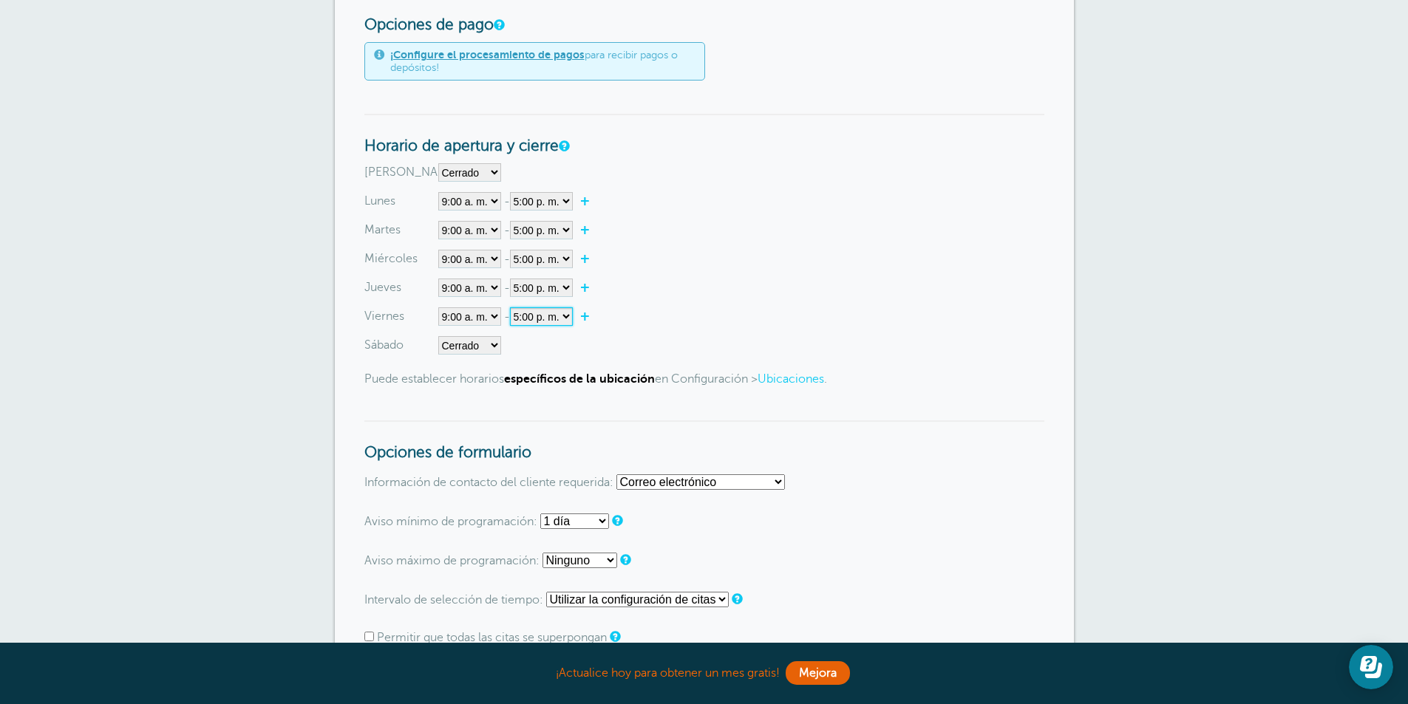
click at [563, 319] on select"] "12:00 a. m. 12:15 a. m. 12:30 a. m. 12:45 a. m. 1:00 a. m. 1:15 am 1:30 am 1:45…" at bounding box center [541, 317] width 63 height 18
select select"] "19"
click at [512, 308] on select"] "12:00 a. m. 12:15 a. m. 12:30 a. m. 12:45 a. m. 1:00 a. m. 1:15 am 1:30 am 1:45…" at bounding box center [541, 317] width 63 height 18
click at [585, 285] on font "+" at bounding box center [585, 287] width 10 height 17
select select"] "17.25"
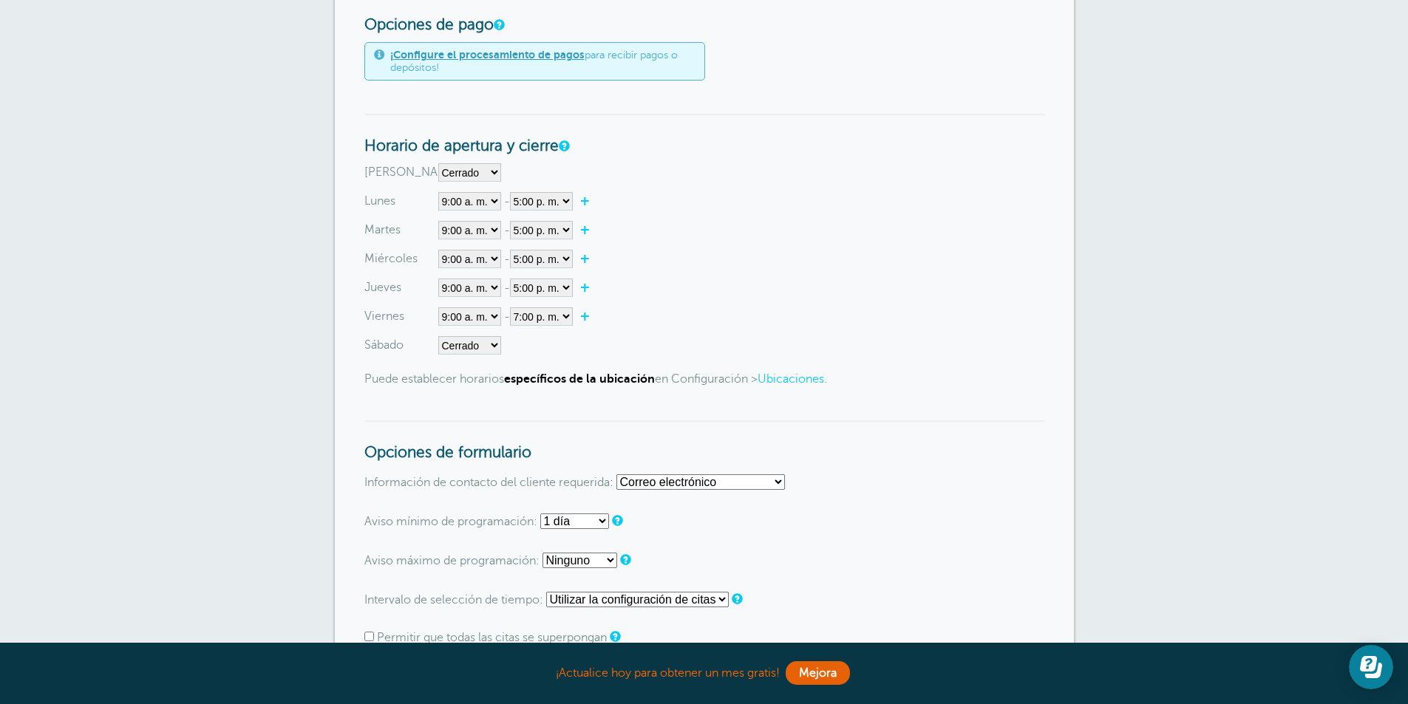
select select"] "17.5"
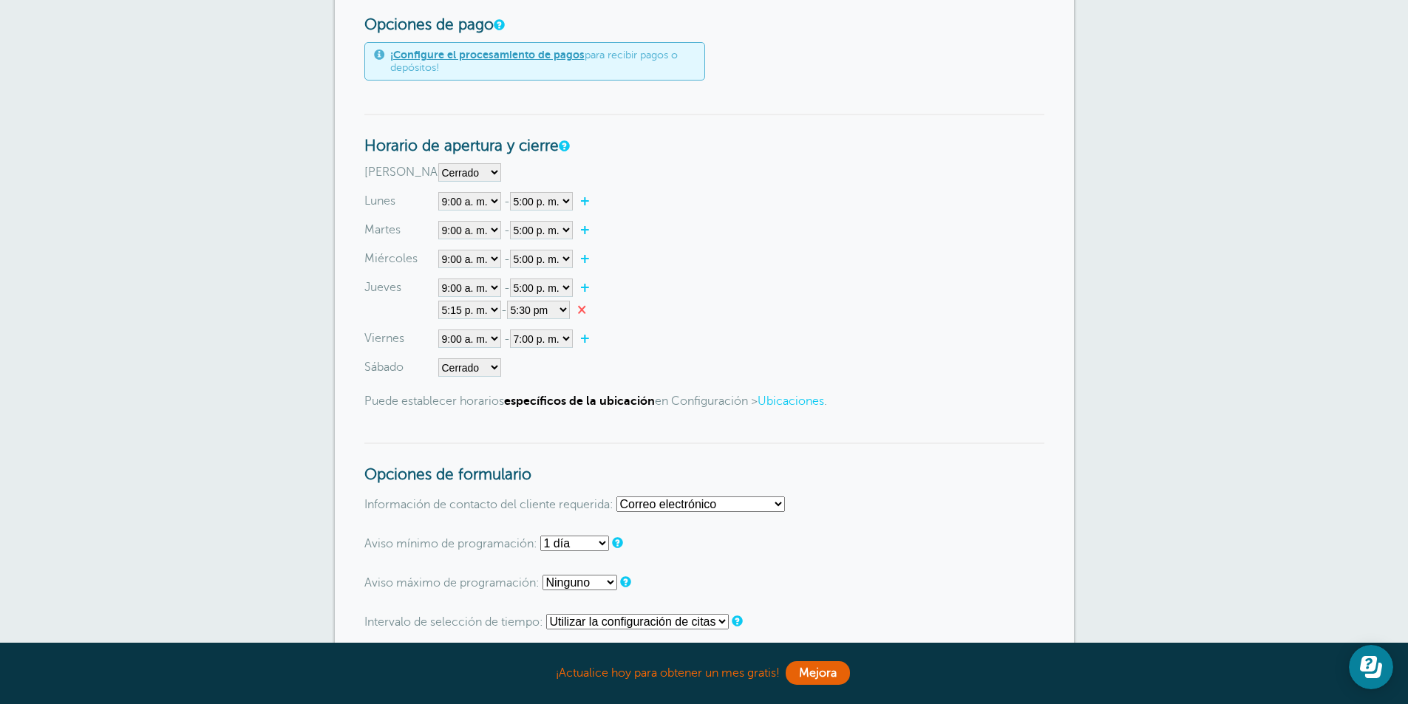
click at [581, 303] on font "×" at bounding box center [581, 309] width 9 height 17
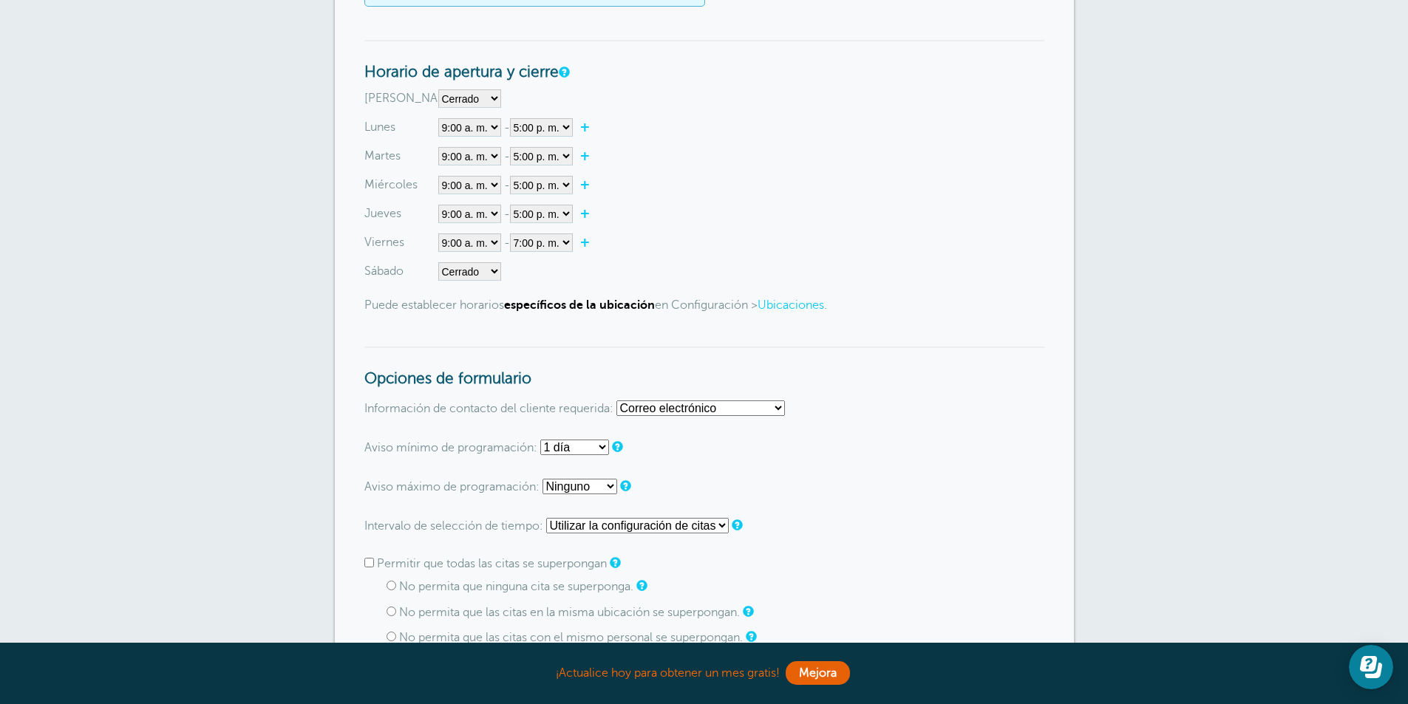
scroll to position [813, 0]
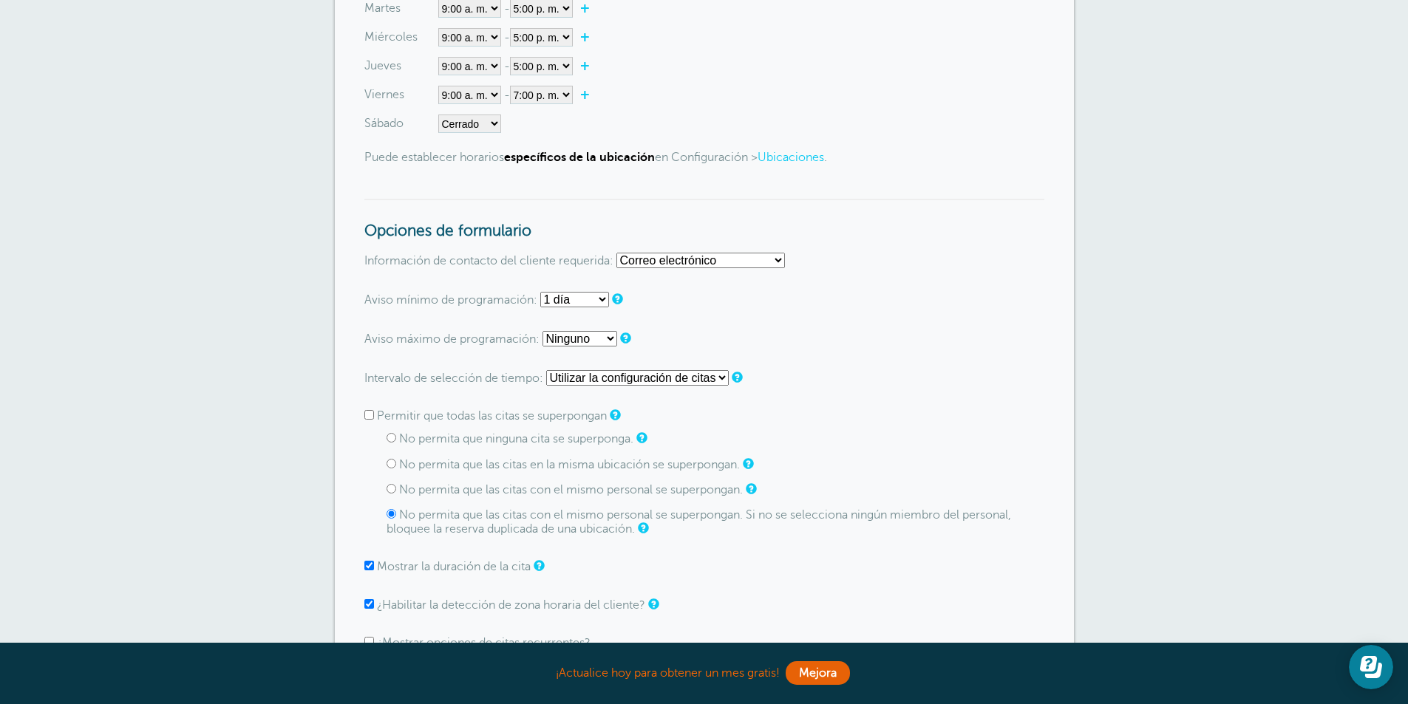
click at [594, 347] on p "Aviso máximo de programación: Ninguno 1 día 2 días 3 días 4 días 5 días 6 días …" at bounding box center [704, 339] width 680 height 16
click at [599, 343] on select "Ninguno 1 día 2 días 3 días 4 días 5 días 6 días 1 semana 2 semanas 3 semanas 4…" at bounding box center [580, 339] width 75 height 16
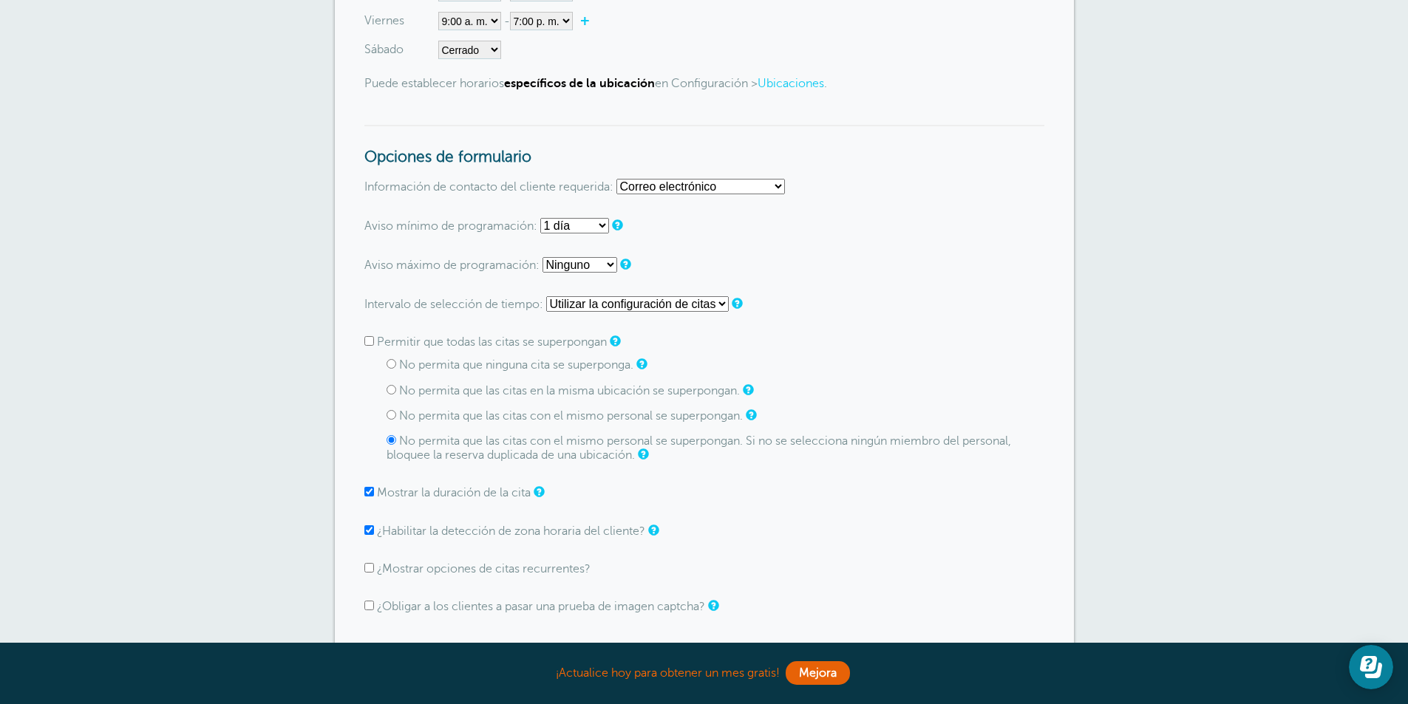
scroll to position [961, 0]
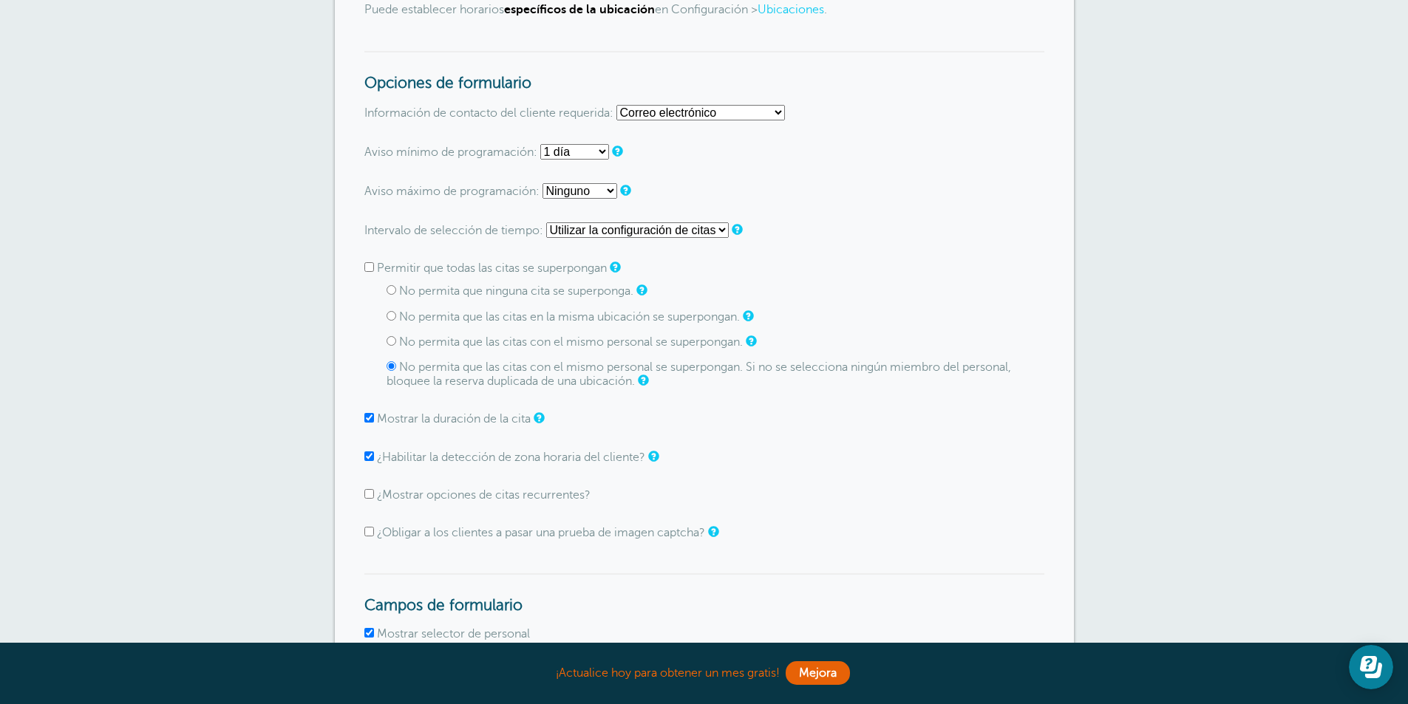
click at [393, 286] on input "No permita que ninguna cita se superponga." at bounding box center [392, 290] width 10 height 10
radio input "true"
click at [390, 370] on input "No permita que las citas con el mismo personal se superpongan. Si no se selecci…" at bounding box center [392, 366] width 10 height 10
radio input "true"
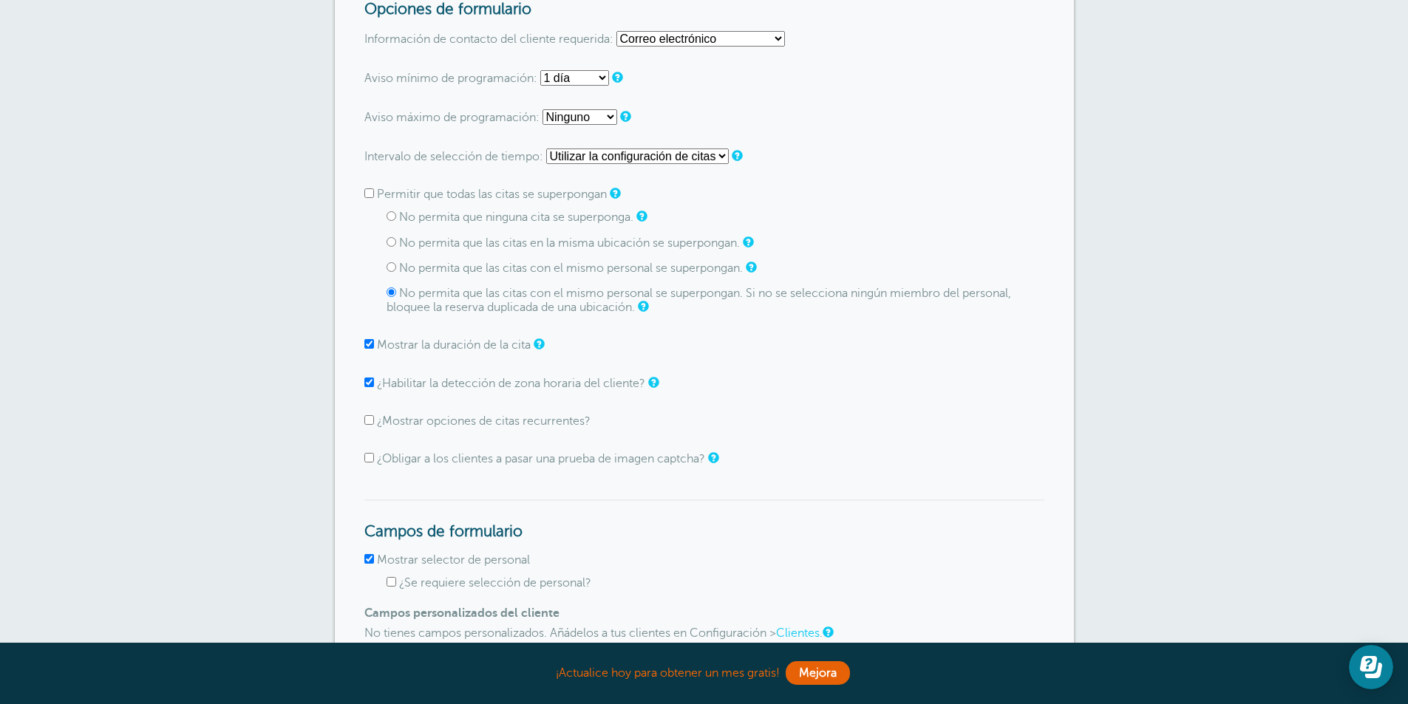
click at [373, 424] on input "¿Mostrar opciones de citas recurrentes?" at bounding box center [369, 420] width 10 height 10
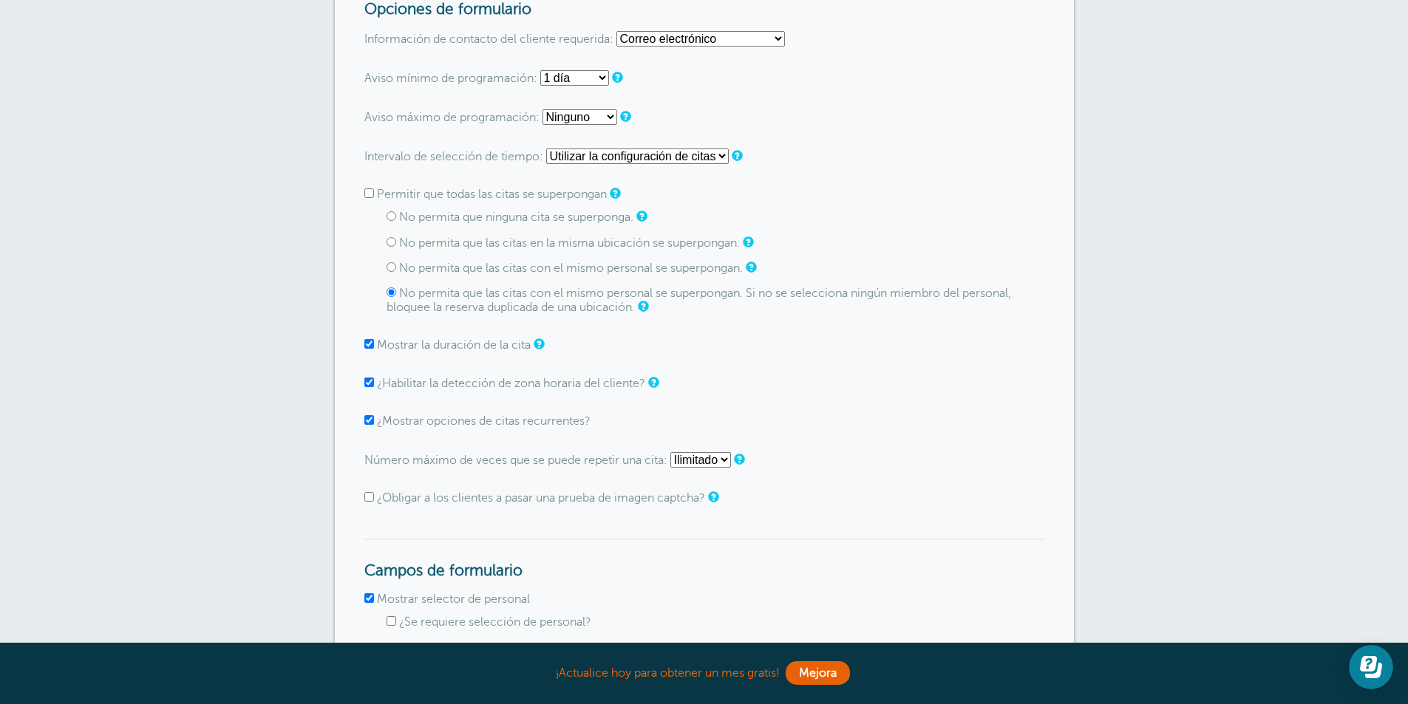
click at [373, 423] on input "¿Mostrar opciones de citas recurrentes?" at bounding box center [369, 420] width 10 height 10
checkbox input "false"
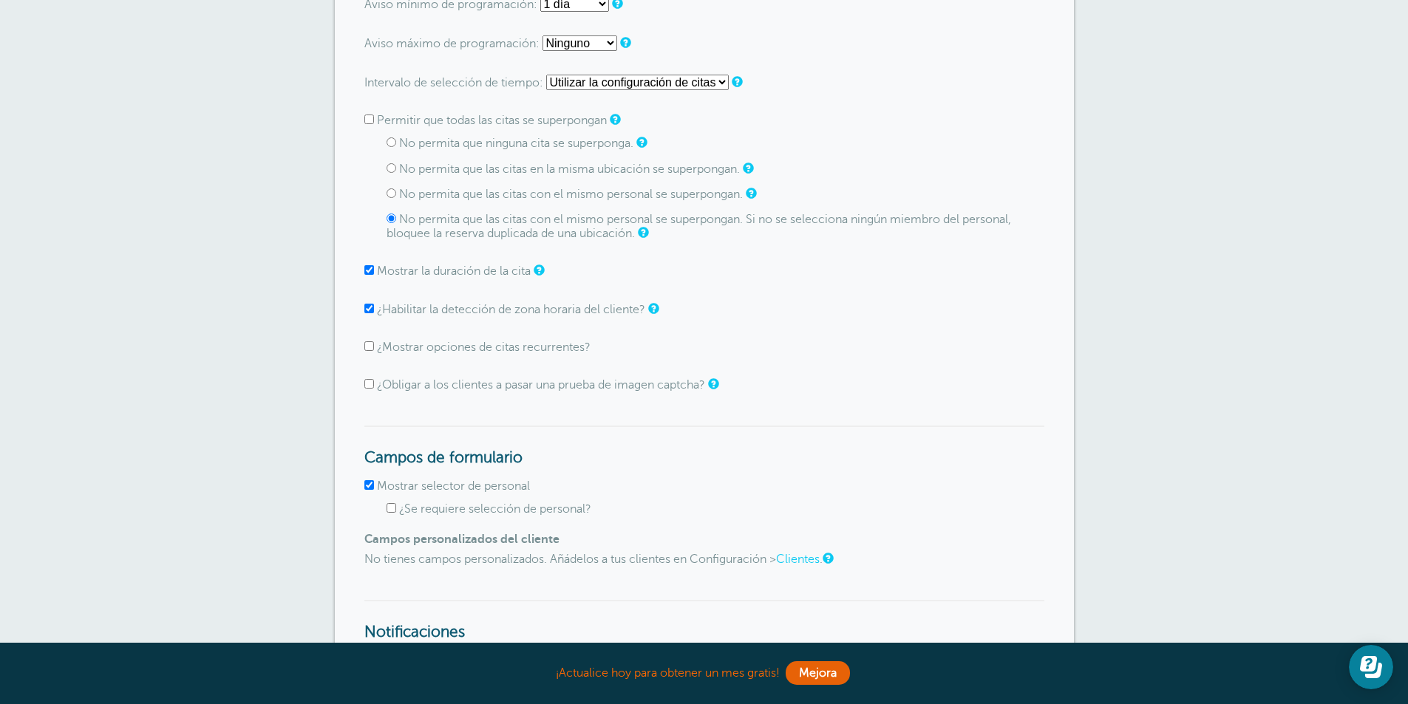
scroll to position [1257, 0]
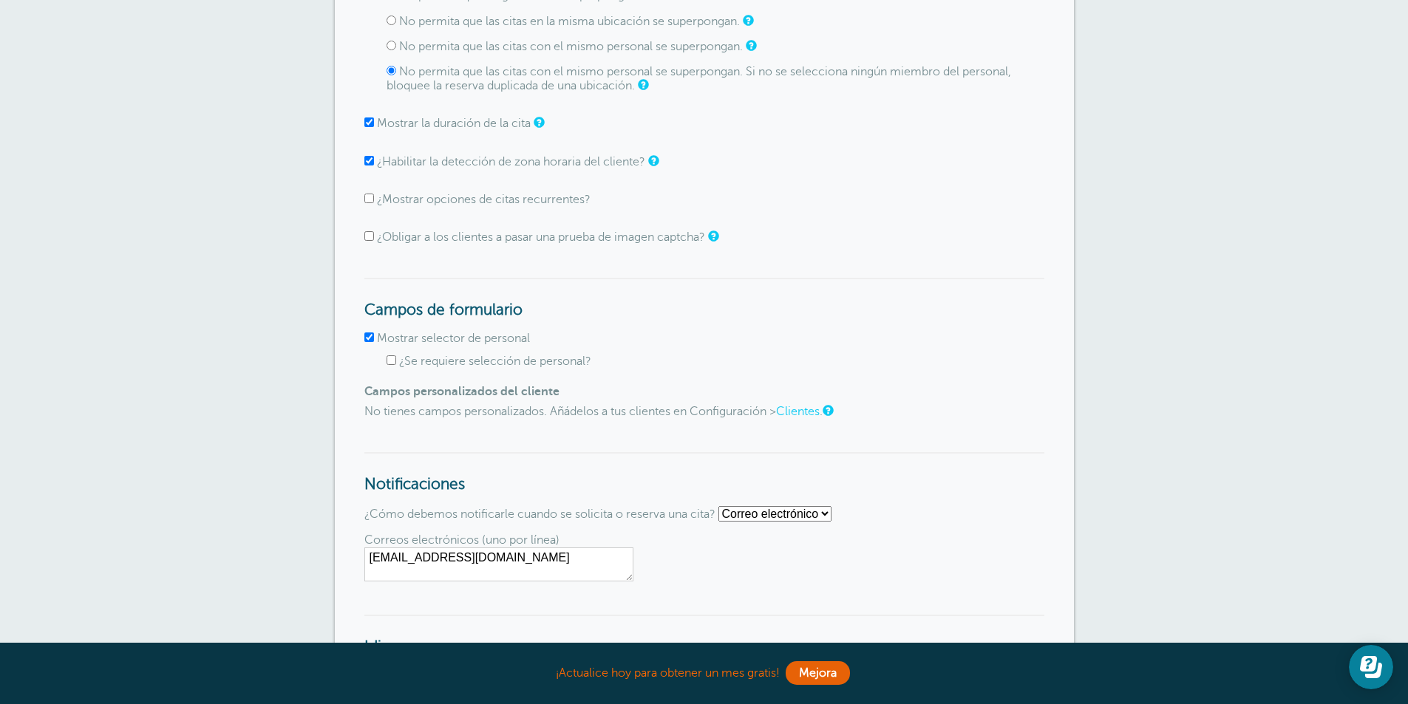
click at [390, 361] on input "¿Se requiere selección de personal?" at bounding box center [392, 361] width 10 height 10
checkbox input "false"
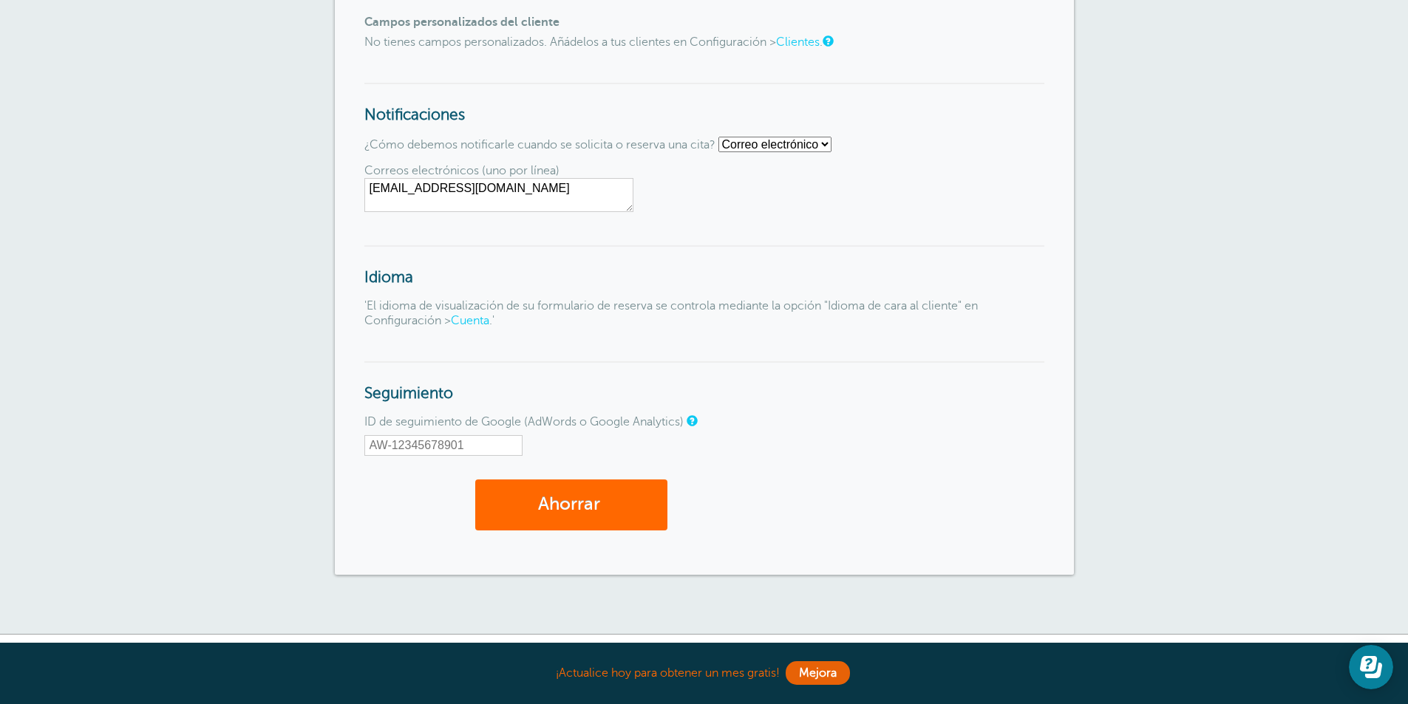
scroll to position [1552, 0]
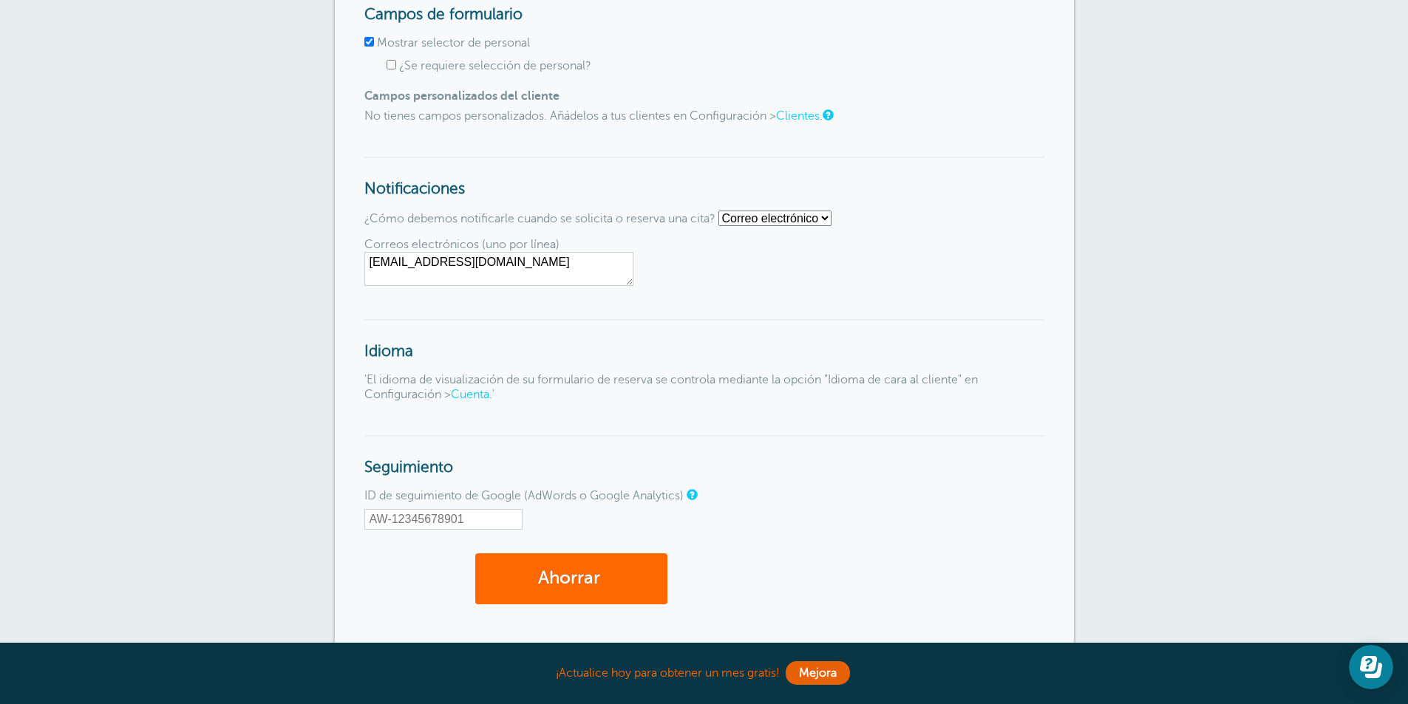
click at [801, 110] on font "Clientes" at bounding box center [798, 115] width 44 height 13
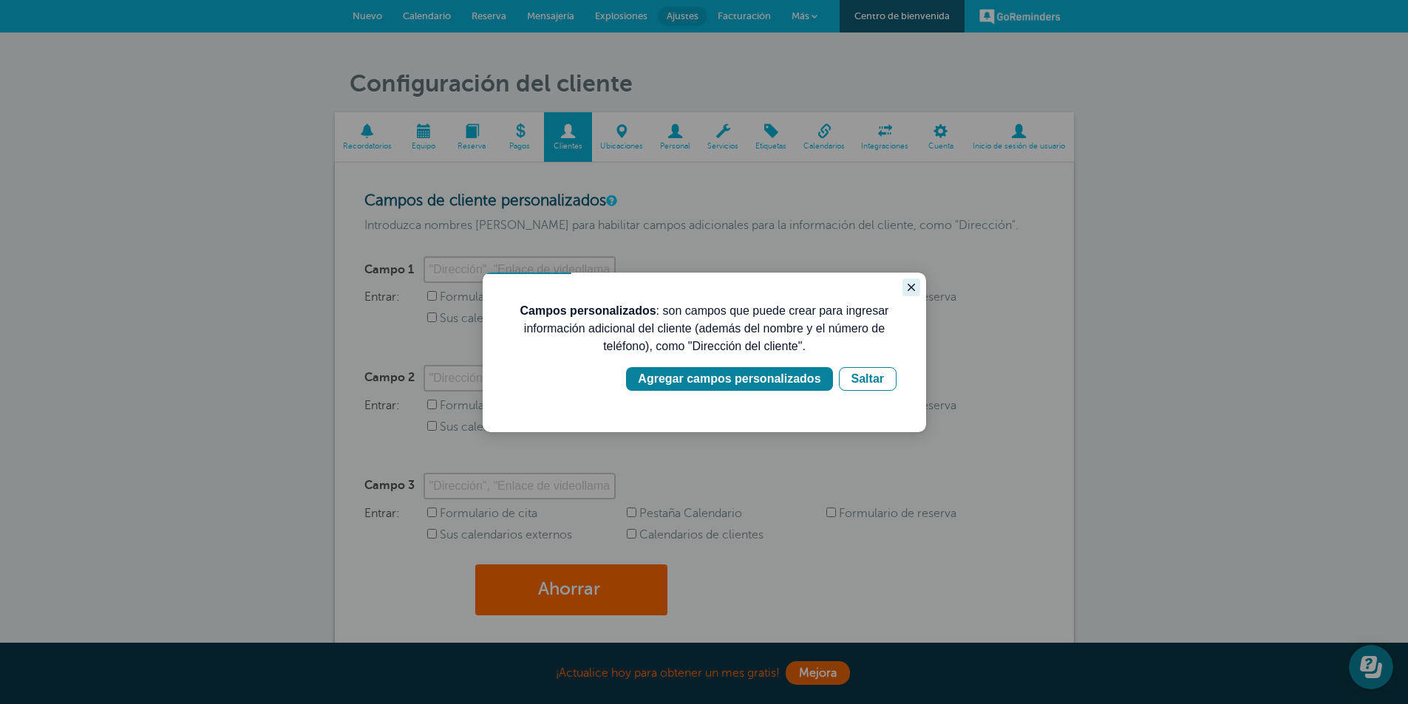
click at [913, 281] on button "Cerrar guía" at bounding box center [912, 288] width 18 height 18
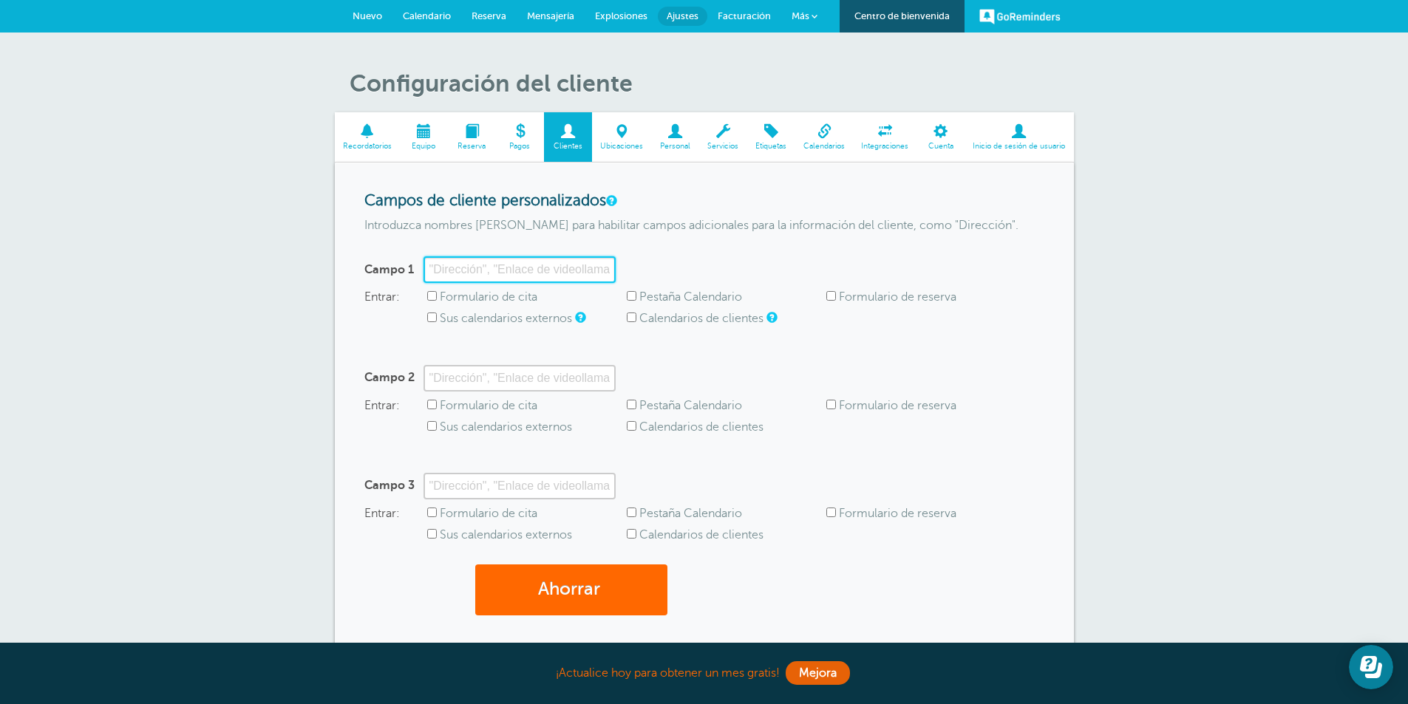
click at [590, 270] on input "Campo 1" at bounding box center [520, 269] width 192 height 27
click at [433, 293] on input "Formulario de cita" at bounding box center [432, 296] width 10 height 10
checkbox input "true"
click at [520, 267] on input "Campo 1" at bounding box center [520, 269] width 192 height 27
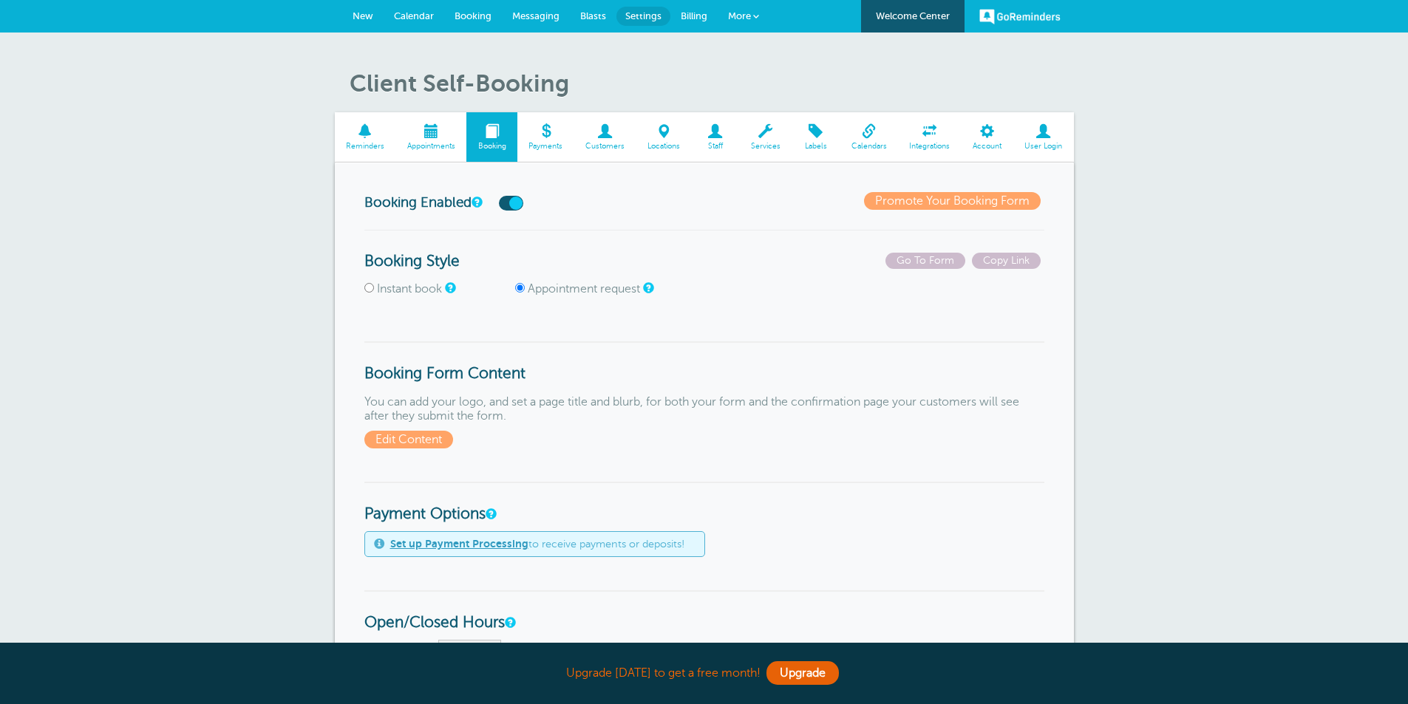
select select"] "19"
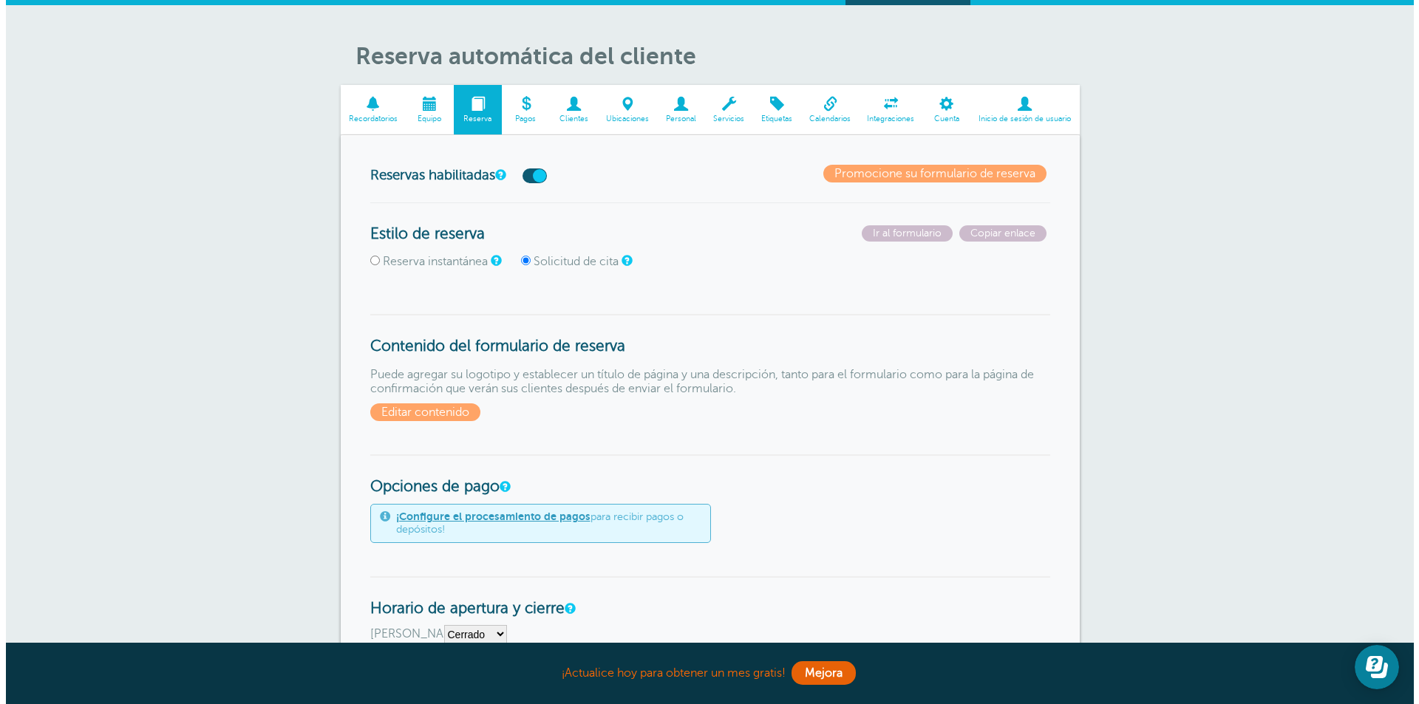
scroll to position [249, 0]
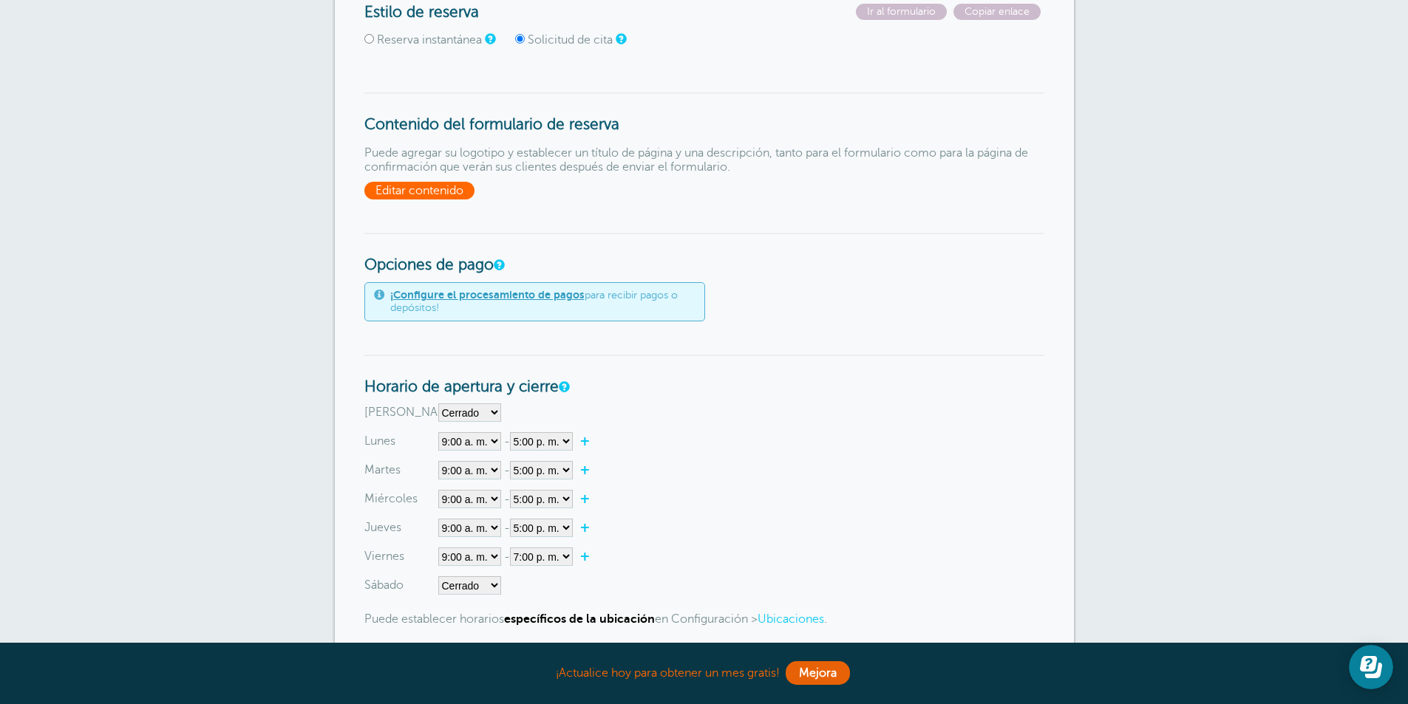
click at [458, 190] on font "Editar contenido" at bounding box center [420, 190] width 88 height 13
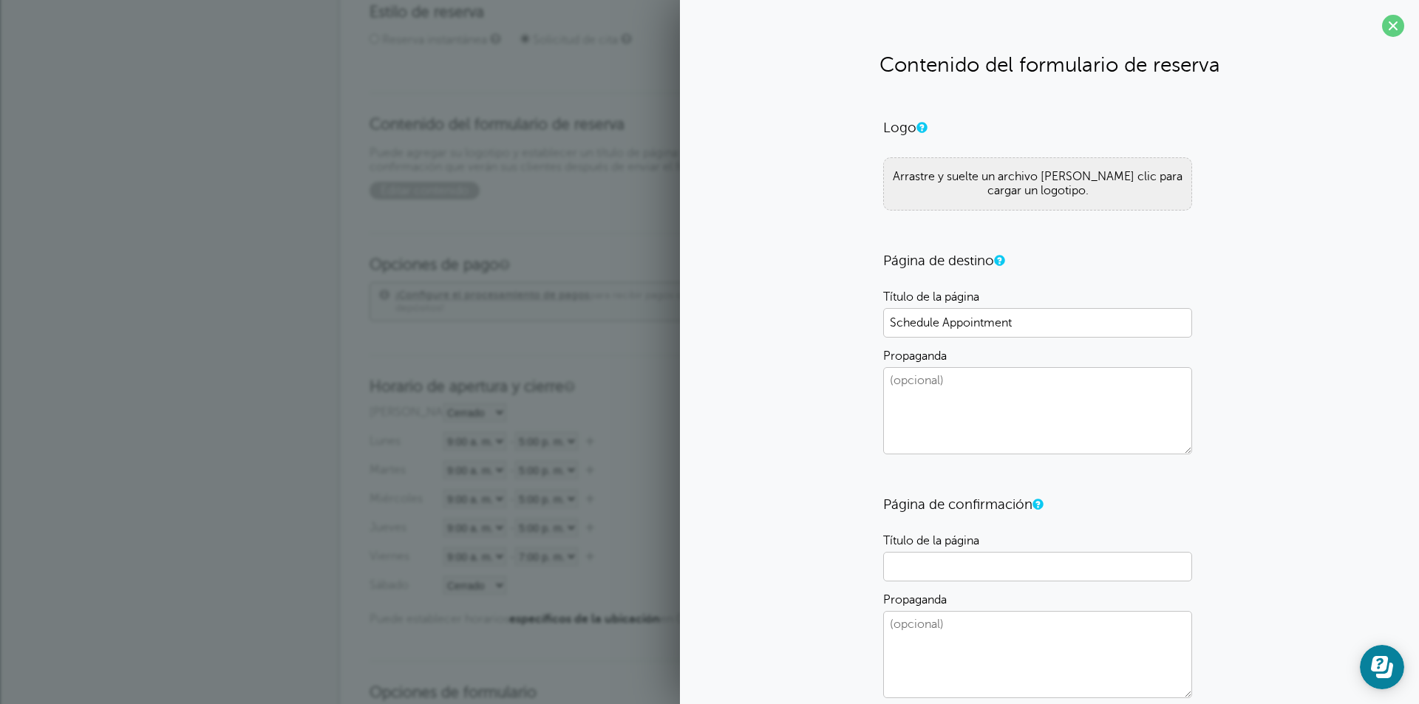
click at [1052, 183] on font "Arrastre y suelte un archivo [PERSON_NAME] clic para cargar un logotipo." at bounding box center [1038, 183] width 290 height 27
click at [971, 388] on textarea "Propaganda" at bounding box center [1037, 410] width 309 height 87
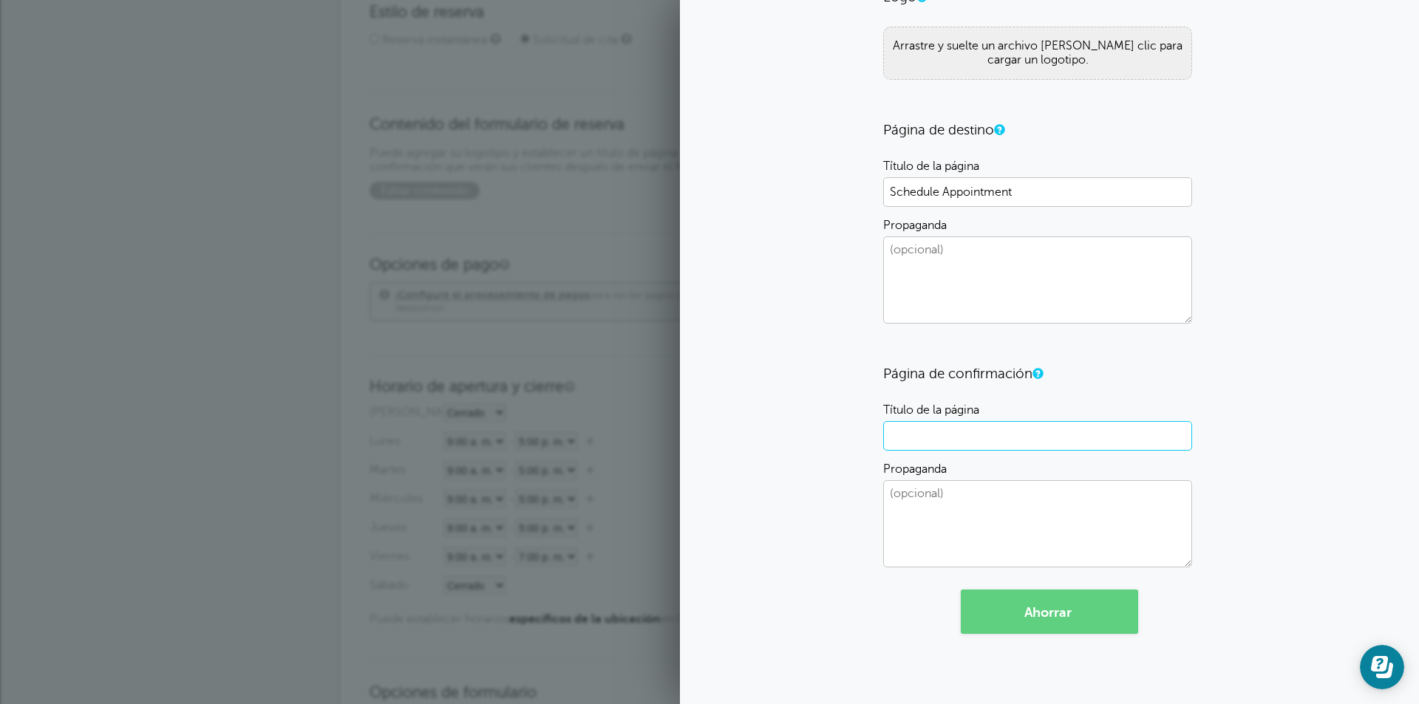
click at [958, 426] on input "Título de la página" at bounding box center [1037, 436] width 309 height 30
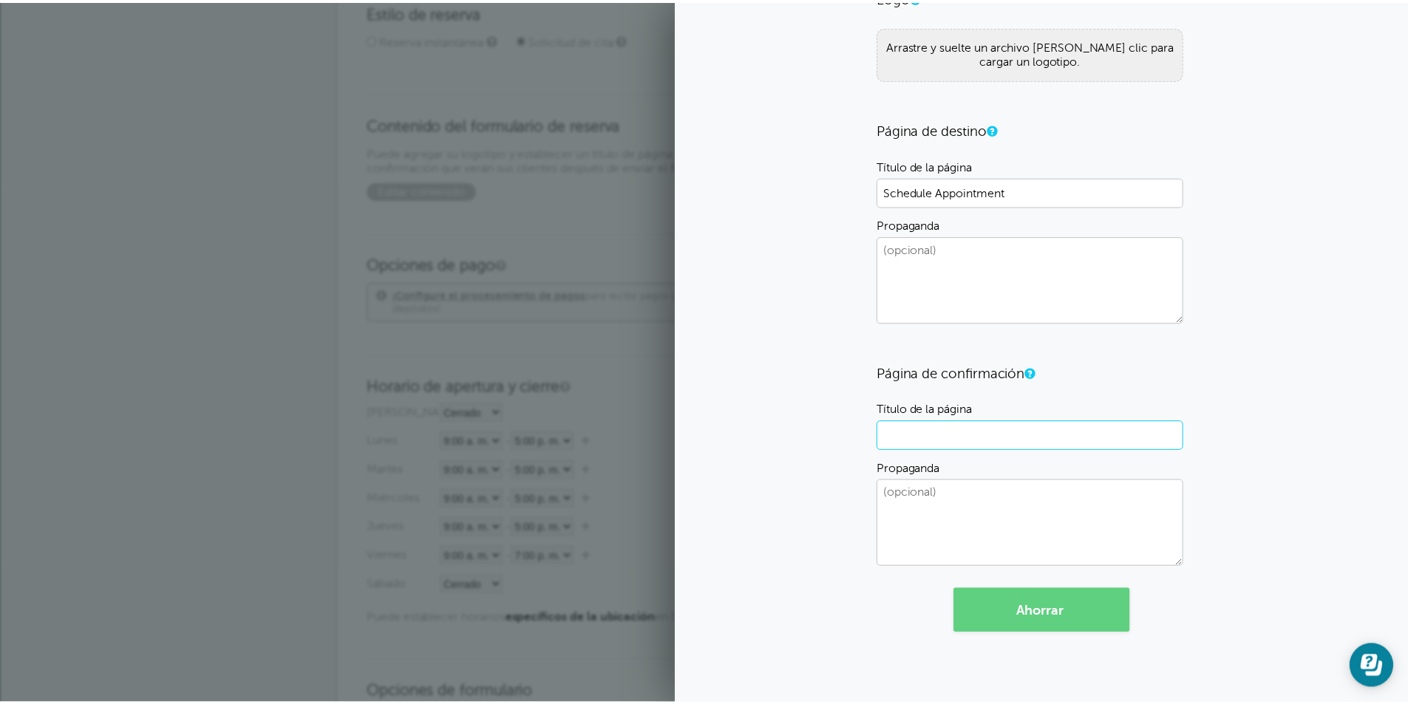
scroll to position [0, 0]
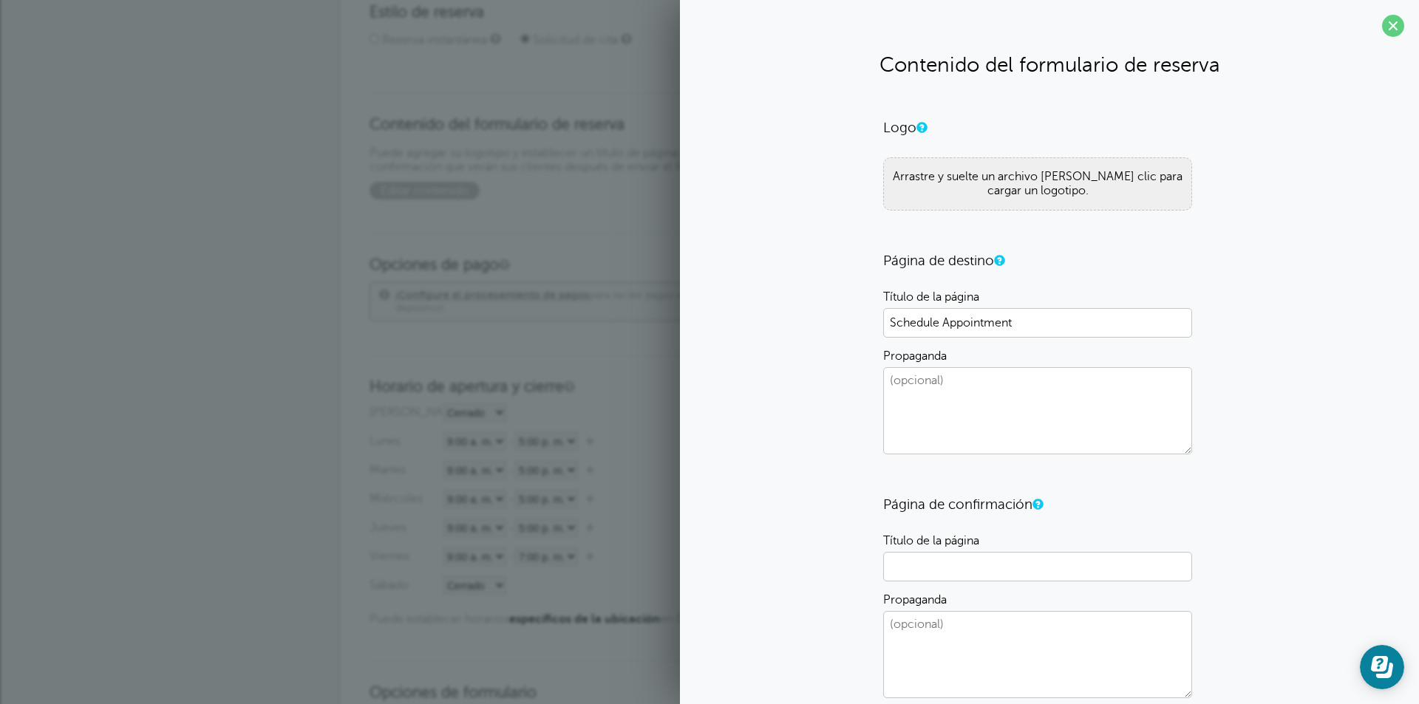
click at [1108, 180] on font "Arrastre y suelte un archivo [PERSON_NAME] clic para cargar un logotipo." at bounding box center [1038, 183] width 290 height 27
click at [1382, 27] on span at bounding box center [1393, 26] width 22 height 22
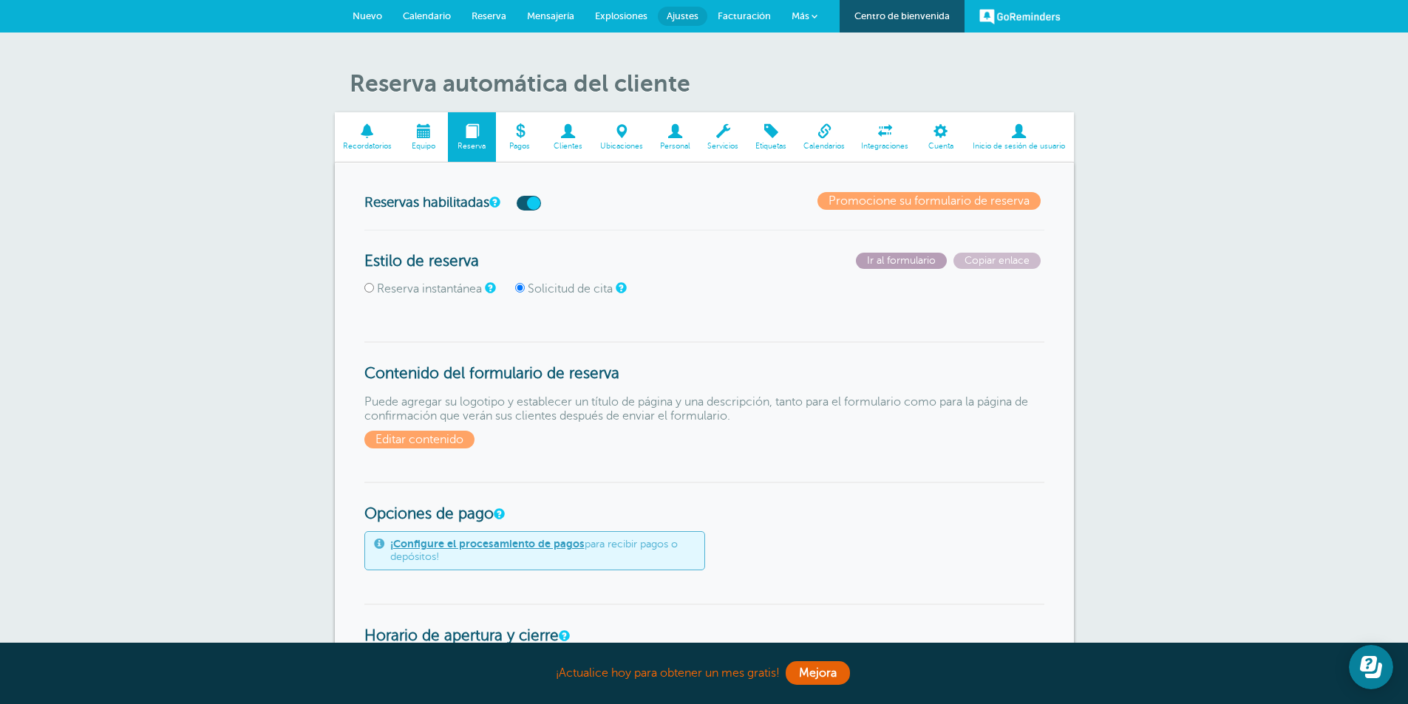
click at [897, 261] on font "Ir al formulario" at bounding box center [901, 260] width 69 height 11
